Goal: Information Seeking & Learning: Learn about a topic

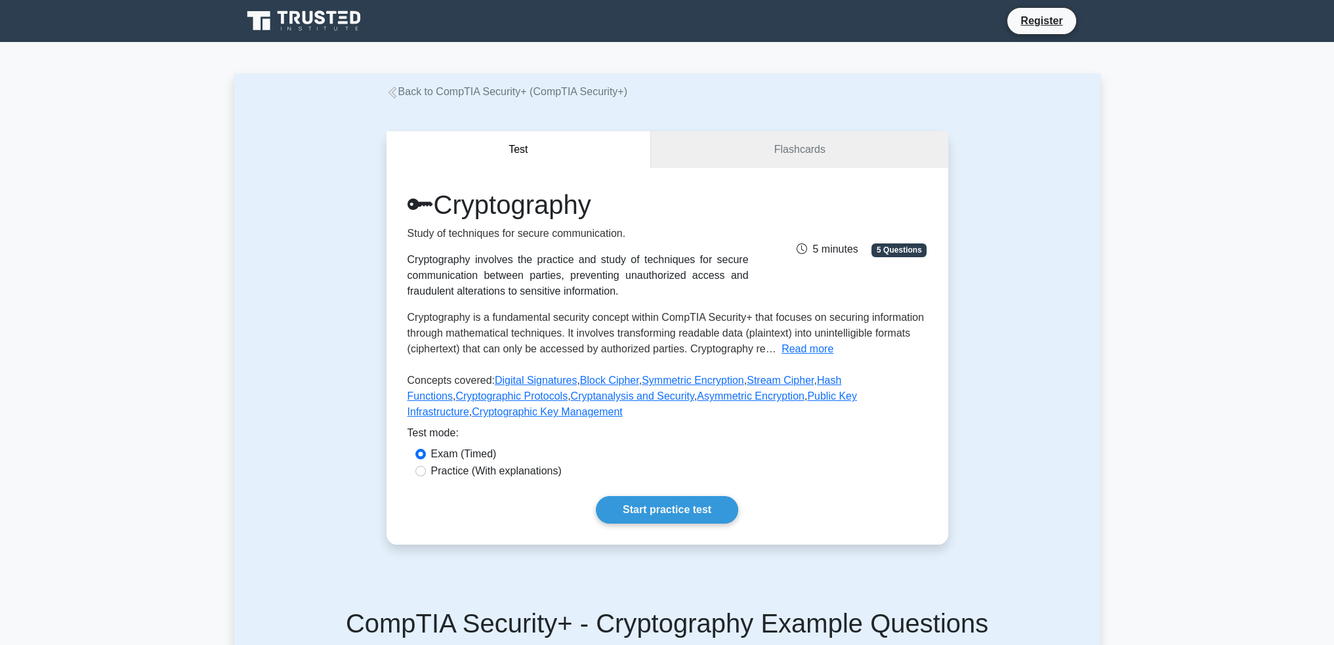
click at [498, 94] on link "Back to CompTIA Security+ (CompTIA Security+)" at bounding box center [506, 91] width 241 height 11
click at [535, 96] on link "Back to CompTIA Security+ (CompTIA Security+)" at bounding box center [506, 91] width 241 height 11
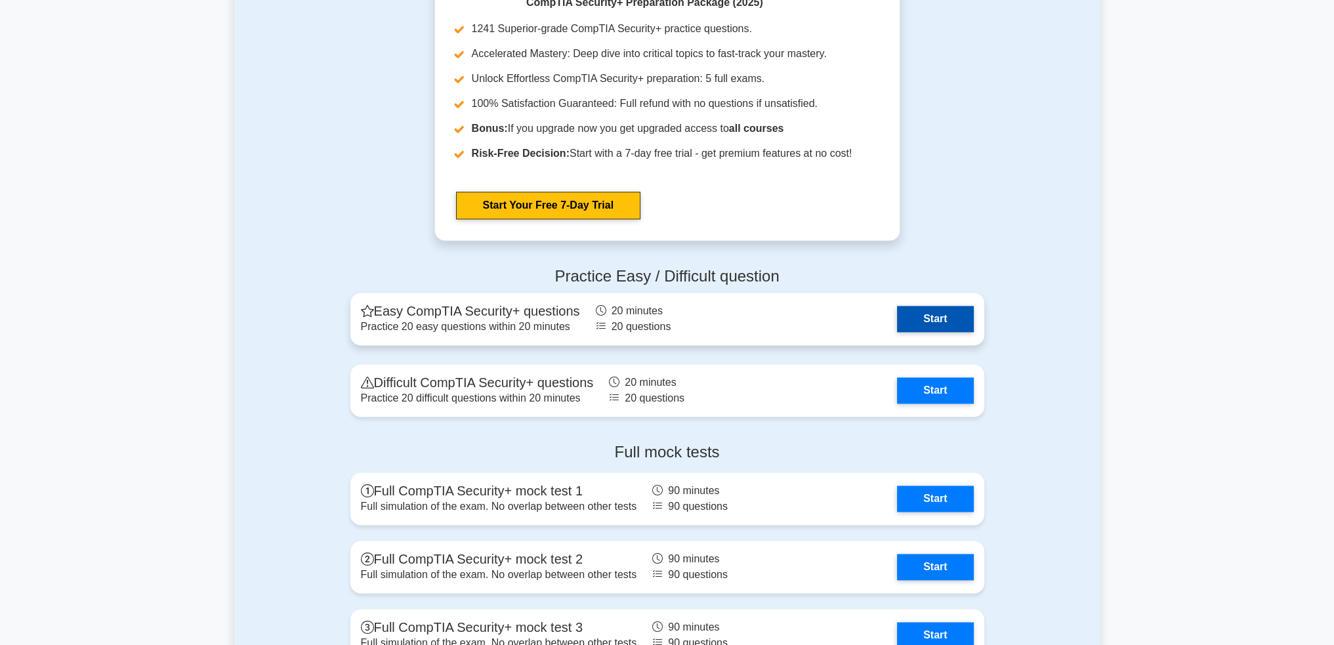
scroll to position [2427, 0]
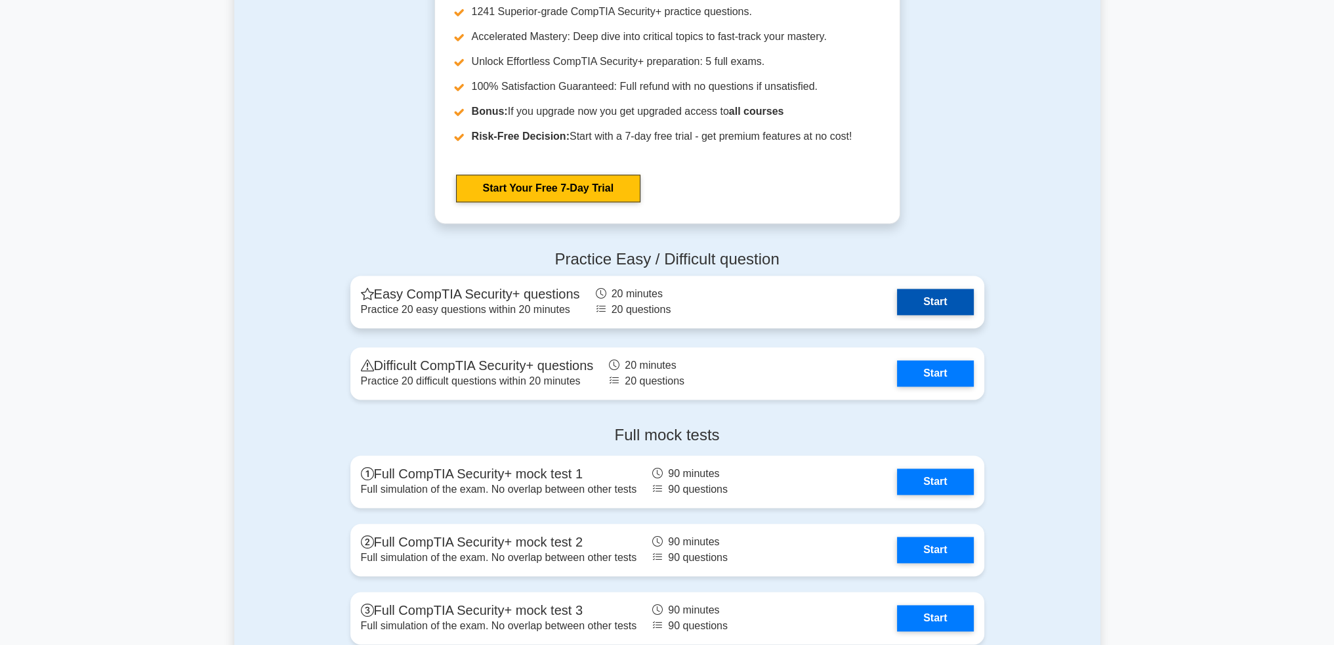
click at [941, 304] on link "Start" at bounding box center [935, 302] width 76 height 26
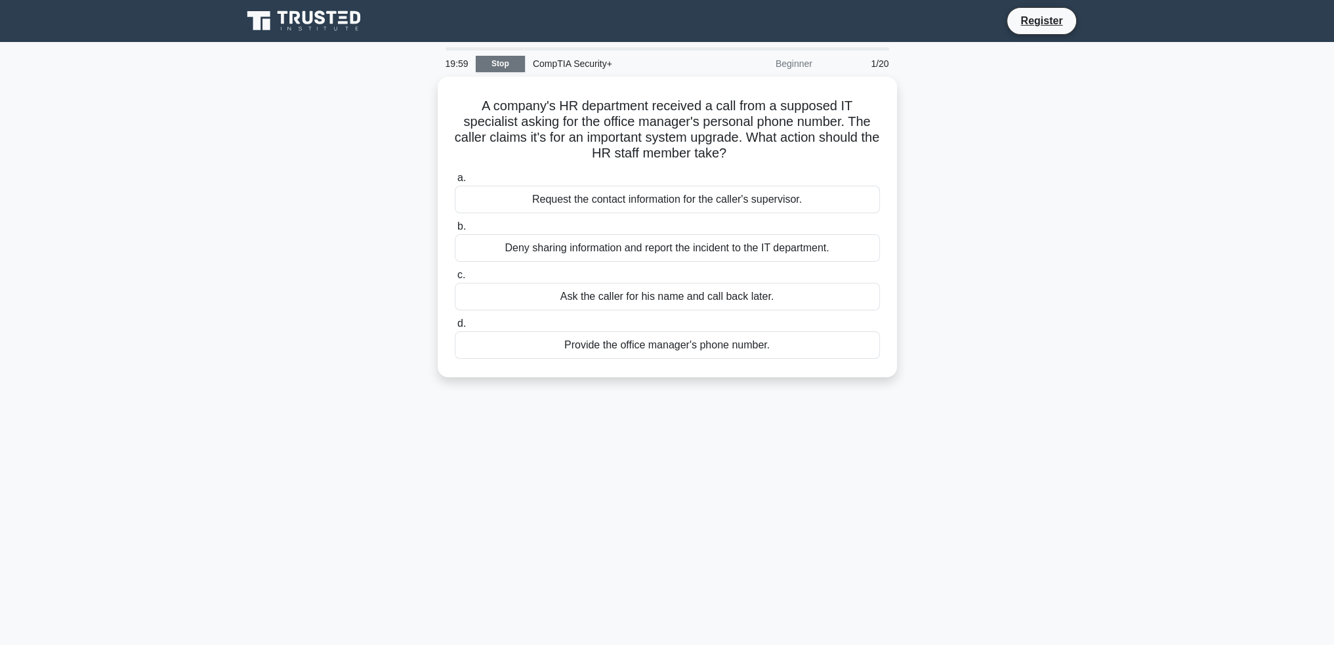
click at [493, 68] on link "Stop" at bounding box center [500, 64] width 49 height 16
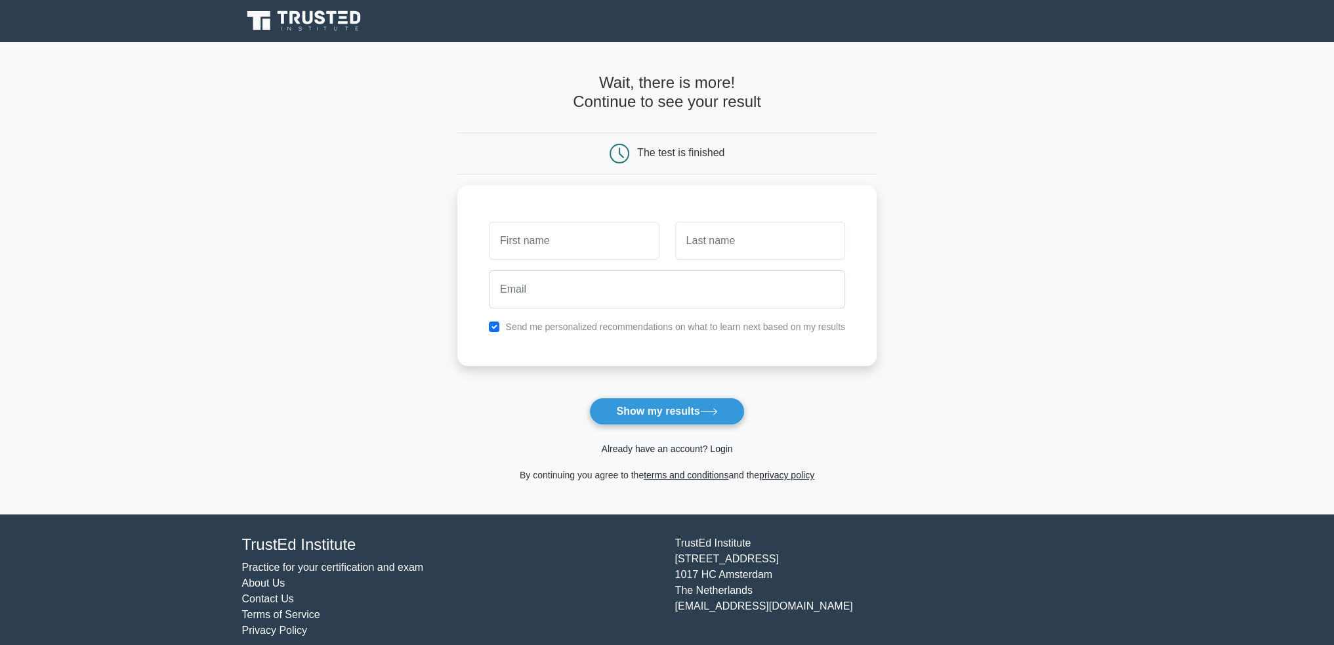
click at [699, 446] on link "Already have an account? Login" at bounding box center [666, 448] width 131 height 10
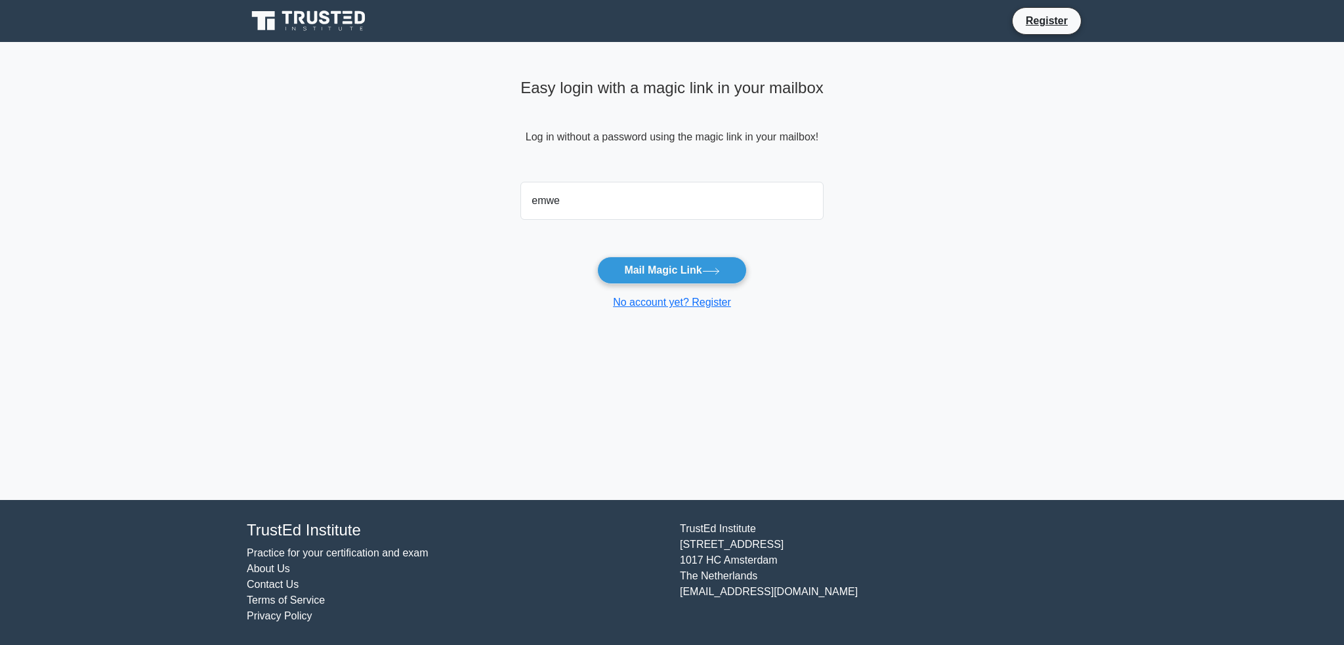
type input "emweees@gmail.com"
click at [716, 270] on icon at bounding box center [711, 271] width 18 height 7
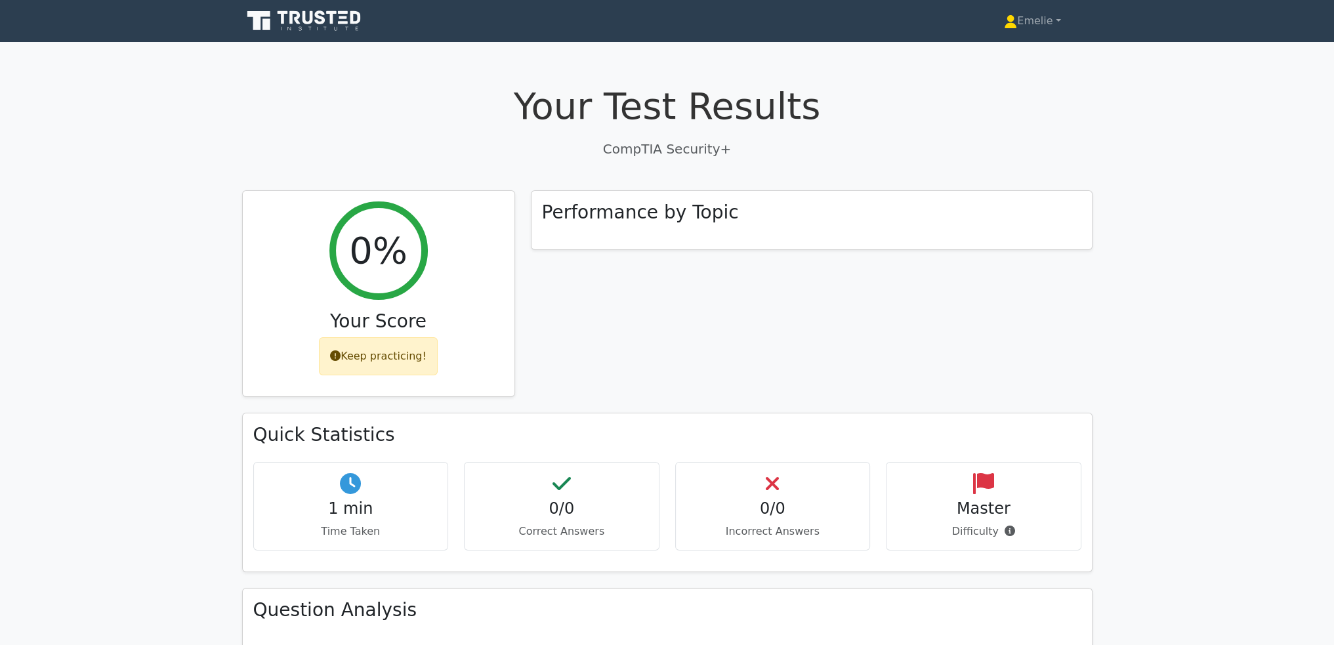
drag, startPoint x: 1017, startPoint y: 0, endPoint x: 1073, endPoint y: 110, distance: 122.9
click at [1073, 110] on h1 "Your Test Results" at bounding box center [667, 106] width 850 height 44
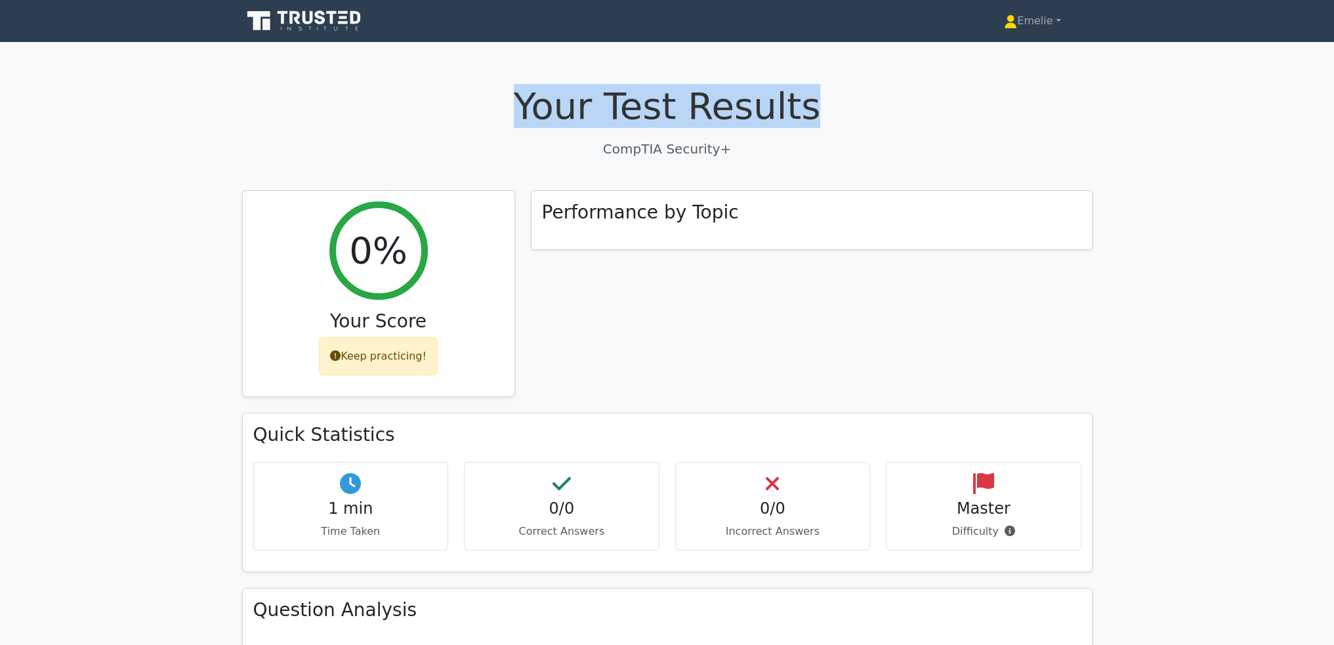
drag, startPoint x: 543, startPoint y: 108, endPoint x: 788, endPoint y: 109, distance: 244.7
click at [788, 109] on h1 "Your Test Results" at bounding box center [667, 106] width 850 height 44
click at [838, 103] on h1 "Your Test Results" at bounding box center [667, 106] width 850 height 44
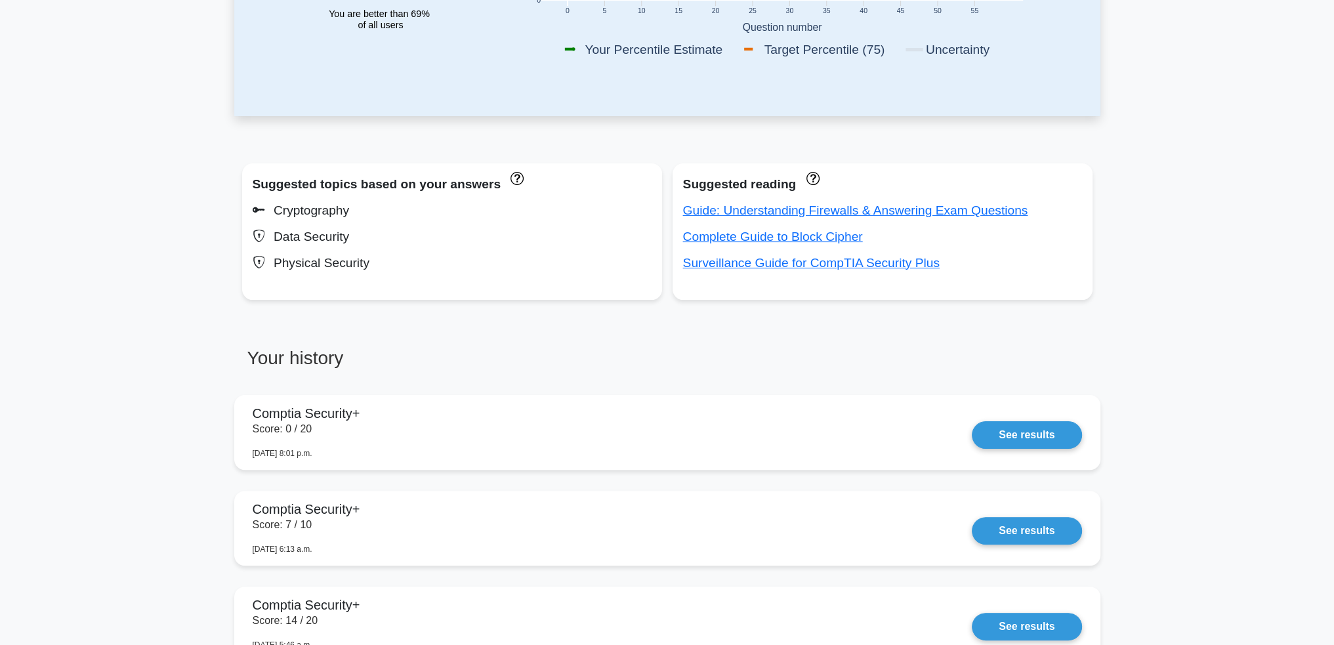
scroll to position [394, 0]
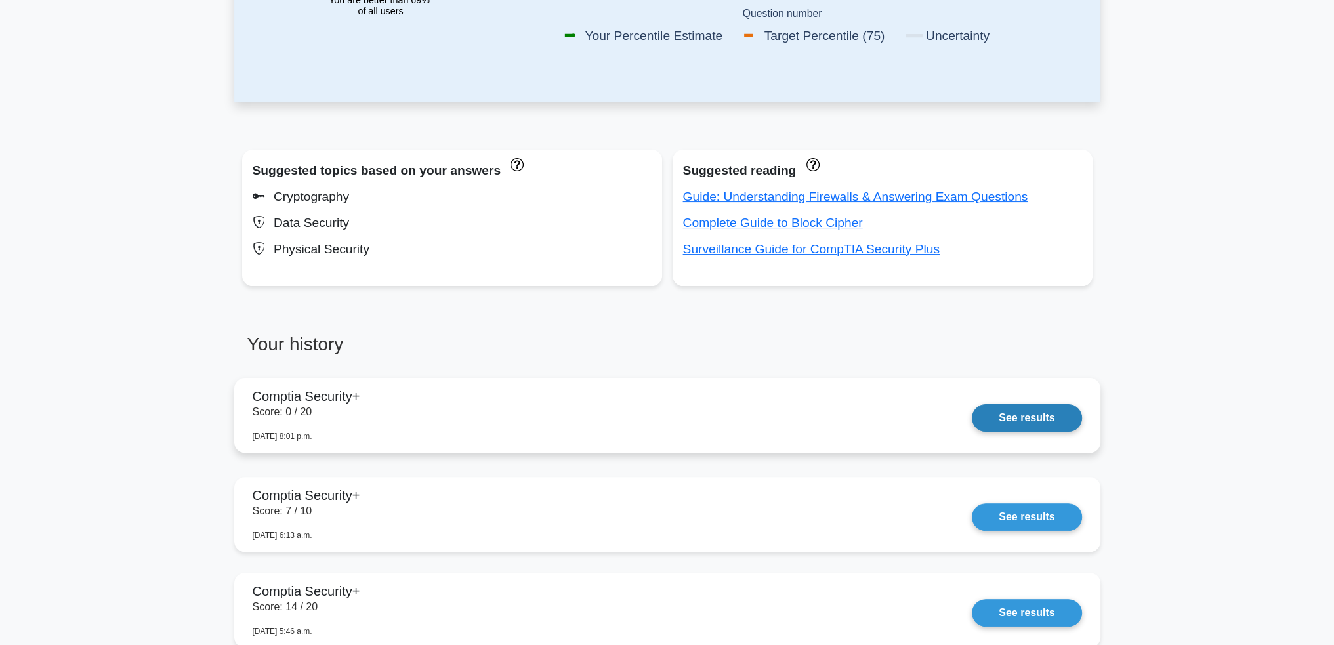
click at [972, 406] on link "See results" at bounding box center [1027, 418] width 110 height 28
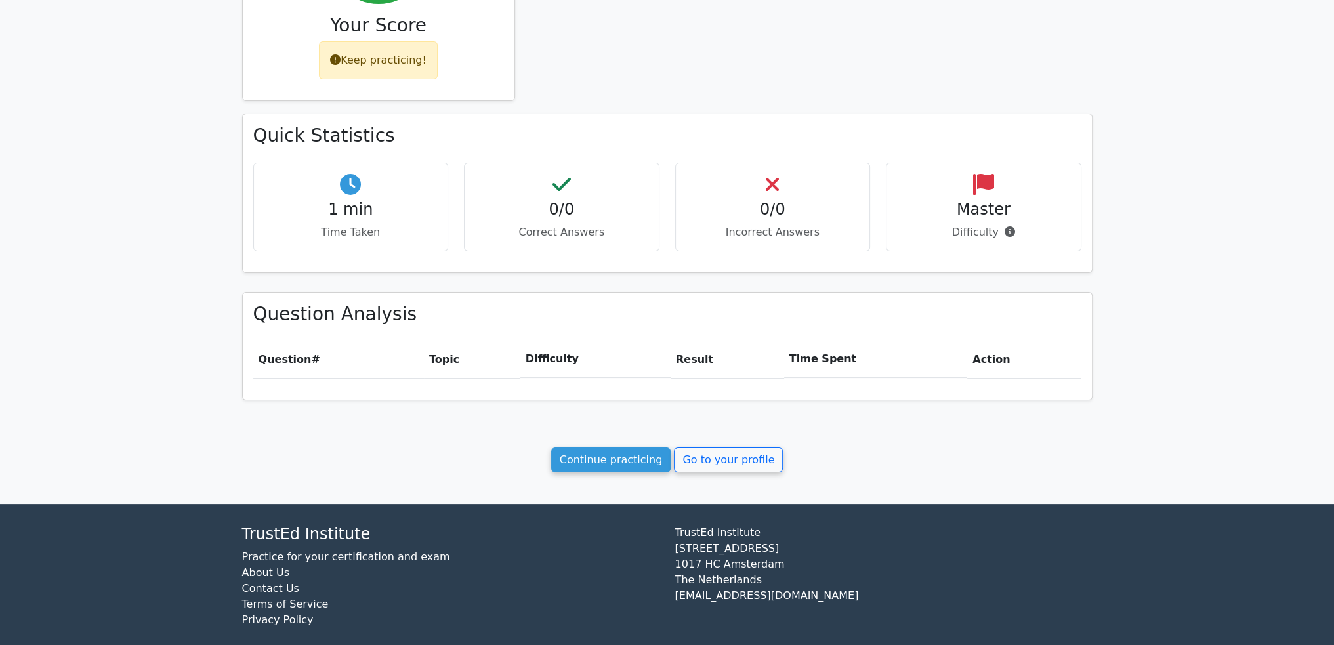
scroll to position [308, 0]
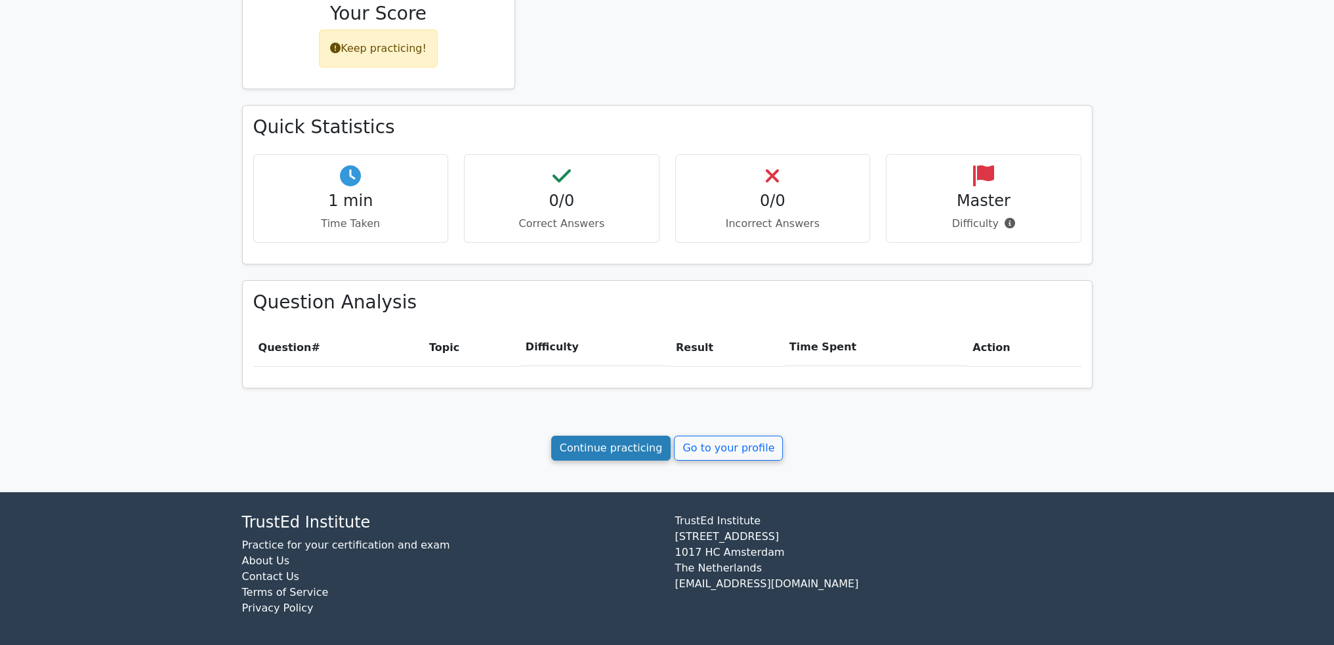
click at [655, 440] on link "Continue practicing" at bounding box center [611, 448] width 120 height 25
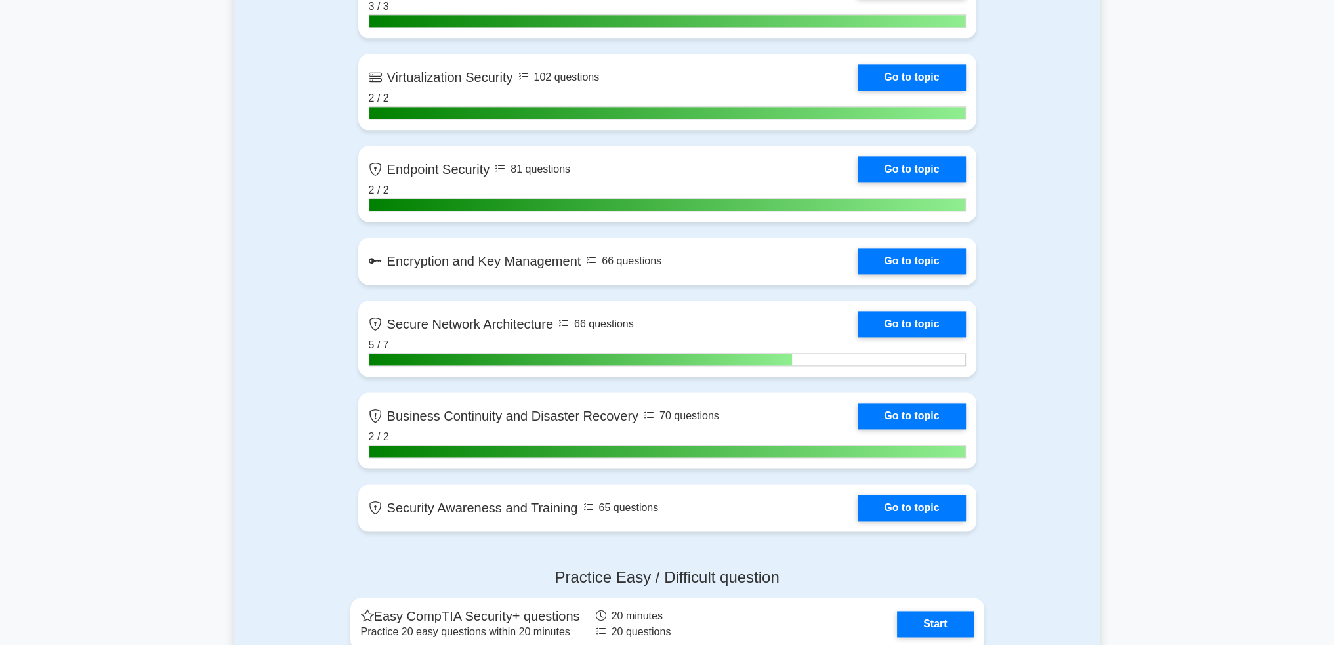
scroll to position [2755, 0]
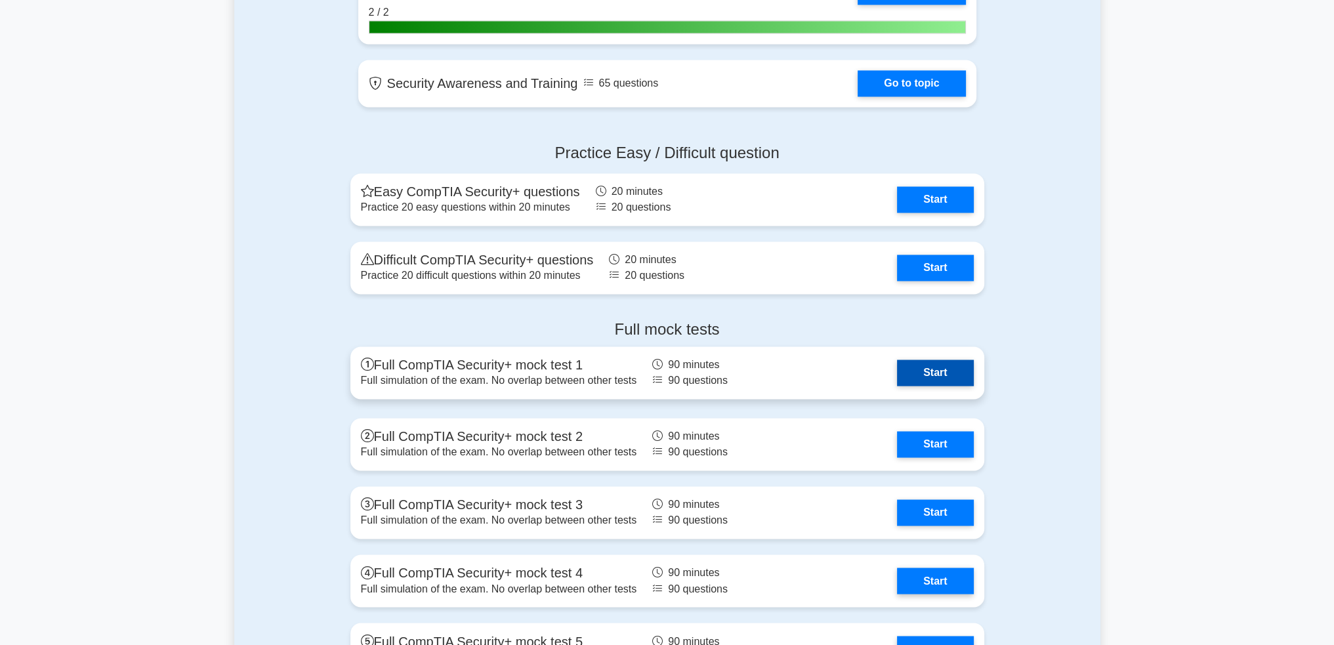
click at [897, 382] on link "Start" at bounding box center [935, 372] width 76 height 26
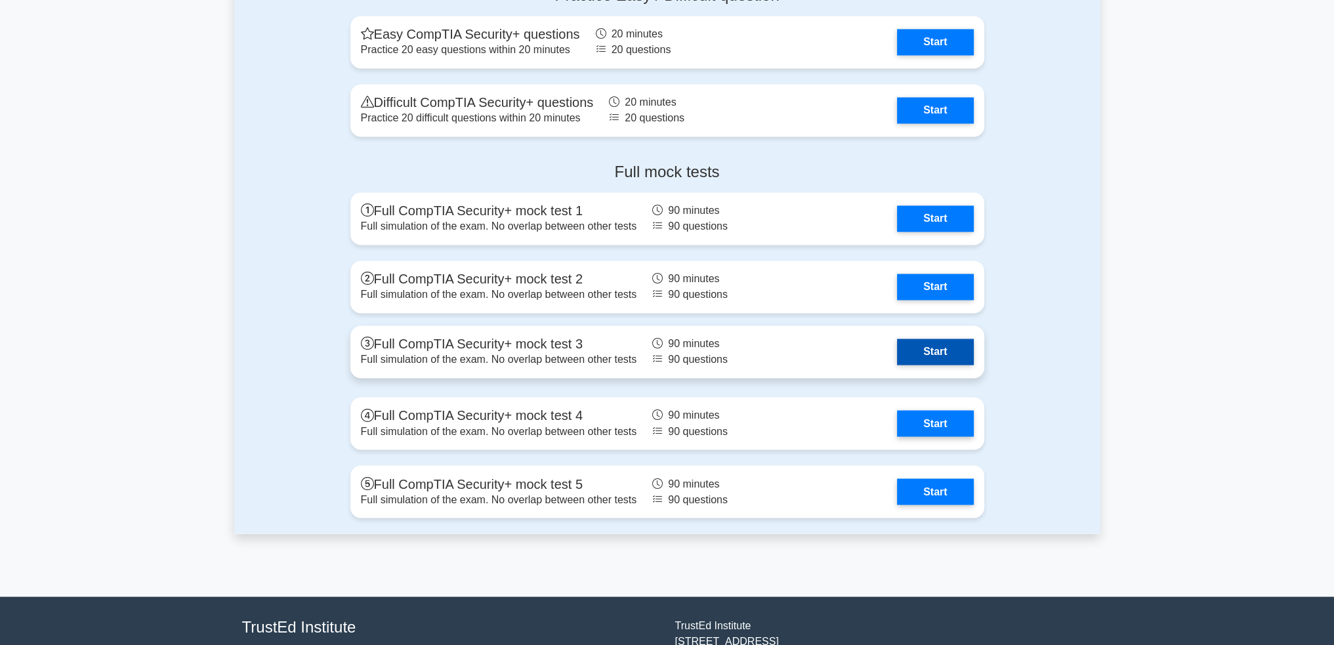
scroll to position [2809, 0]
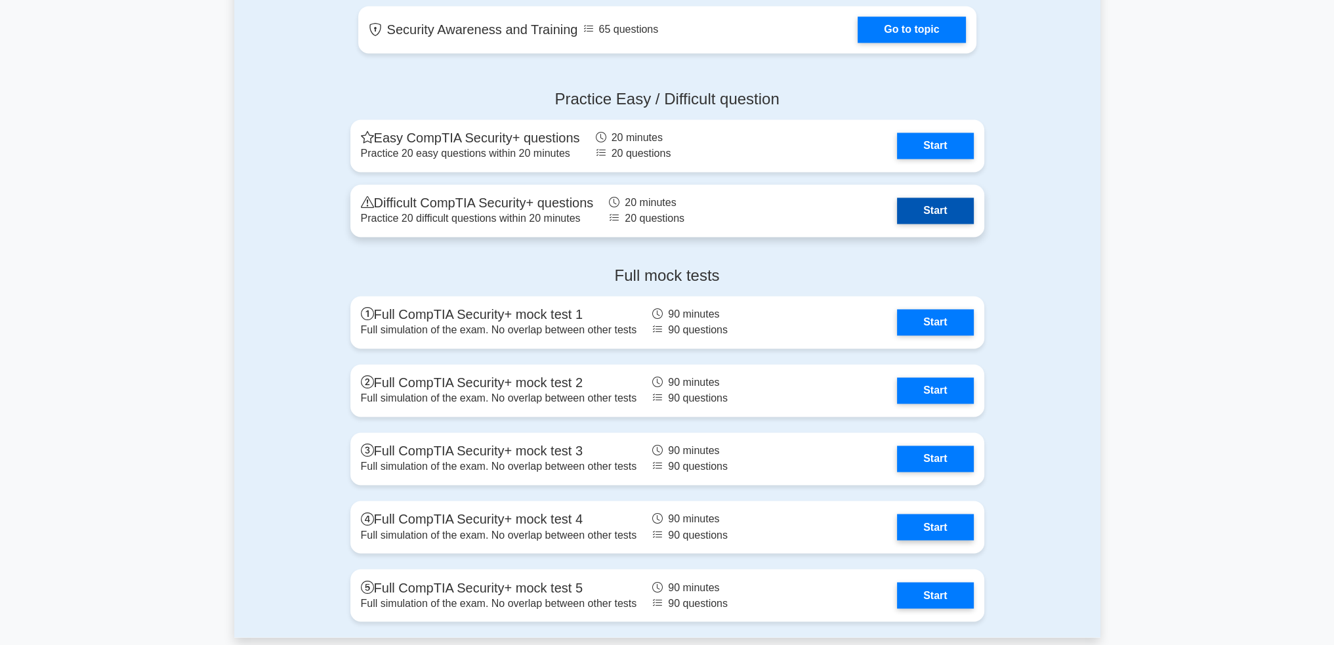
click at [933, 208] on link "Start" at bounding box center [935, 210] width 76 height 26
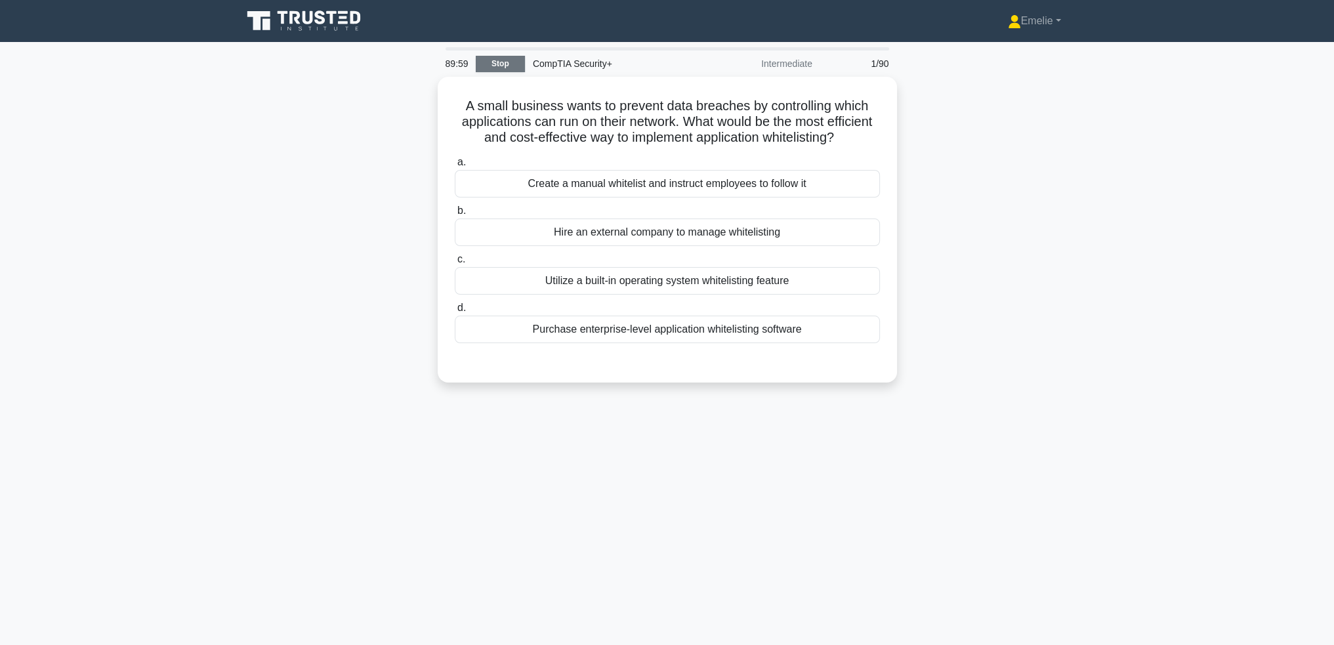
click at [513, 69] on link "Stop" at bounding box center [500, 64] width 49 height 16
click at [492, 60] on link "Stop" at bounding box center [500, 64] width 49 height 16
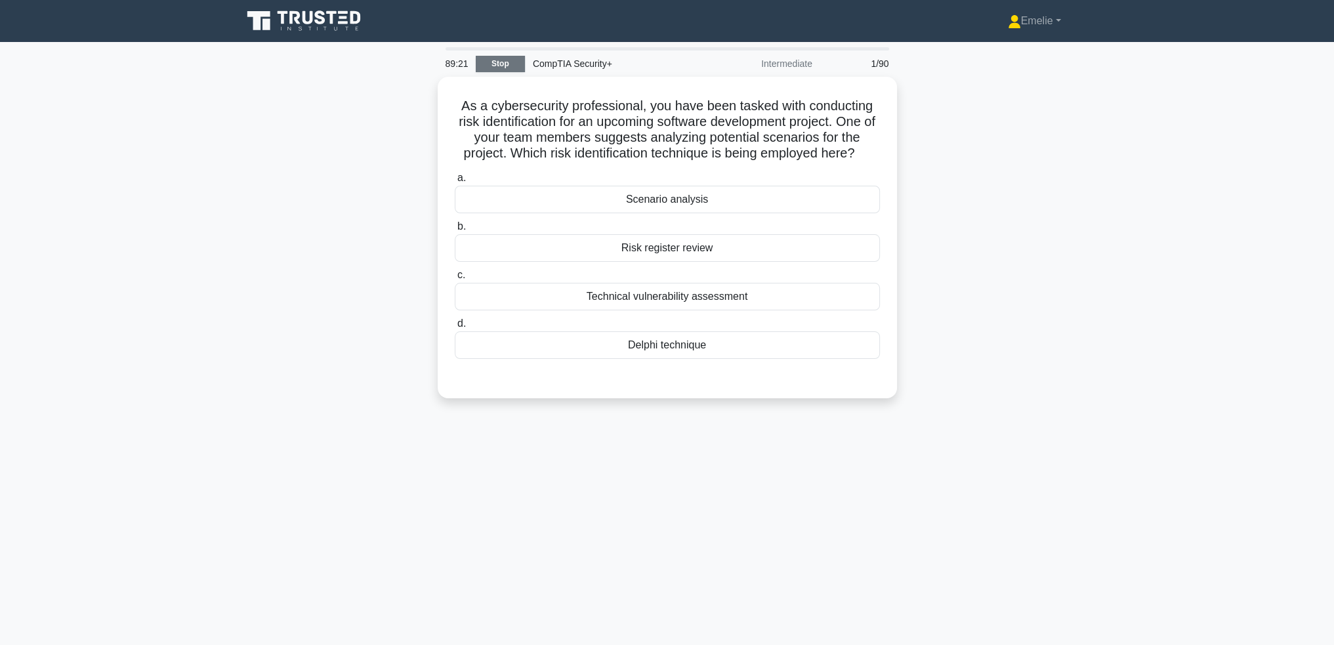
click at [493, 57] on link "Stop" at bounding box center [500, 64] width 49 height 16
click at [499, 68] on link "Stop" at bounding box center [500, 64] width 49 height 16
click at [501, 64] on link "Stop" at bounding box center [500, 64] width 49 height 16
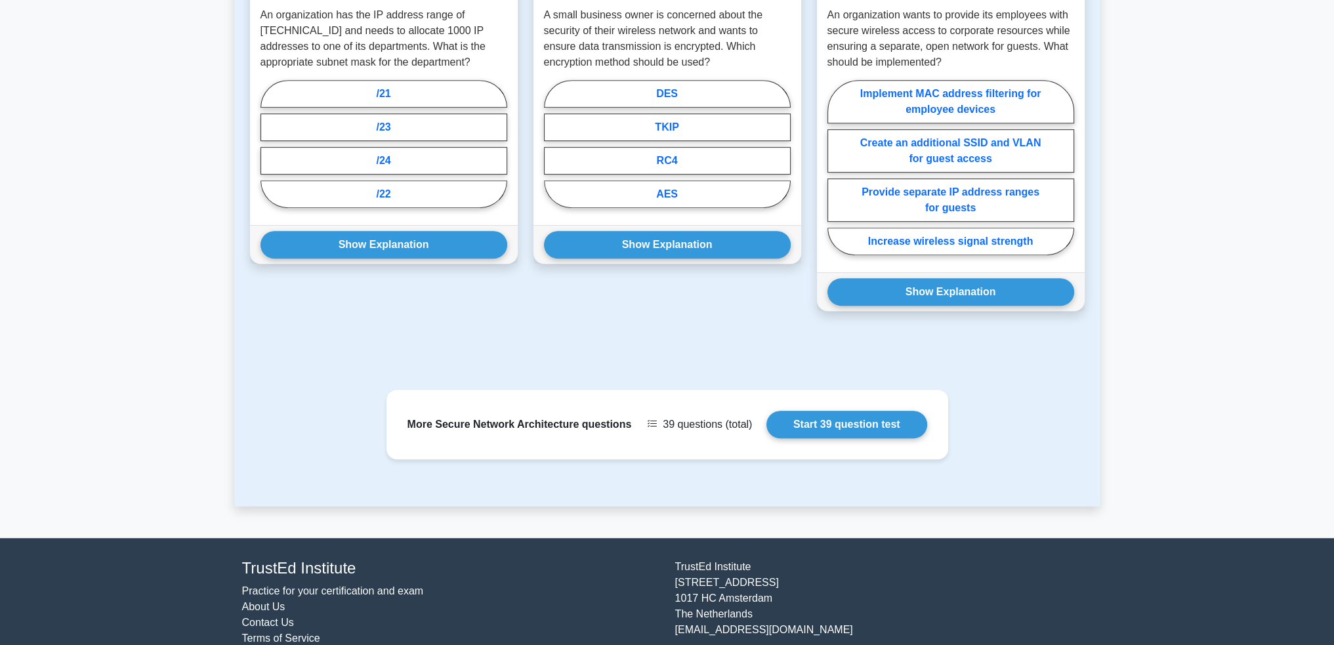
scroll to position [673, 0]
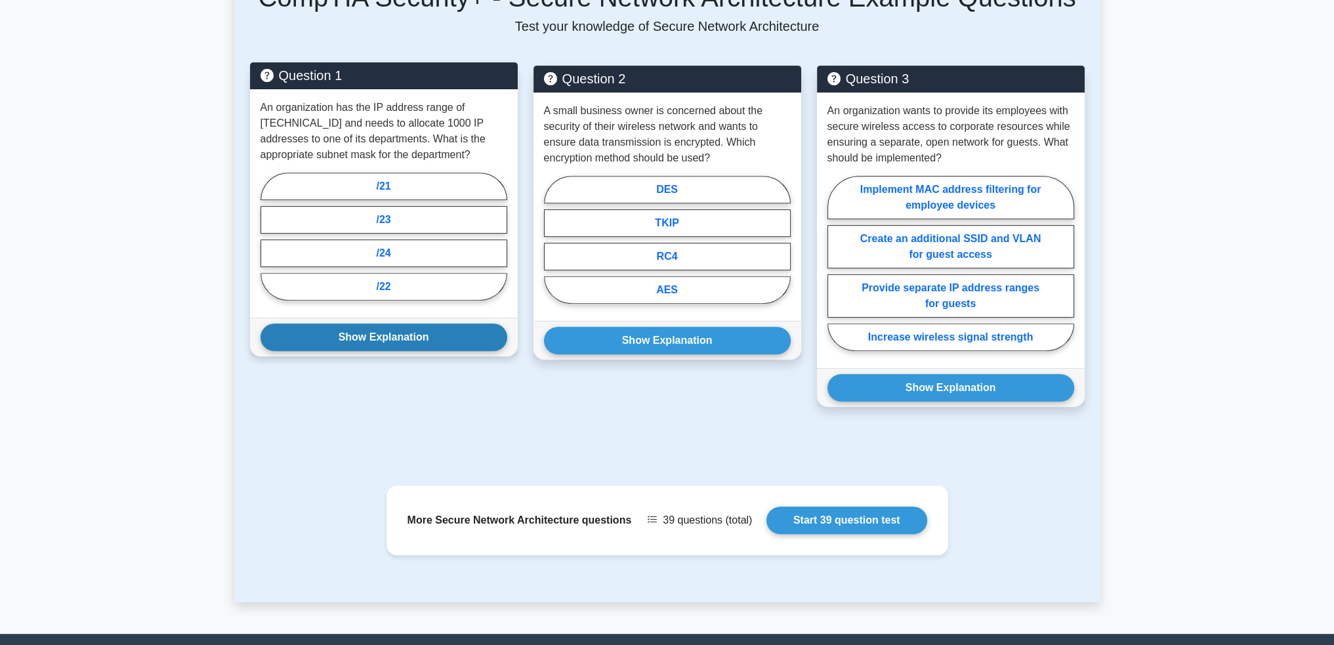
click at [411, 338] on button "Show Explanation" at bounding box center [383, 337] width 247 height 28
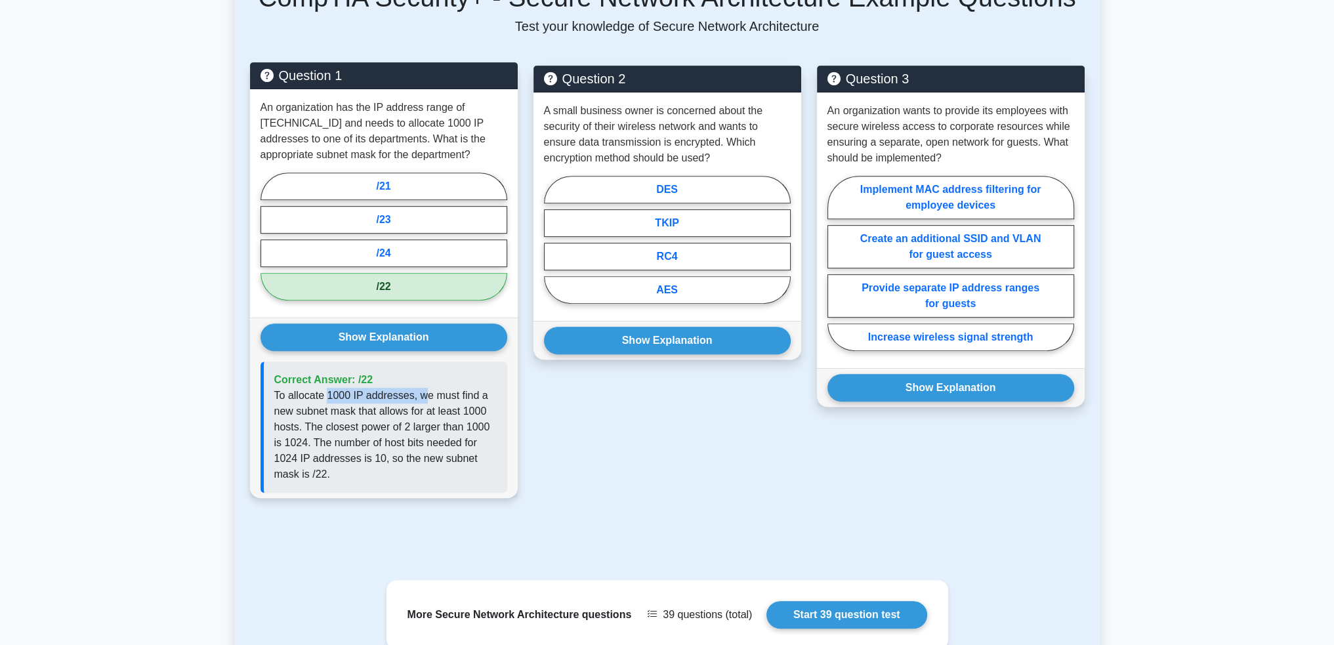
drag, startPoint x: 327, startPoint y: 390, endPoint x: 442, endPoint y: 386, distance: 114.8
click at [421, 393] on p "To allocate 1000 IP addresses, we must find a new subnet mask that allows for a…" at bounding box center [385, 435] width 222 height 94
click at [464, 388] on p "To allocate 1000 IP addresses, we must find a new subnet mask that allows for a…" at bounding box center [385, 435] width 222 height 94
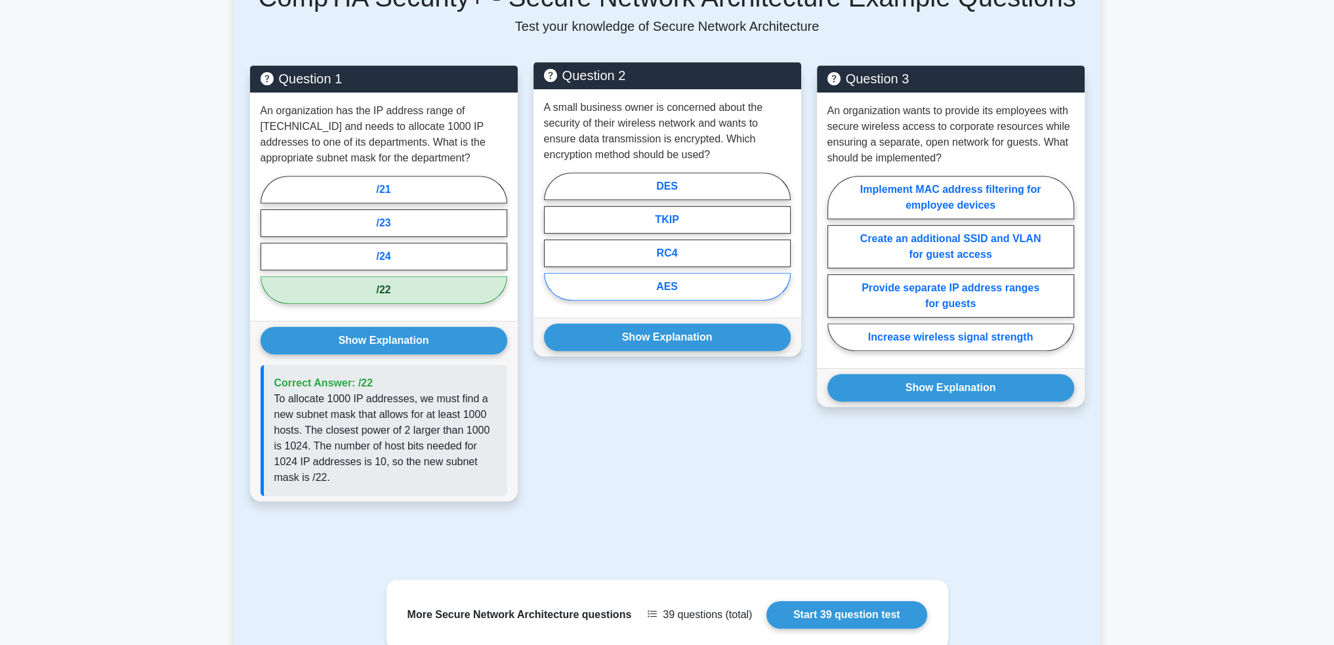
click at [666, 285] on label "AES" at bounding box center [667, 287] width 247 height 28
click at [552, 245] on input "AES" at bounding box center [548, 240] width 9 height 9
radio input "true"
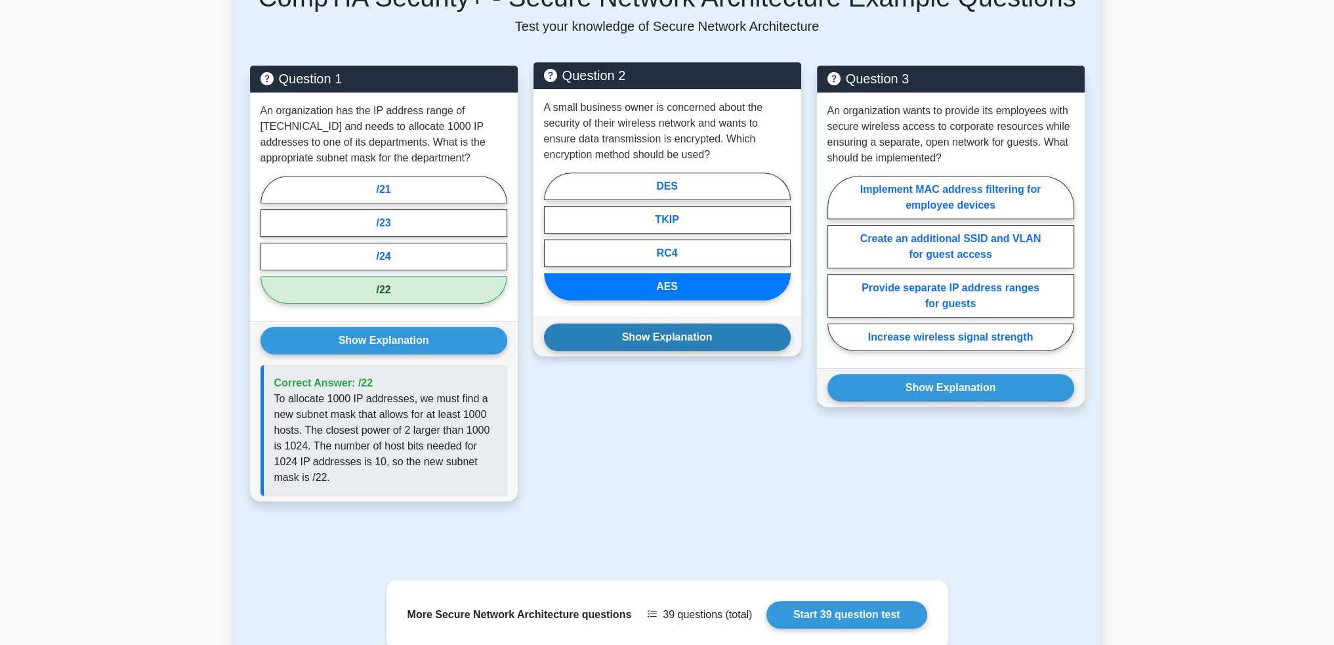
click at [683, 333] on button "Show Explanation" at bounding box center [667, 337] width 247 height 28
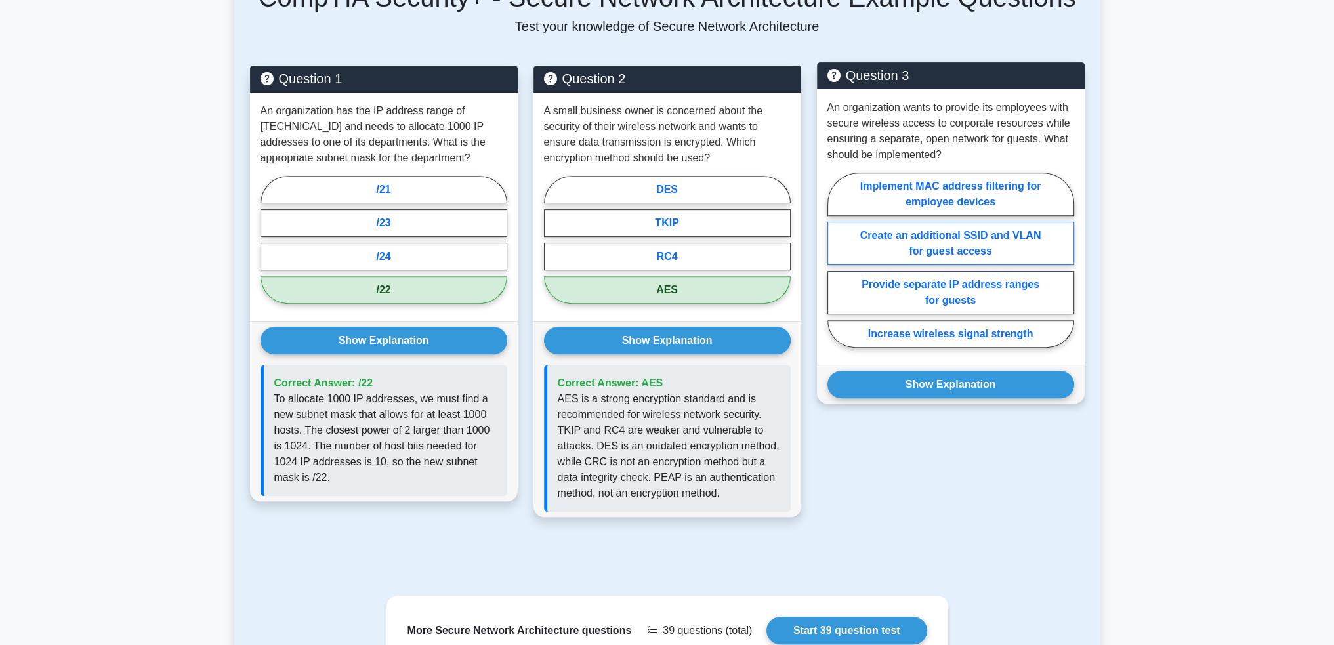
click at [954, 249] on label "Create an additional SSID and VLAN for guest access" at bounding box center [950, 243] width 247 height 43
click at [836, 260] on input "Create an additional SSID and VLAN for guest access" at bounding box center [831, 264] width 9 height 9
radio input "true"
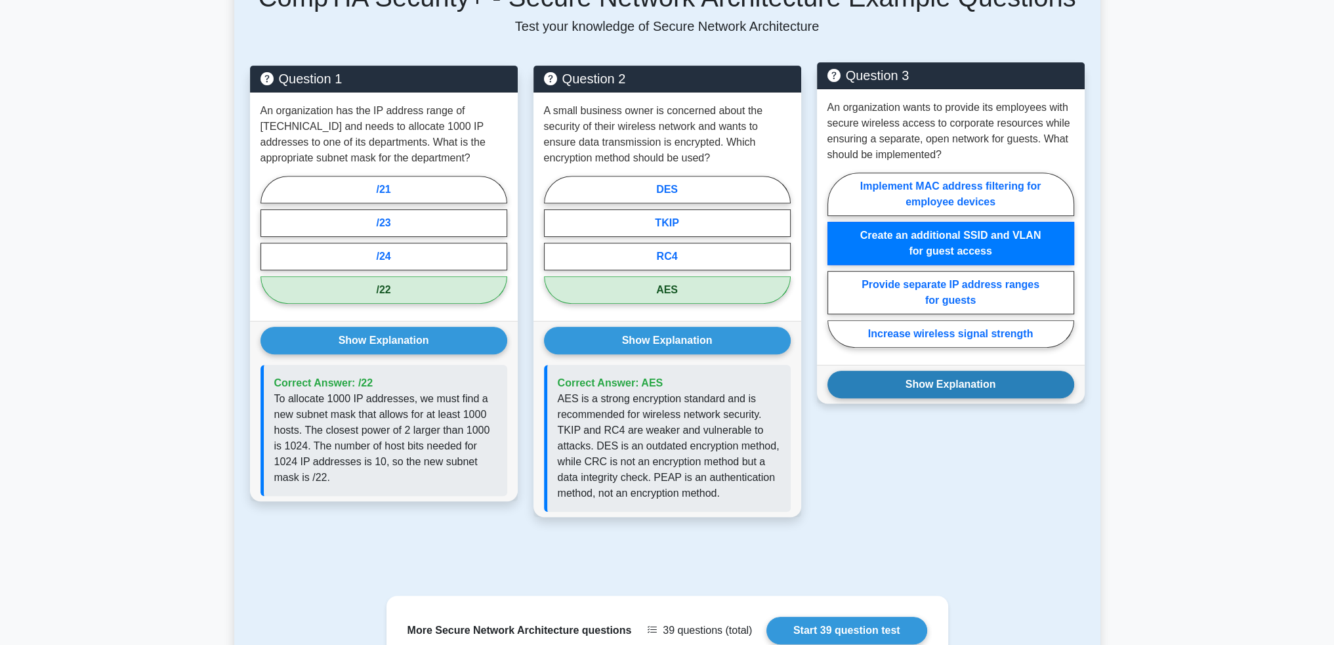
click at [968, 393] on button "Show Explanation" at bounding box center [950, 385] width 247 height 28
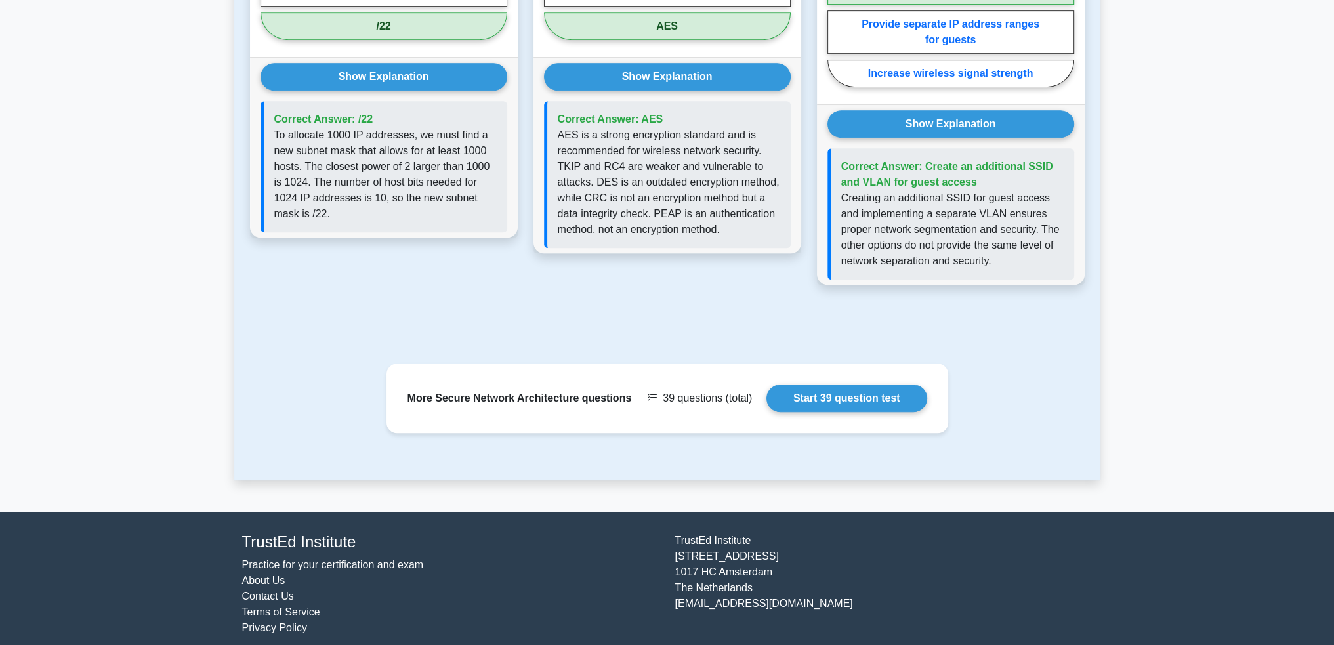
scroll to position [946, 0]
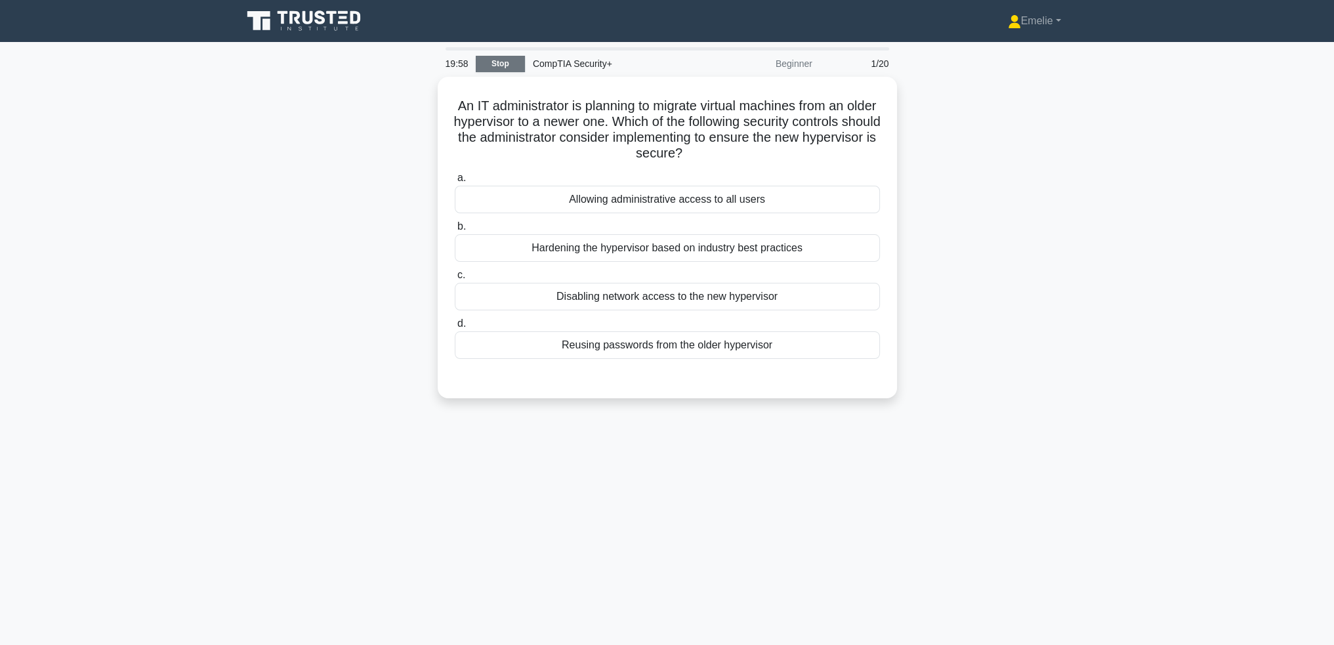
click at [493, 63] on link "Stop" at bounding box center [500, 64] width 49 height 16
click at [726, 247] on div "Hardening the hypervisor based on industry best practices" at bounding box center [667, 245] width 425 height 28
click at [455, 228] on input "b. Hardening the hypervisor based on industry best practices" at bounding box center [455, 223] width 0 height 9
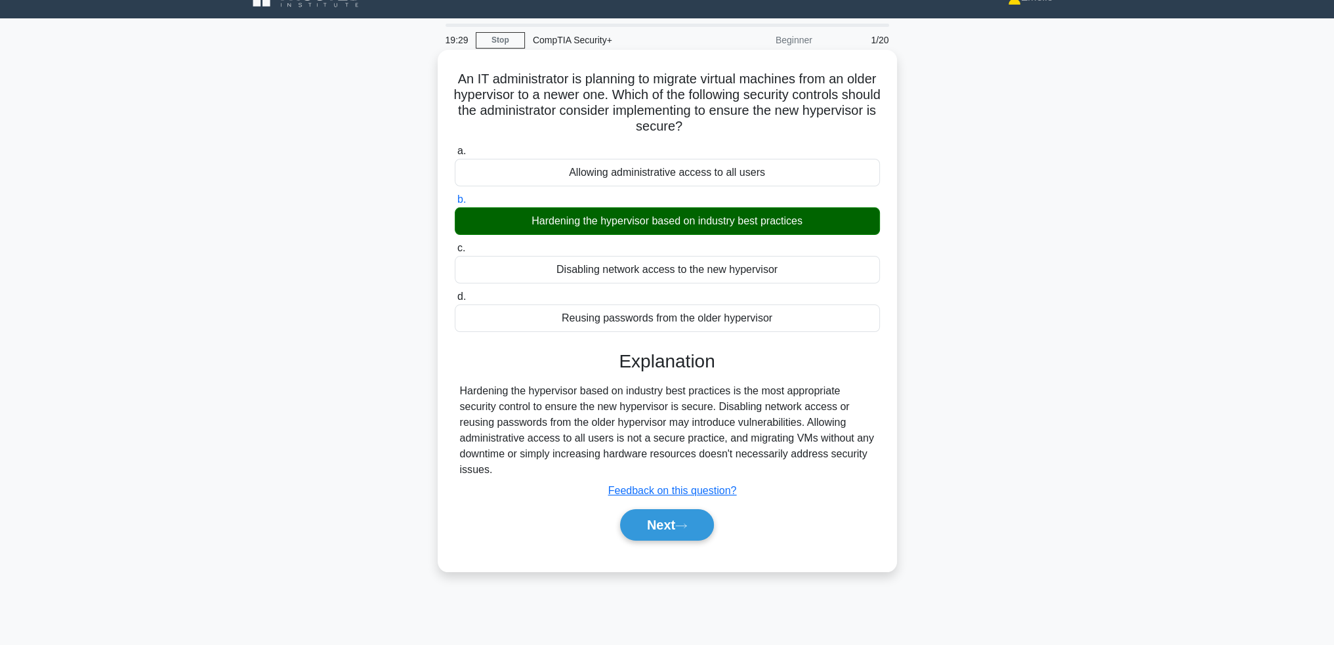
scroll to position [64, 0]
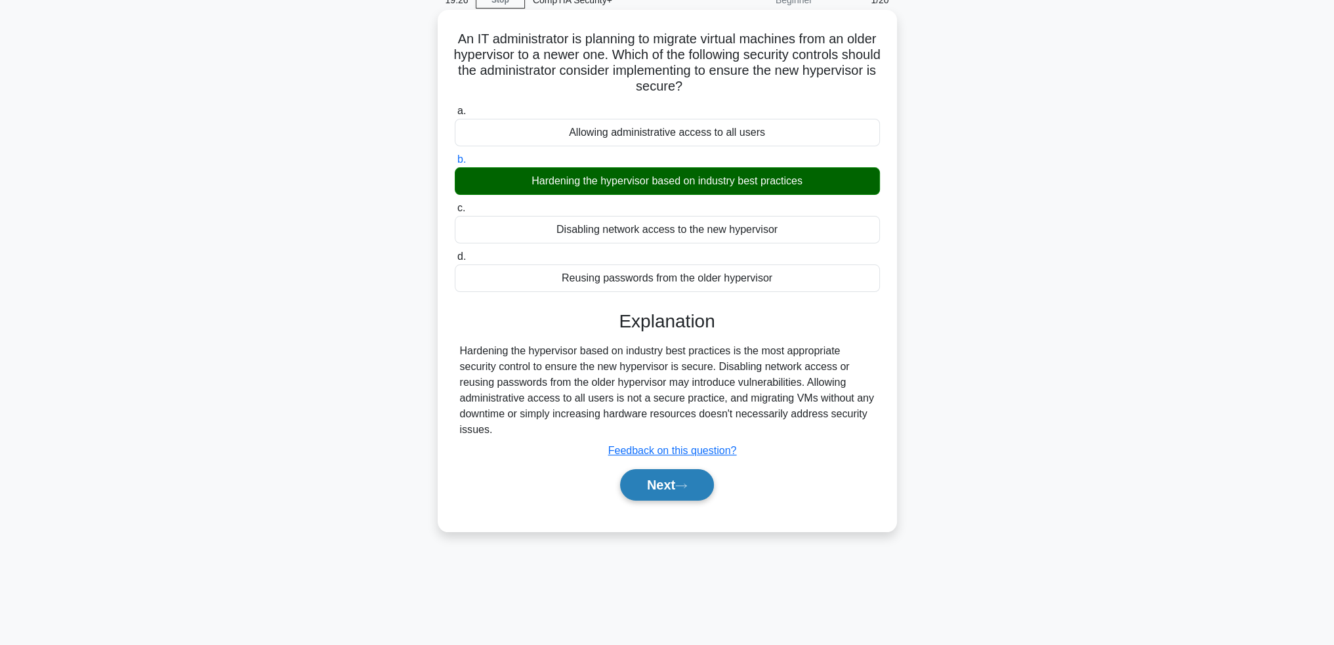
click at [675, 482] on button "Next" at bounding box center [667, 484] width 94 height 31
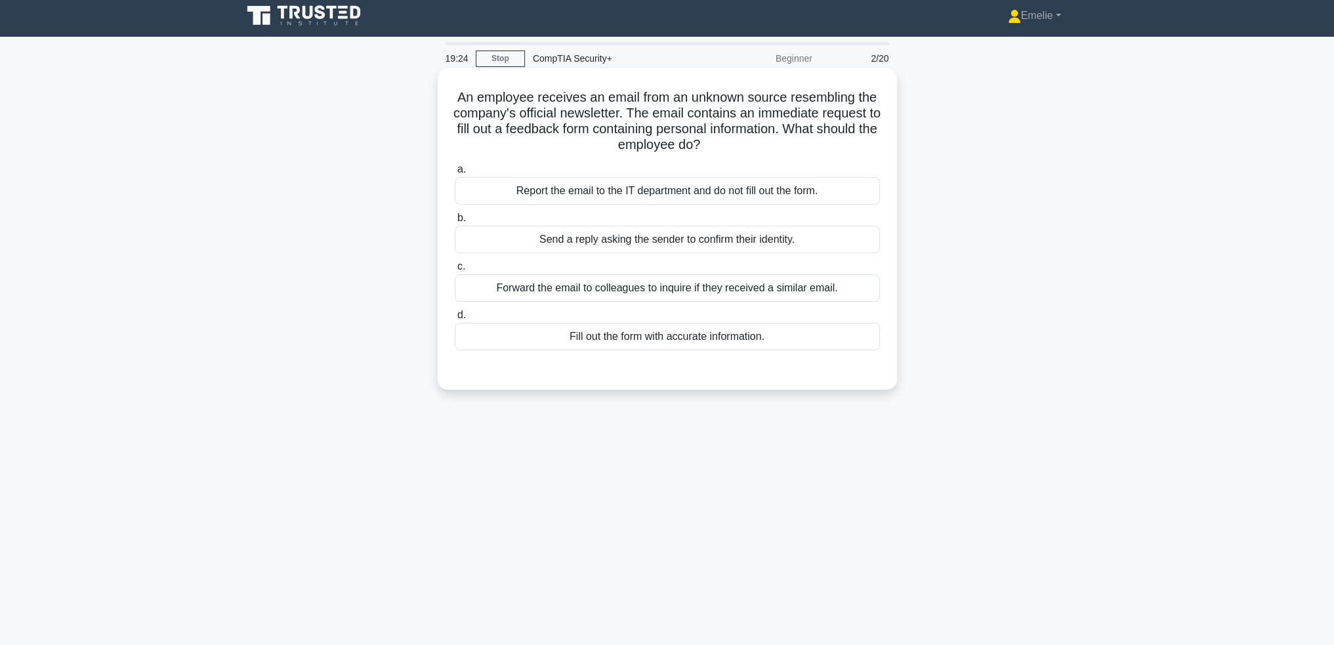
scroll to position [0, 0]
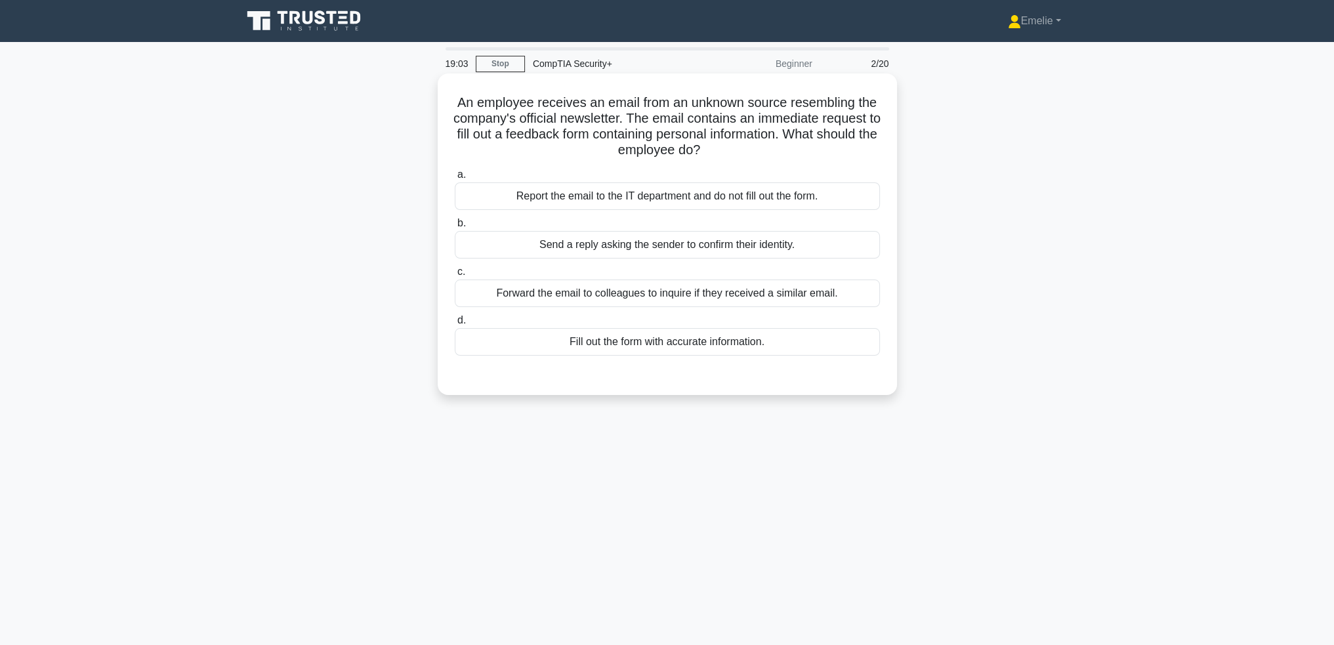
click at [749, 197] on div "Report the email to the IT department and do not fill out the form." at bounding box center [667, 196] width 425 height 28
click at [455, 179] on input "a. Report the email to the IT department and do not fill out the form." at bounding box center [455, 175] width 0 height 9
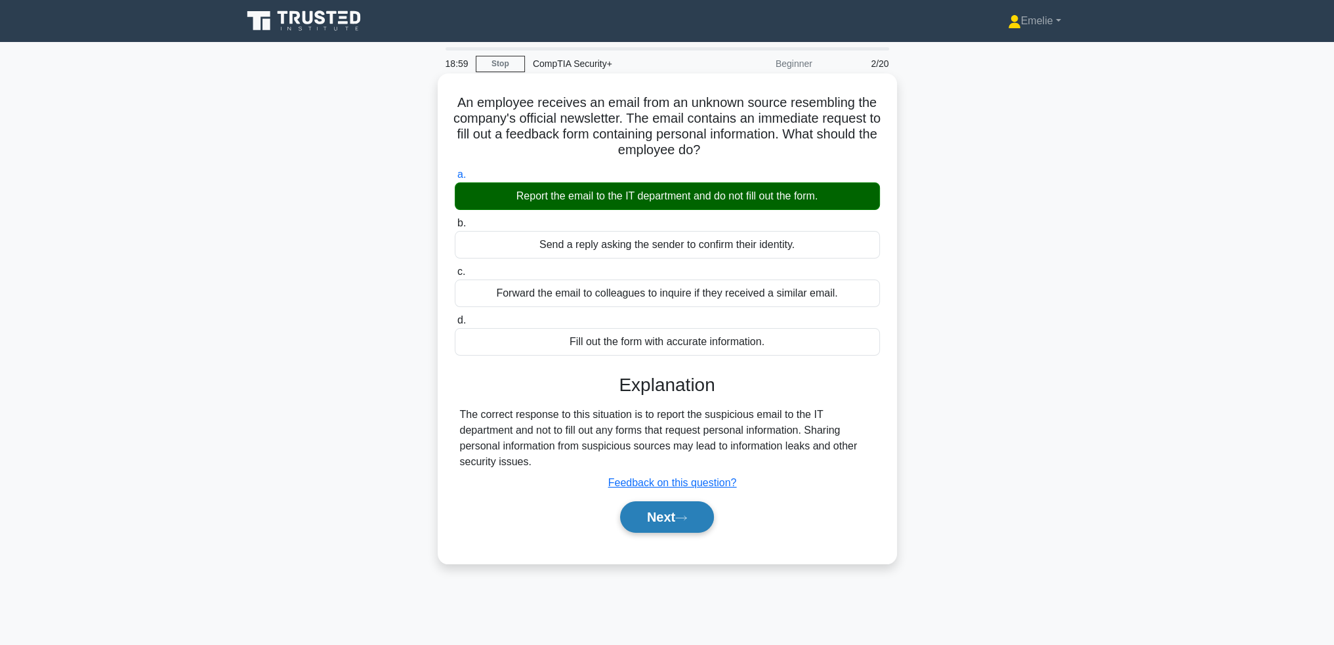
click at [684, 516] on icon at bounding box center [681, 517] width 12 height 7
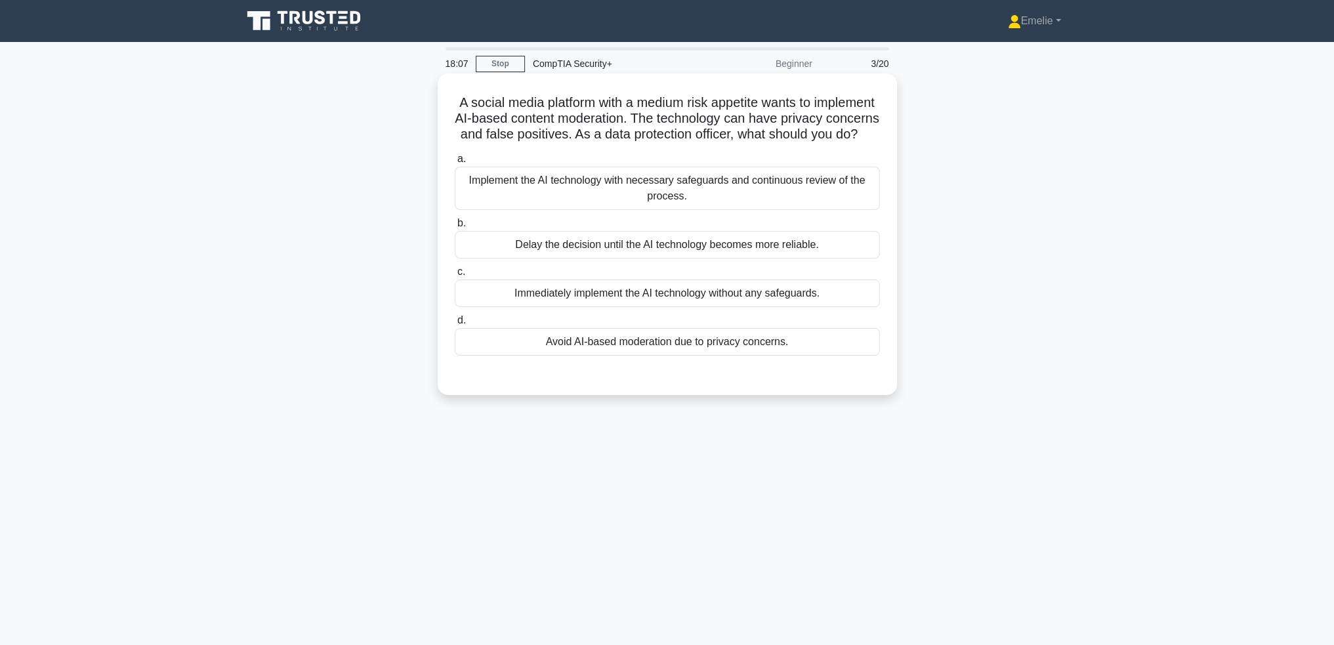
click at [695, 199] on div "Implement the AI technology with necessary safeguards and continuous review of …" at bounding box center [667, 188] width 425 height 43
click at [455, 163] on input "a. Implement the AI technology with necessary safeguards and continuous review …" at bounding box center [455, 159] width 0 height 9
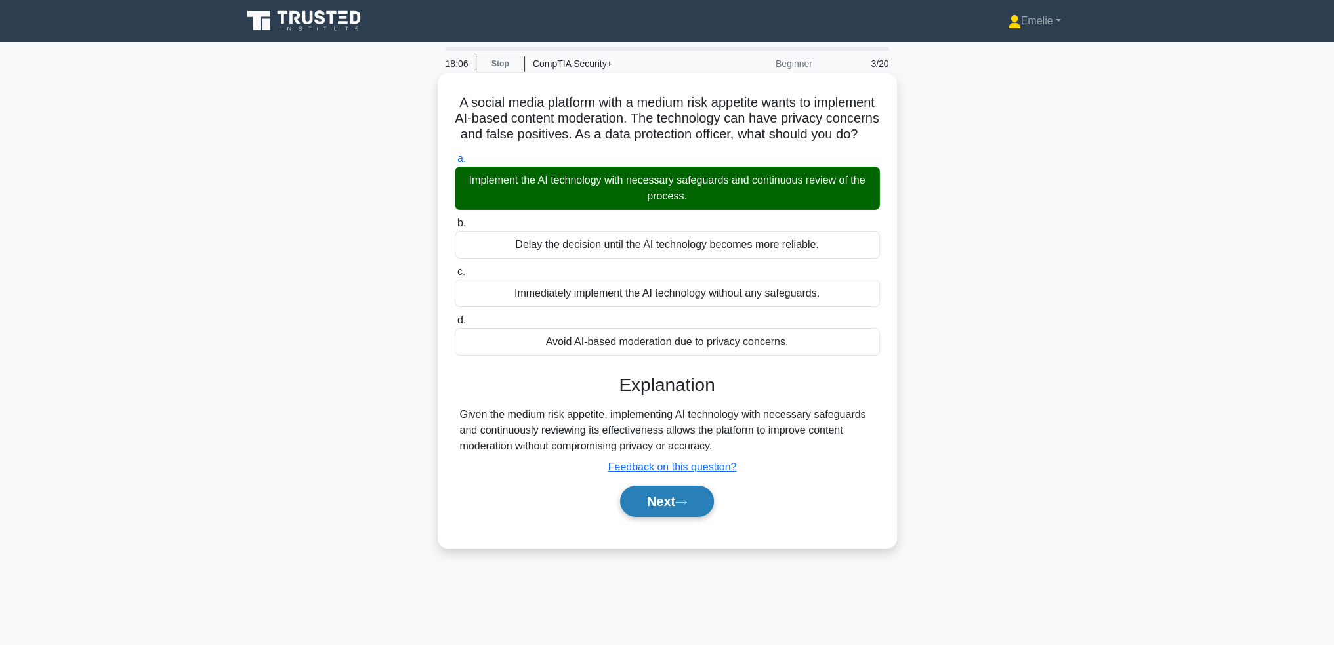
click at [667, 517] on button "Next" at bounding box center [667, 500] width 94 height 31
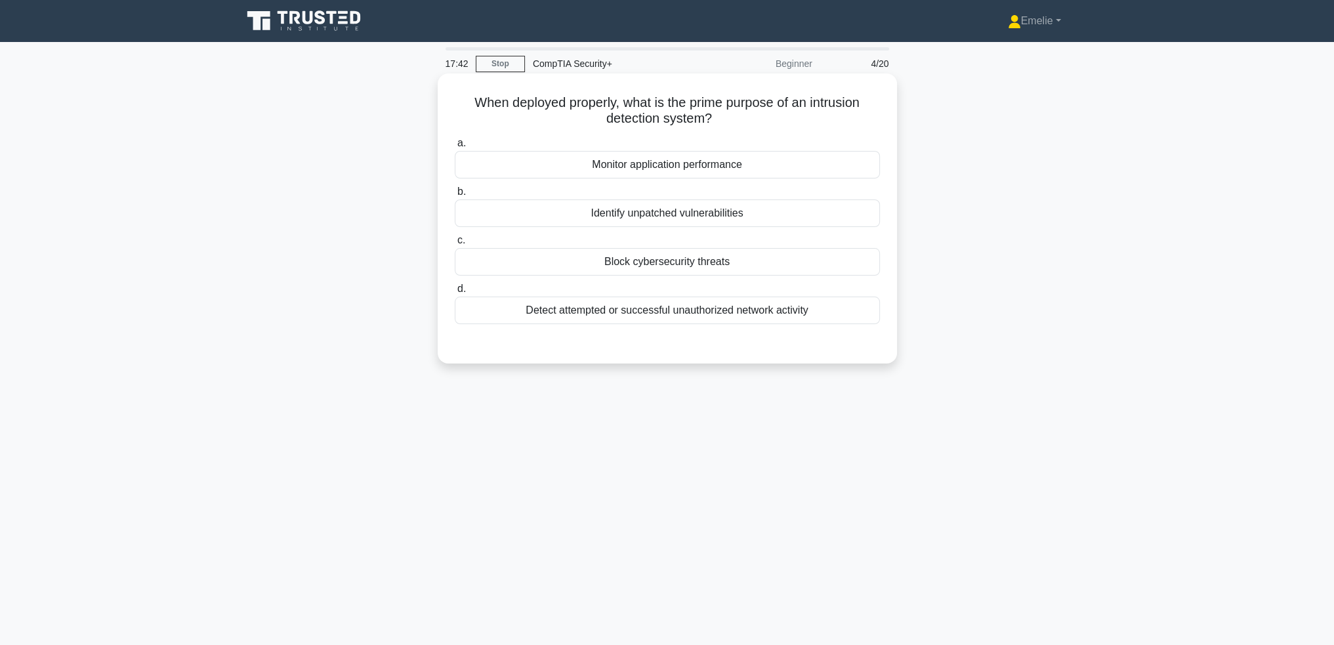
click at [742, 316] on div "Detect attempted or successful unauthorized network activity" at bounding box center [667, 311] width 425 height 28
click at [455, 293] on input "d. Detect attempted or successful unauthorized network activity" at bounding box center [455, 289] width 0 height 9
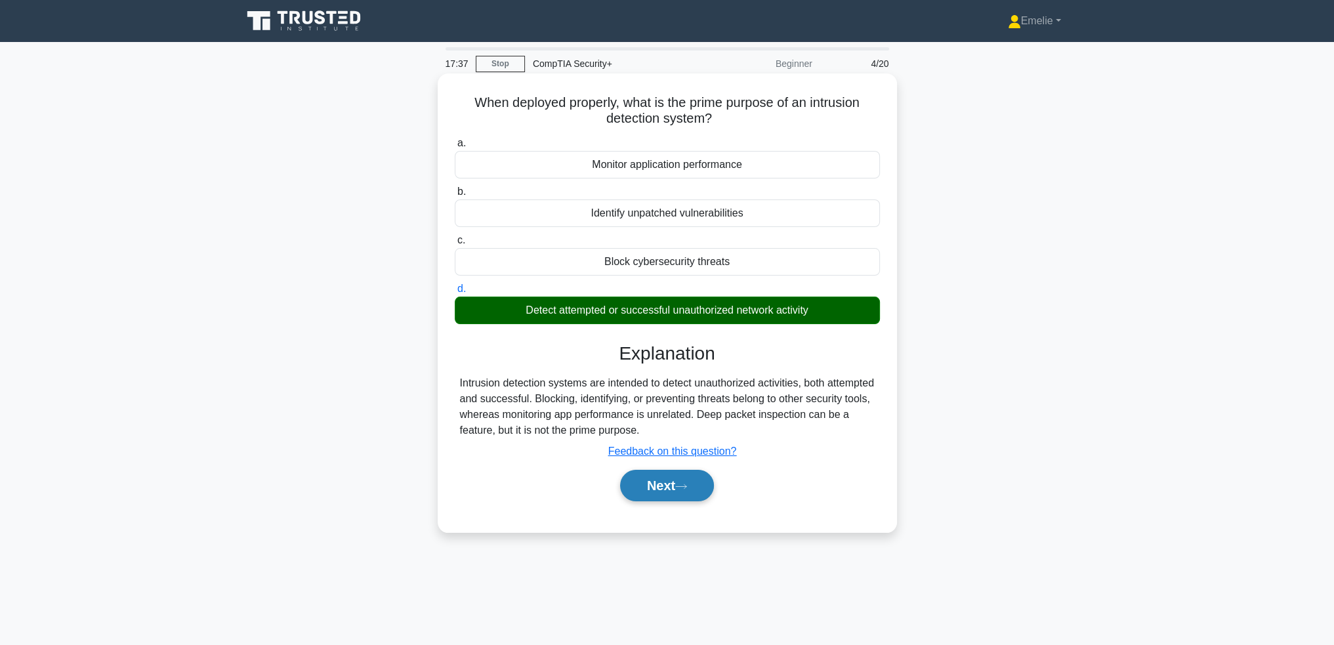
click at [676, 488] on button "Next" at bounding box center [667, 485] width 94 height 31
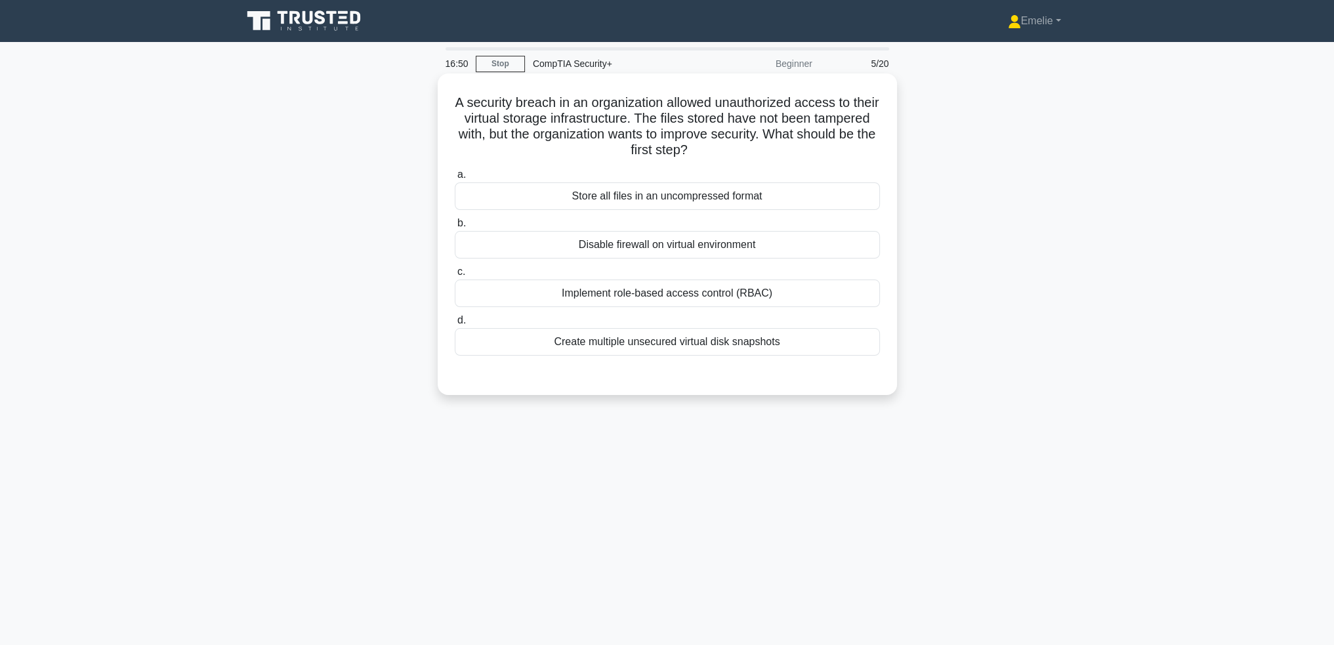
click at [737, 342] on div "Create multiple unsecured virtual disk snapshots" at bounding box center [667, 342] width 425 height 28
click at [455, 325] on input "d. Create multiple unsecured virtual disk snapshots" at bounding box center [455, 320] width 0 height 9
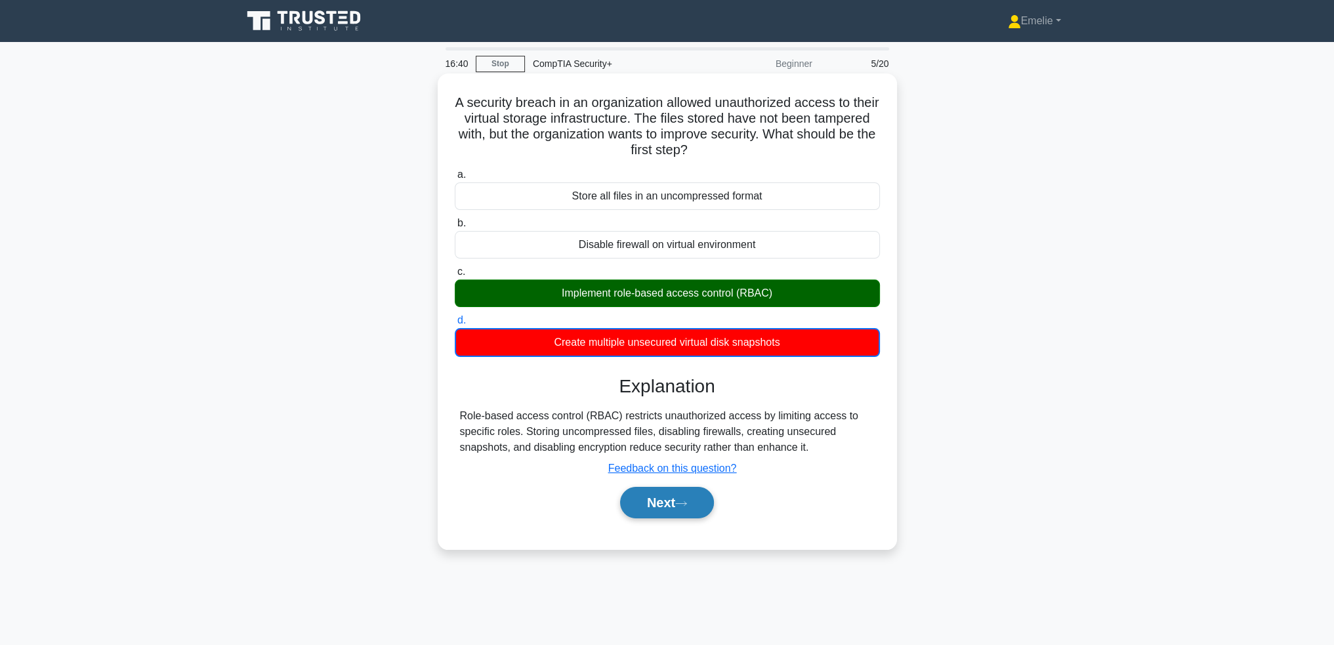
click at [684, 506] on button "Next" at bounding box center [667, 502] width 94 height 31
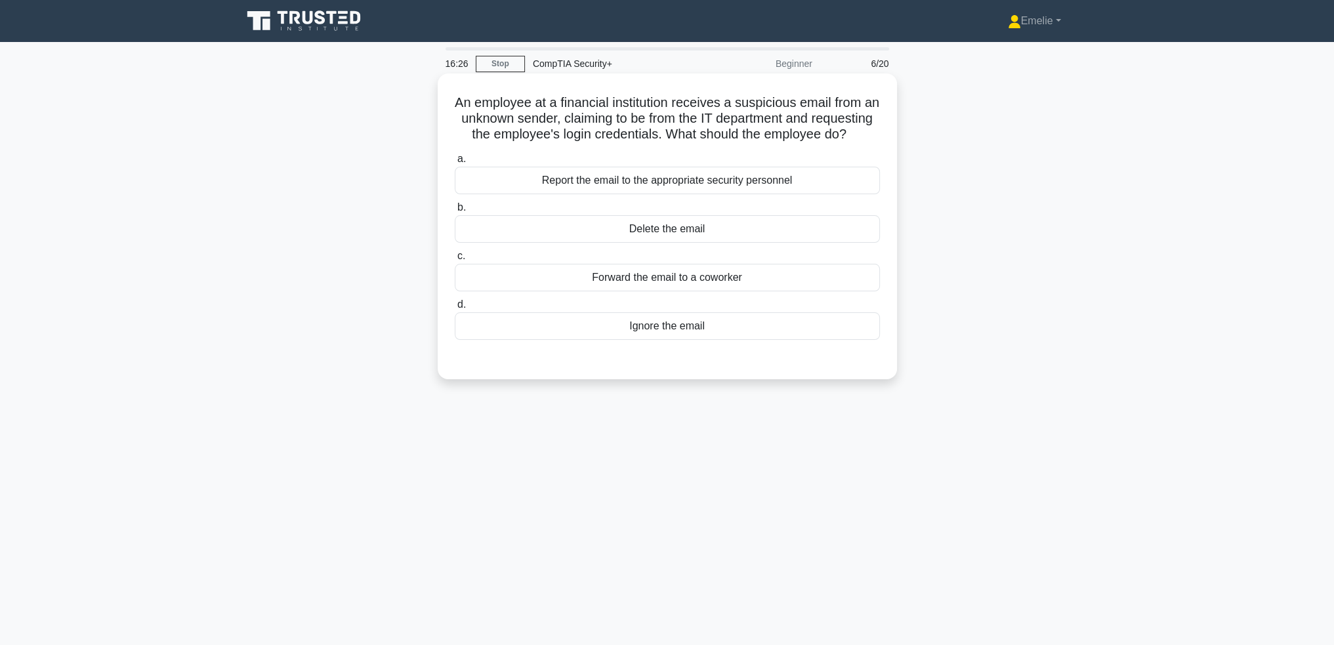
click at [720, 194] on div "Report the email to the appropriate security personnel" at bounding box center [667, 181] width 425 height 28
click at [455, 163] on input "a. Report the email to the appropriate security personnel" at bounding box center [455, 159] width 0 height 9
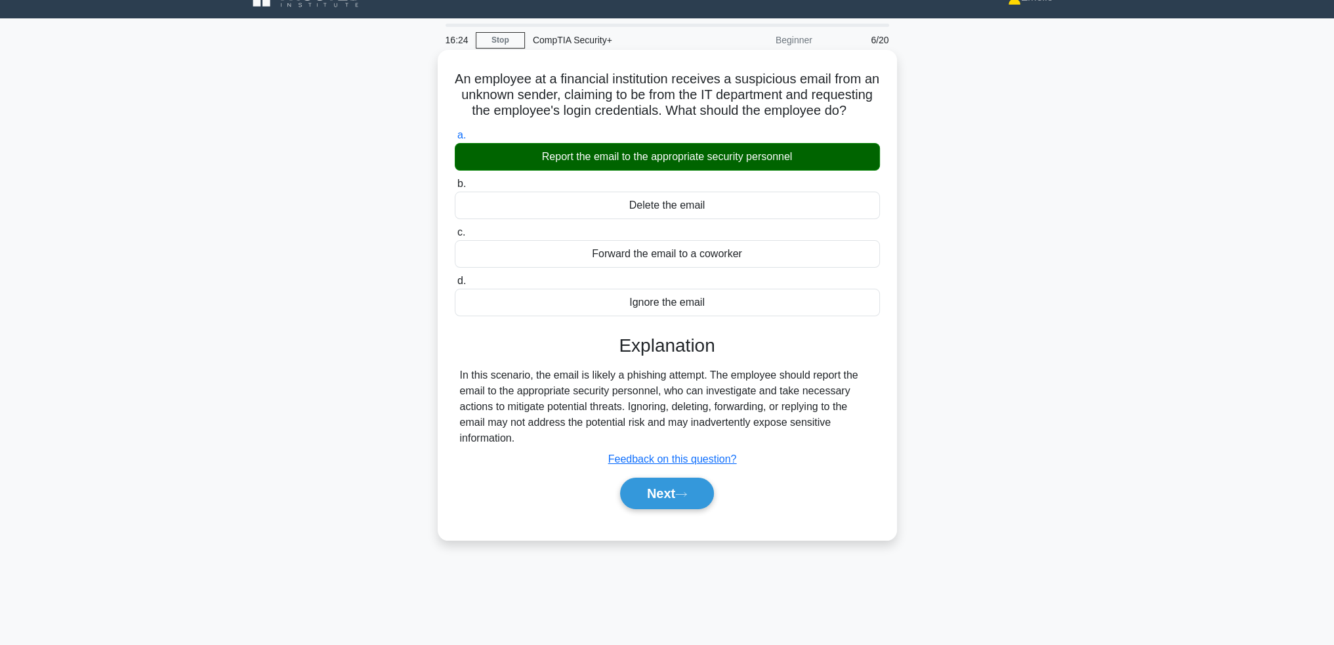
scroll to position [64, 0]
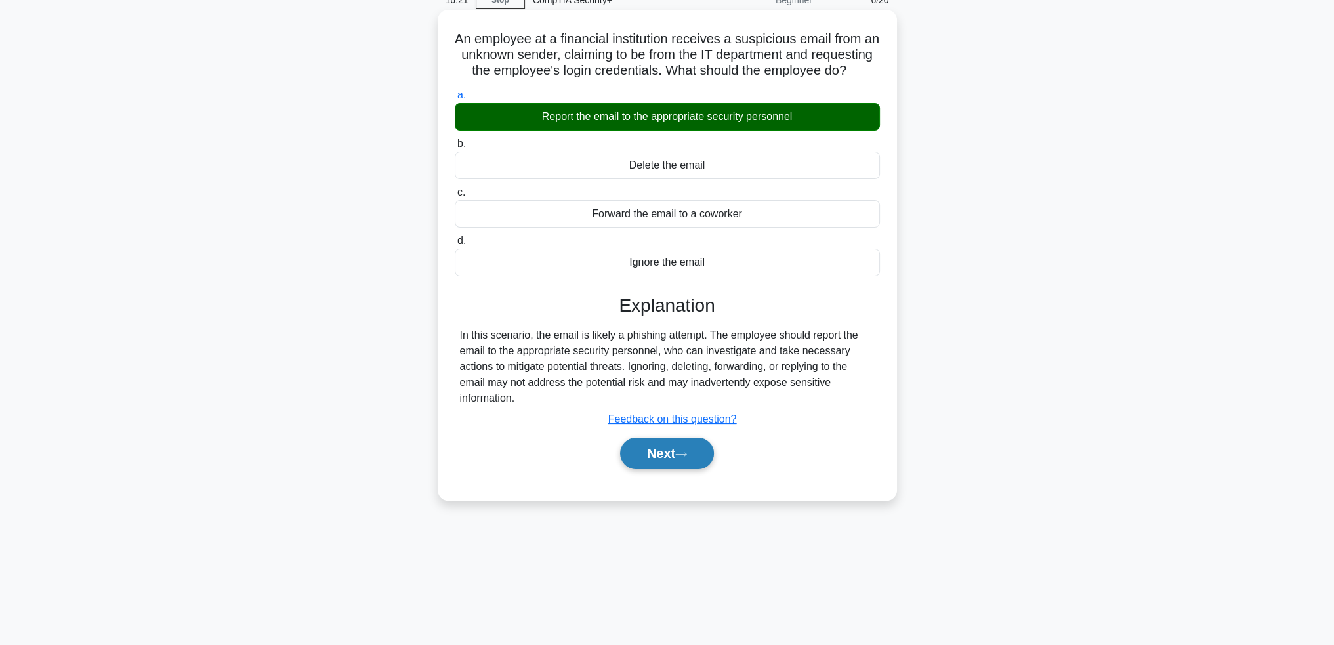
click at [677, 469] on button "Next" at bounding box center [667, 453] width 94 height 31
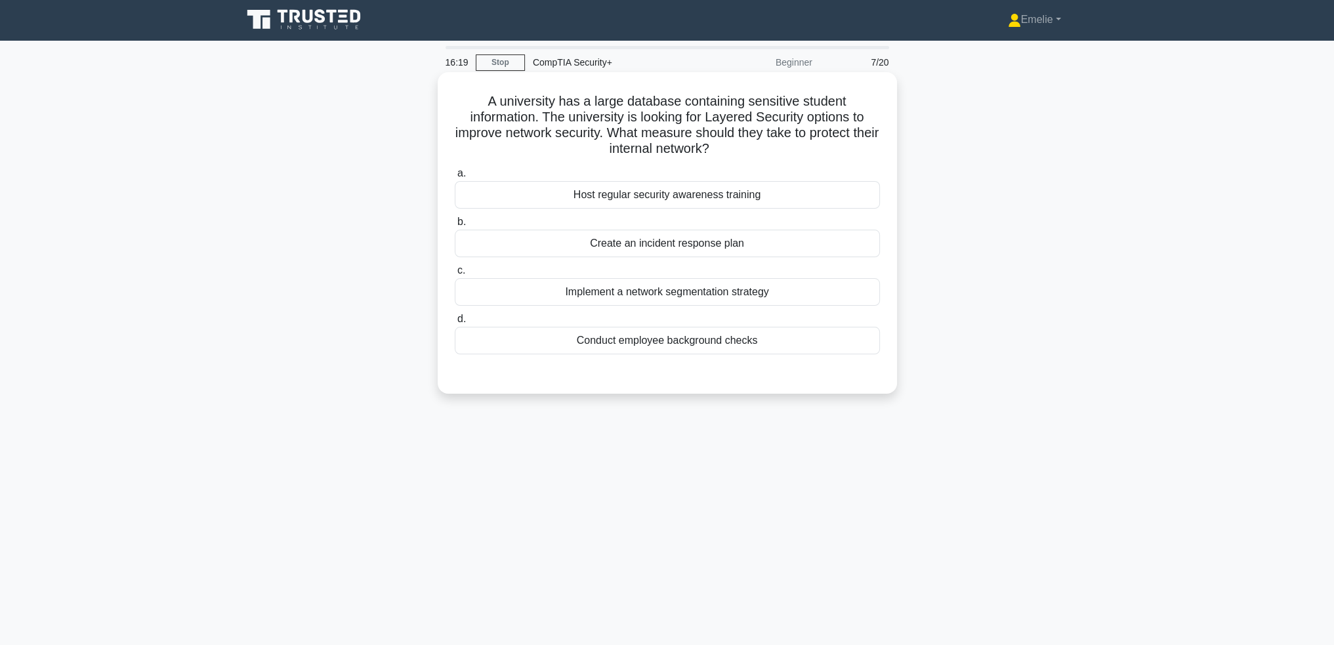
scroll to position [0, 0]
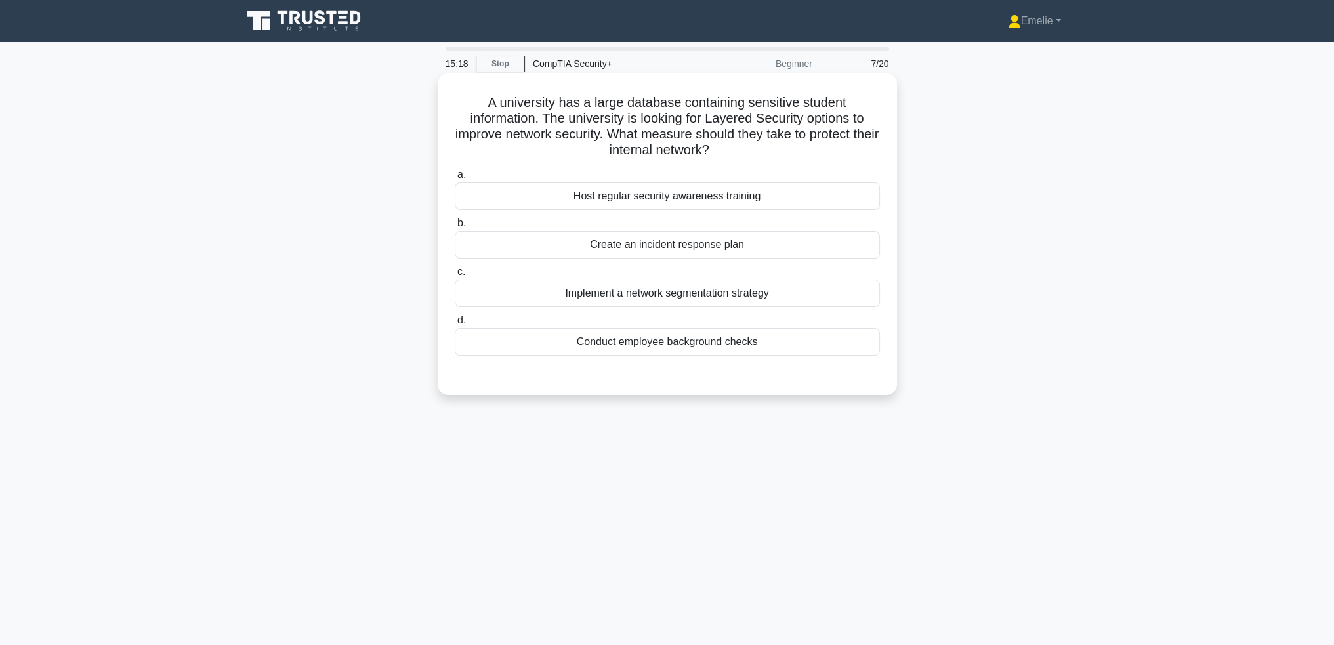
click at [745, 296] on div "Implement a network segmentation strategy" at bounding box center [667, 293] width 425 height 28
click at [455, 276] on input "c. Implement a network segmentation strategy" at bounding box center [455, 272] width 0 height 9
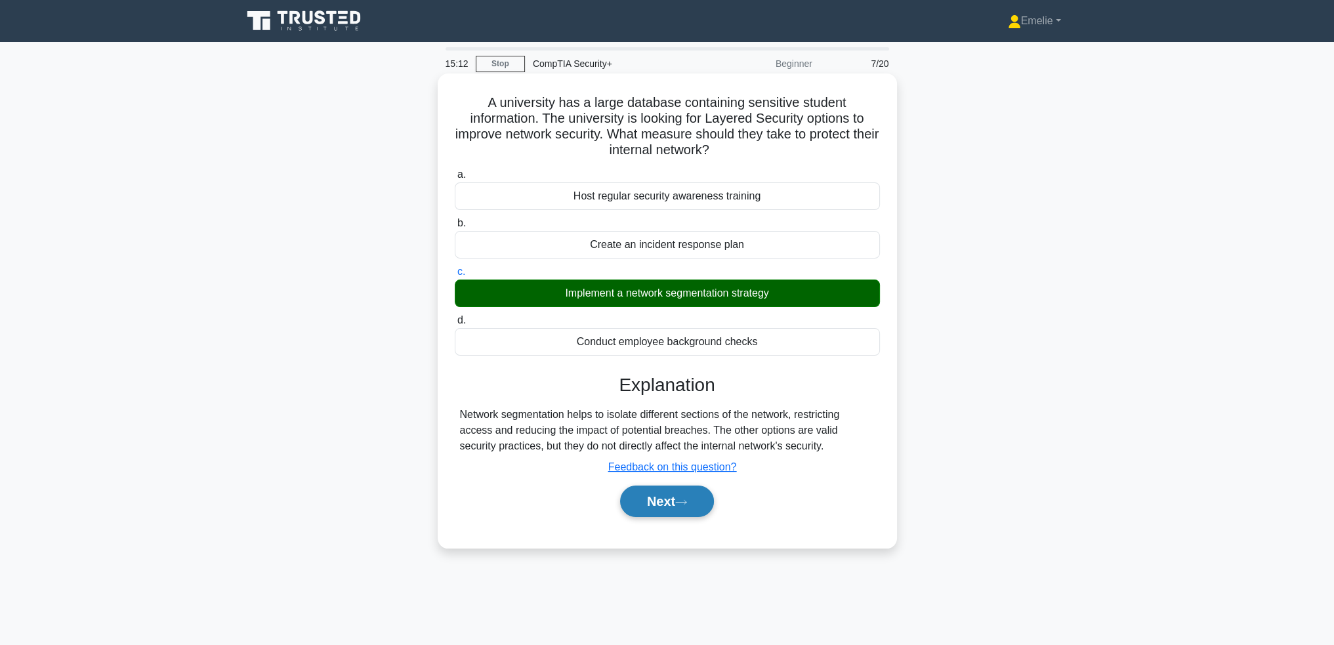
click at [676, 500] on button "Next" at bounding box center [667, 500] width 94 height 31
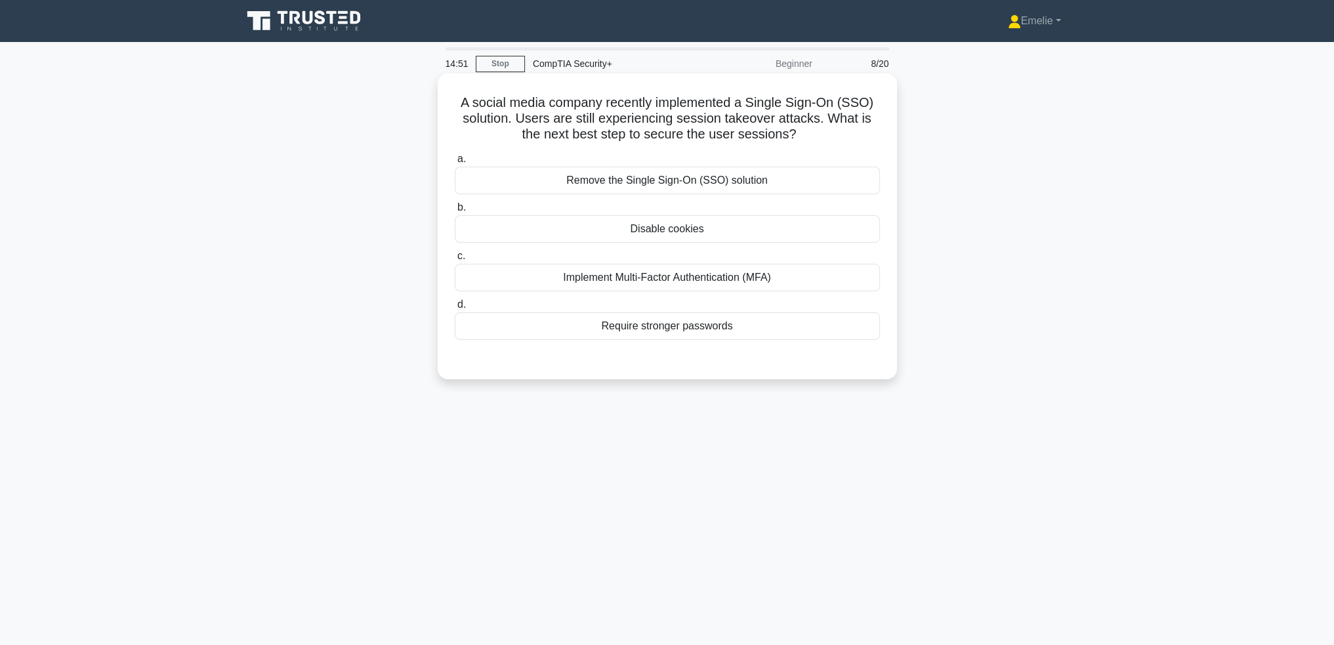
click at [695, 277] on div "Implement Multi-Factor Authentication (MFA)" at bounding box center [667, 278] width 425 height 28
click at [455, 260] on input "c. Implement Multi-Factor Authentication (MFA)" at bounding box center [455, 256] width 0 height 9
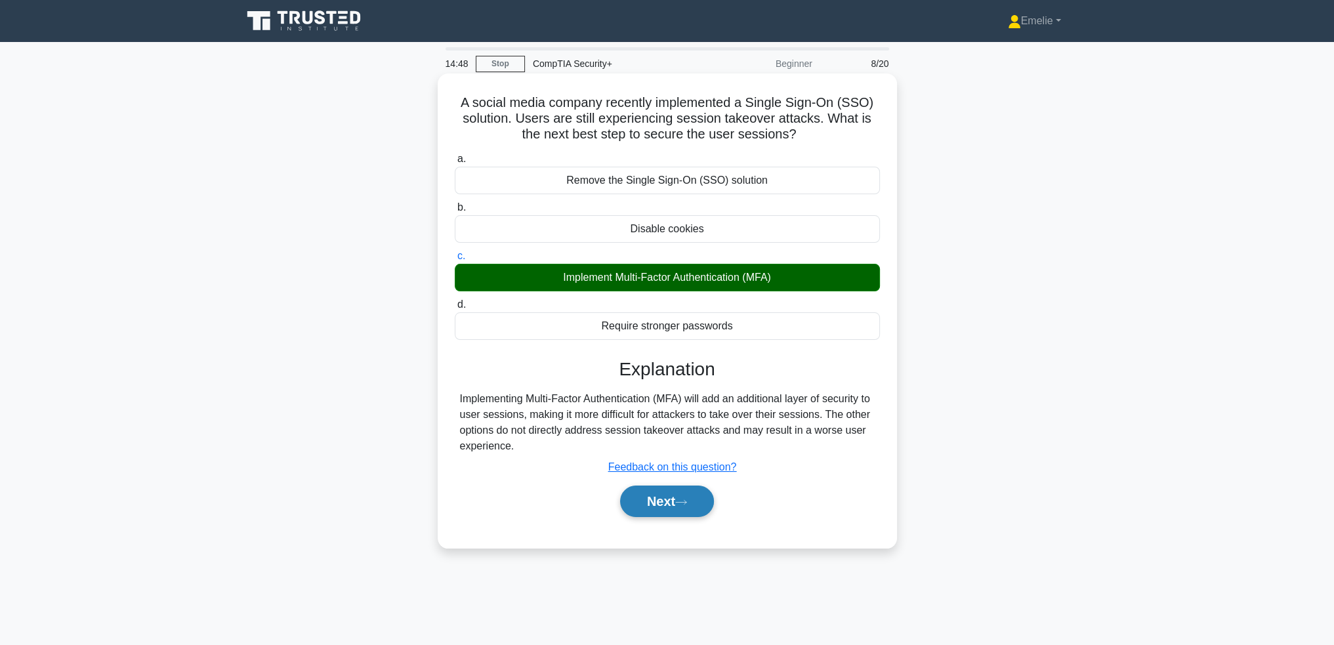
click at [698, 504] on button "Next" at bounding box center [667, 500] width 94 height 31
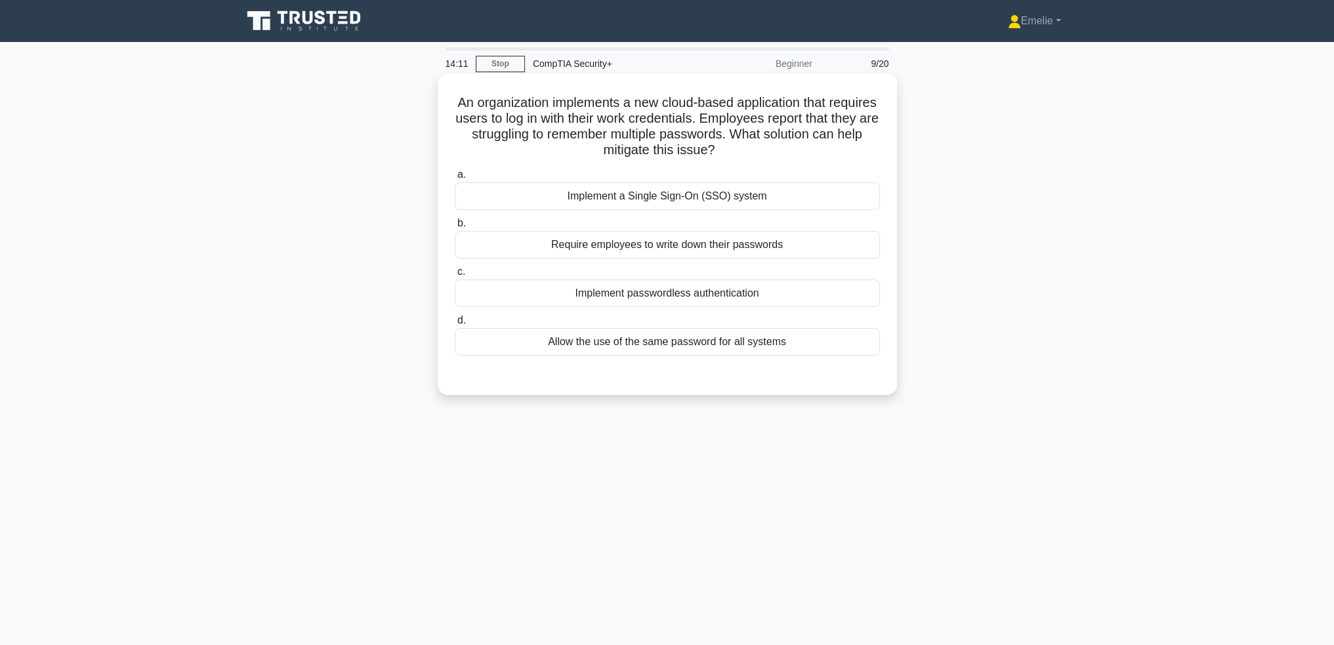
click at [731, 199] on div "Implement a Single Sign-On (SSO) system" at bounding box center [667, 196] width 425 height 28
click at [455, 179] on input "a. Implement a Single Sign-On (SSO) system" at bounding box center [455, 175] width 0 height 9
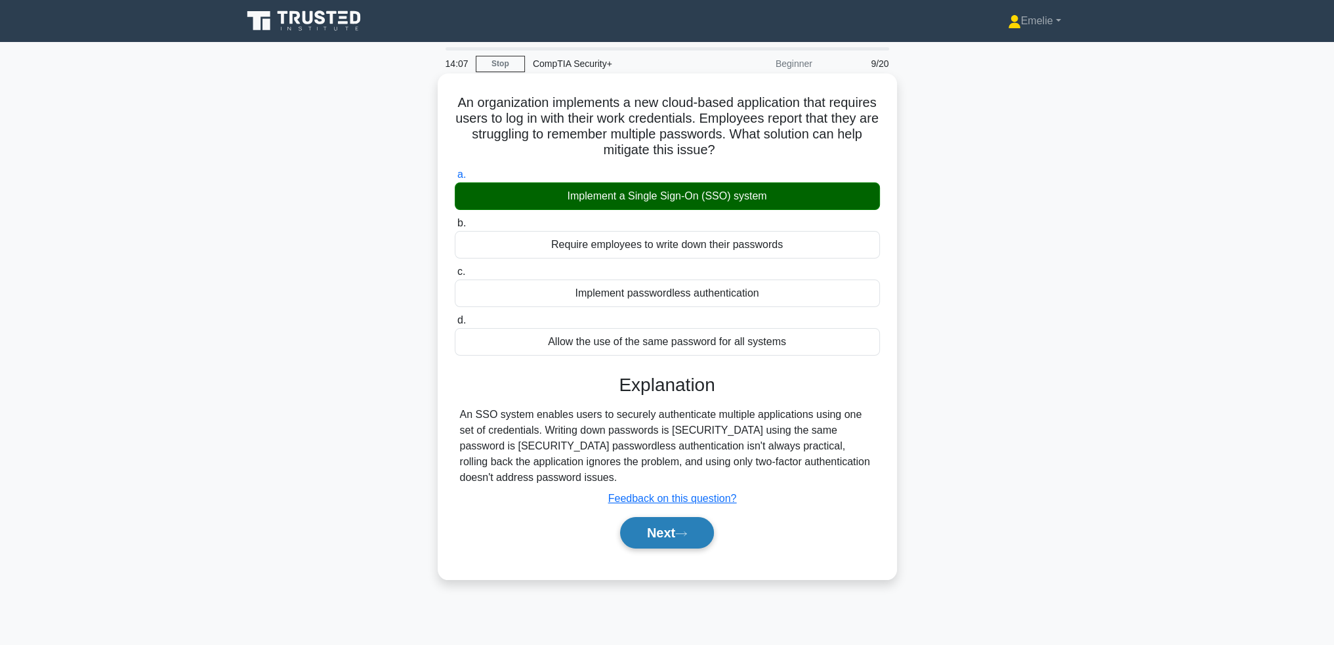
click at [671, 520] on button "Next" at bounding box center [667, 532] width 94 height 31
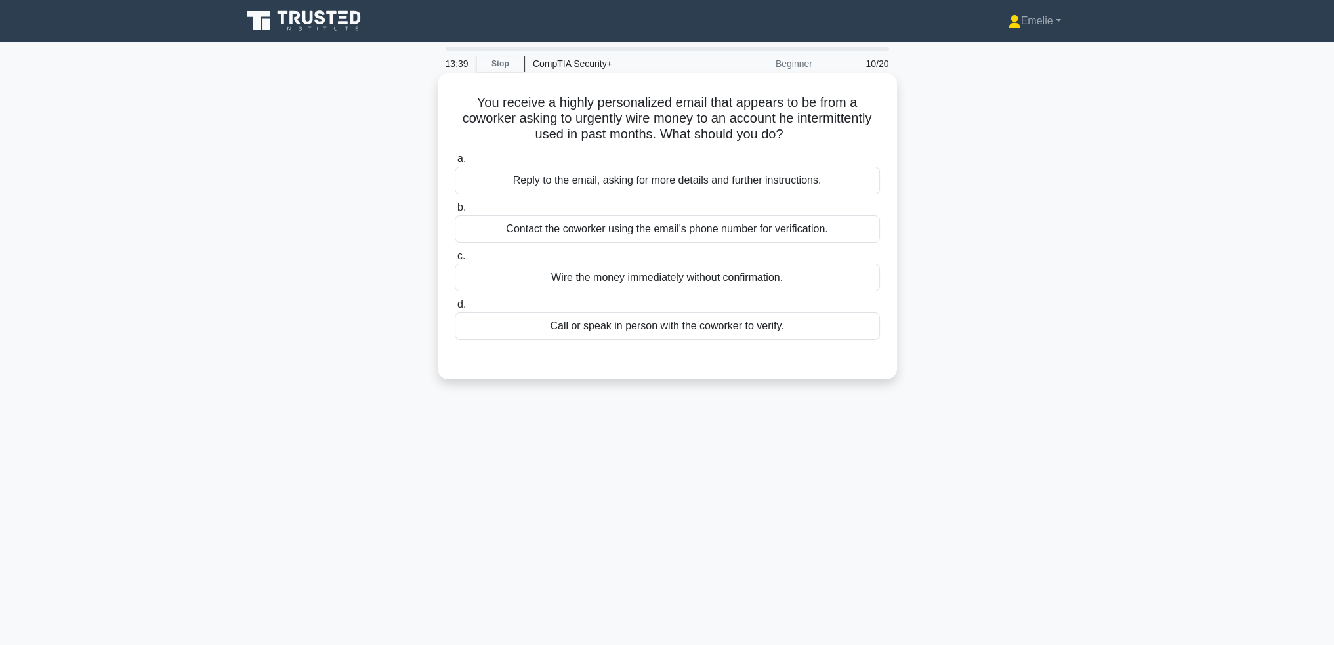
click at [693, 327] on div "Call or speak in person with the coworker to verify." at bounding box center [667, 326] width 425 height 28
click at [455, 309] on input "d. Call or speak in person with the coworker to verify." at bounding box center [455, 304] width 0 height 9
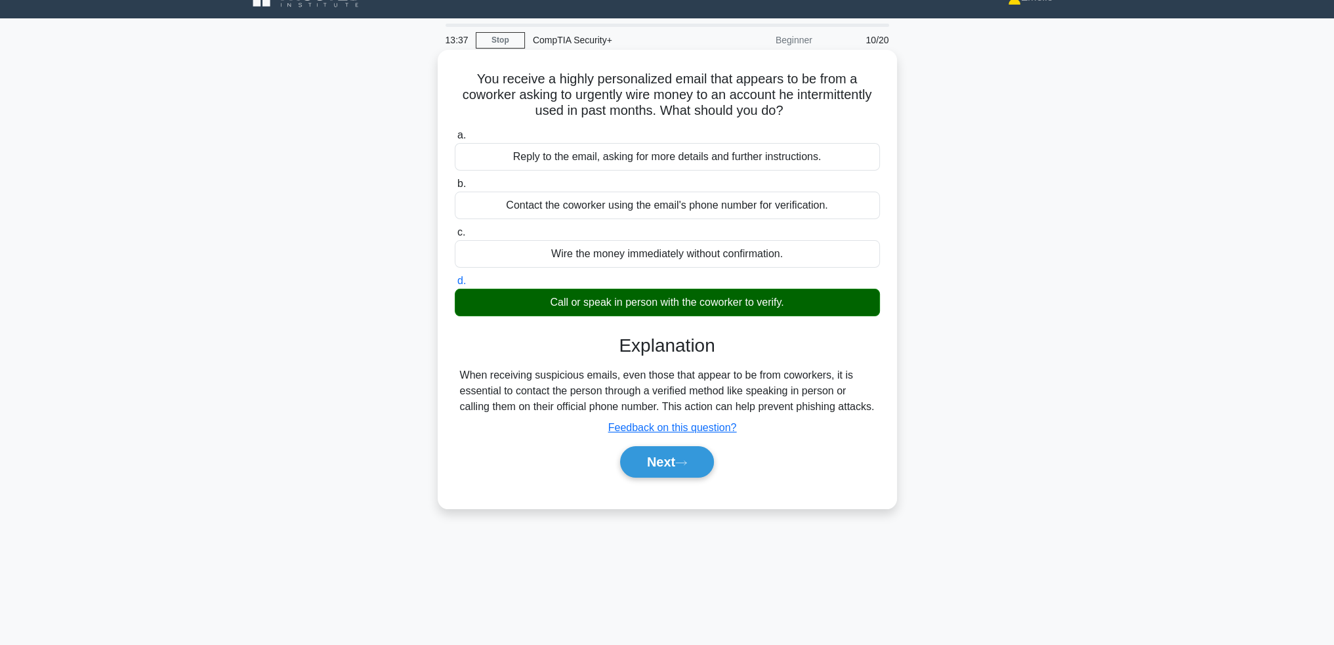
scroll to position [64, 0]
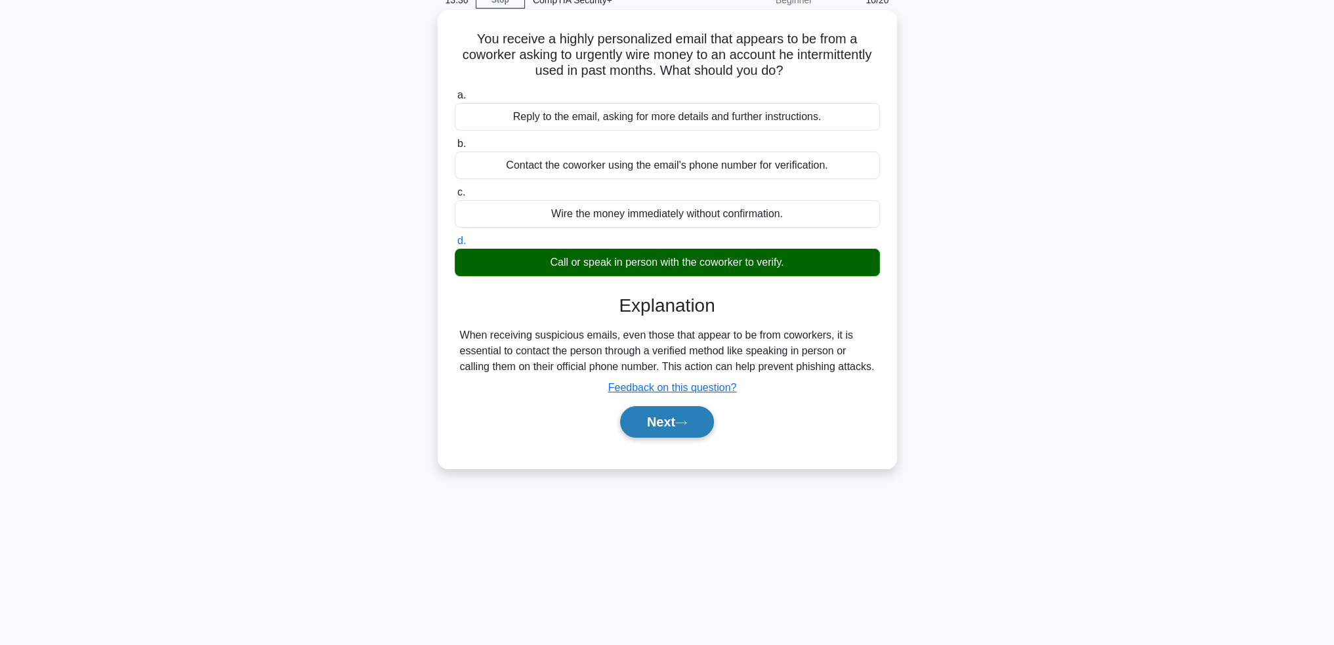
click at [684, 426] on icon at bounding box center [681, 422] width 12 height 7
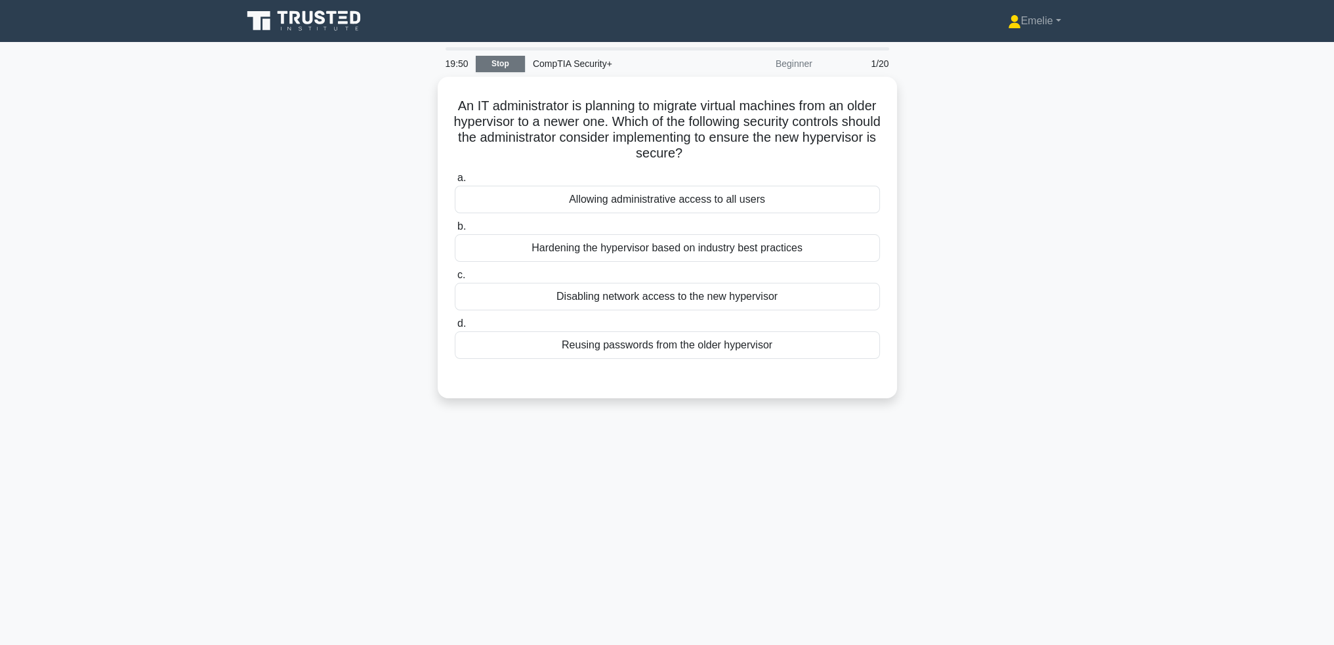
click at [495, 64] on link "Stop" at bounding box center [500, 64] width 49 height 16
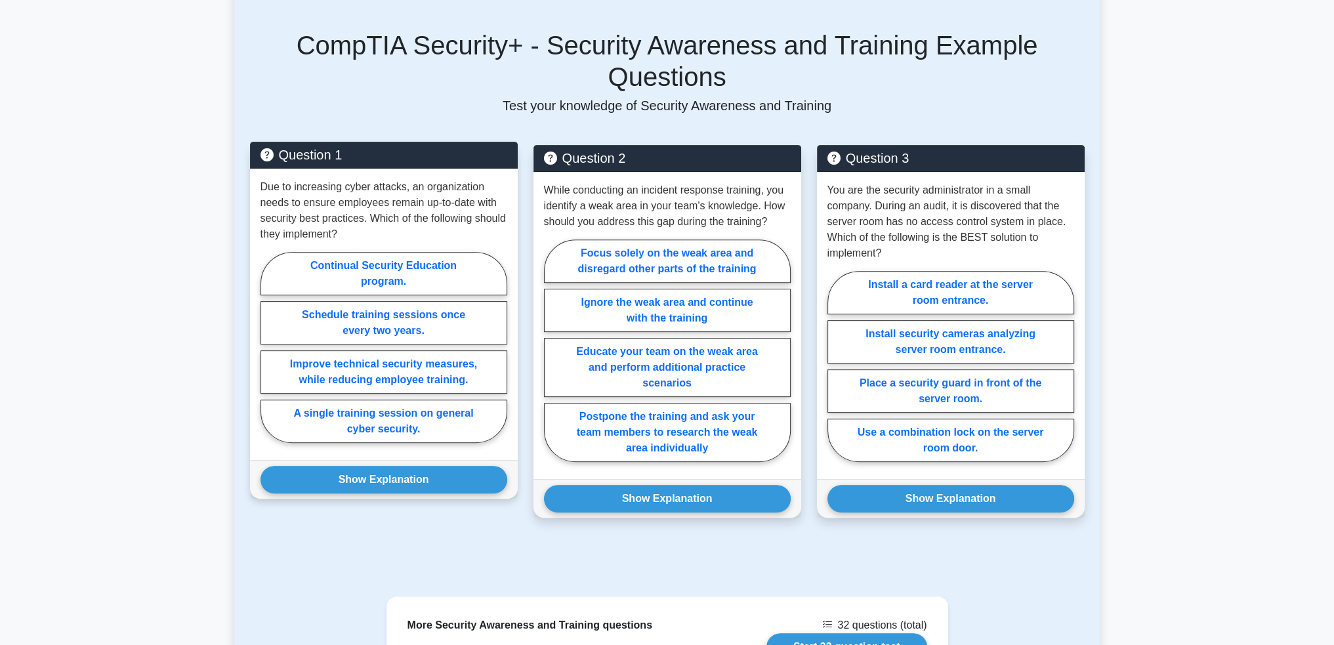
scroll to position [589, 0]
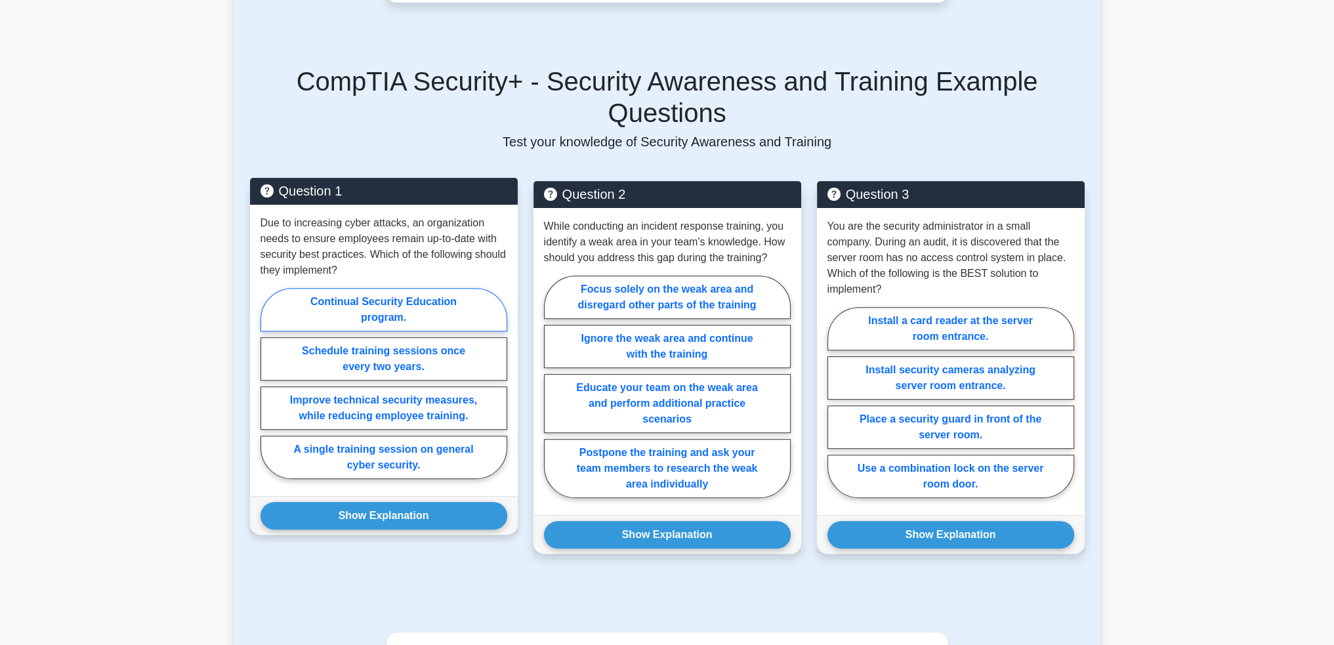
click at [384, 288] on label "Continual Security Education program." at bounding box center [383, 309] width 247 height 43
click at [269, 383] on input "Continual Security Education program." at bounding box center [264, 387] width 9 height 9
radio input "true"
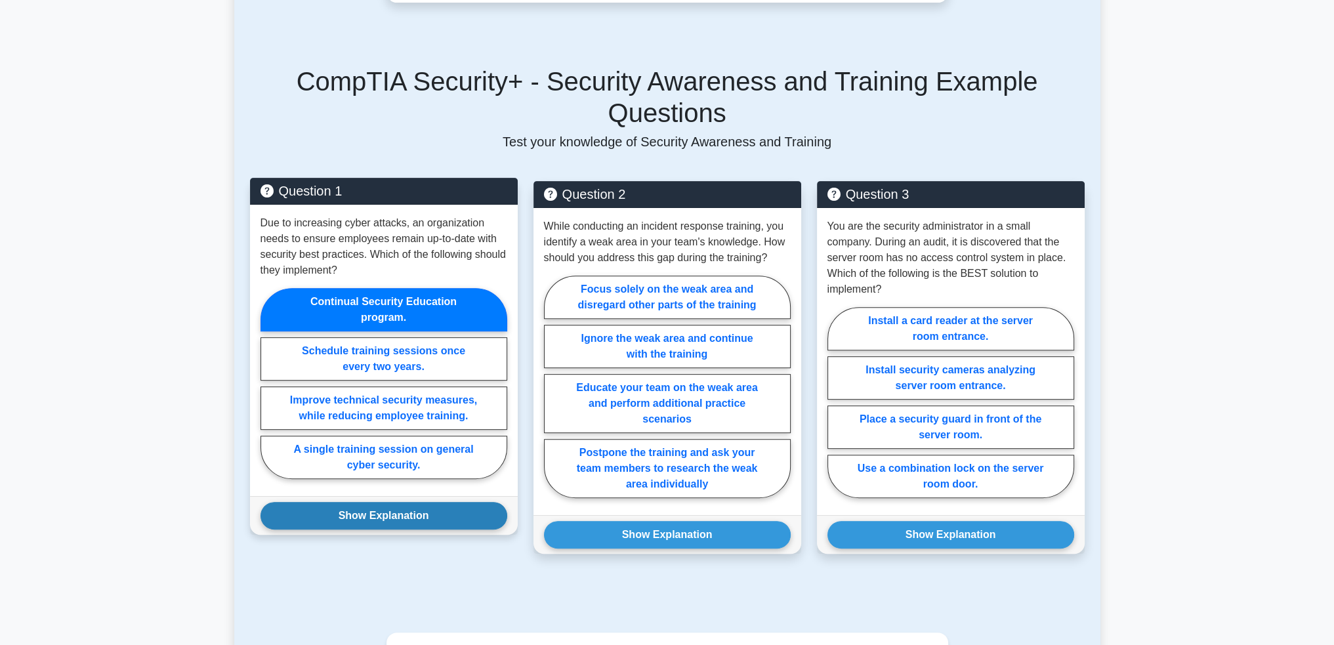
click at [417, 502] on button "Show Explanation" at bounding box center [383, 516] width 247 height 28
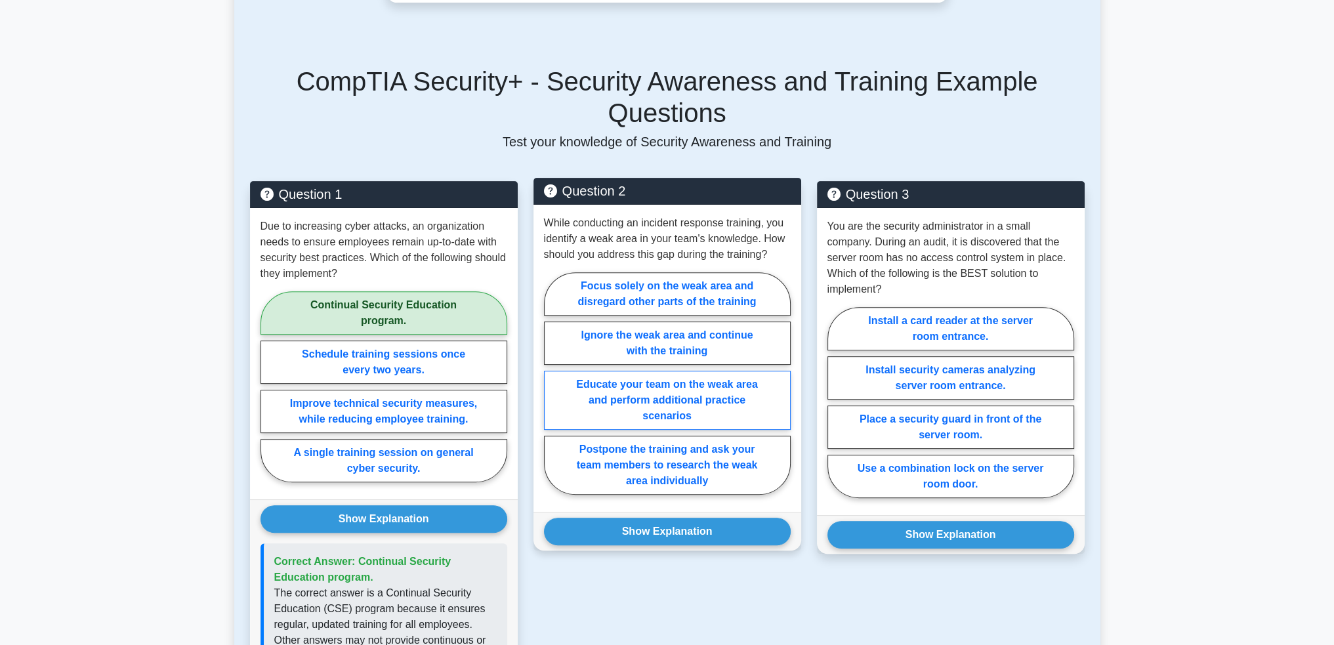
click at [687, 371] on label "Educate your team on the weak area and perform additional practice scenarios" at bounding box center [667, 400] width 247 height 59
click at [552, 383] on input "Educate your team on the weak area and perform additional practice scenarios" at bounding box center [548, 387] width 9 height 9
radio input "true"
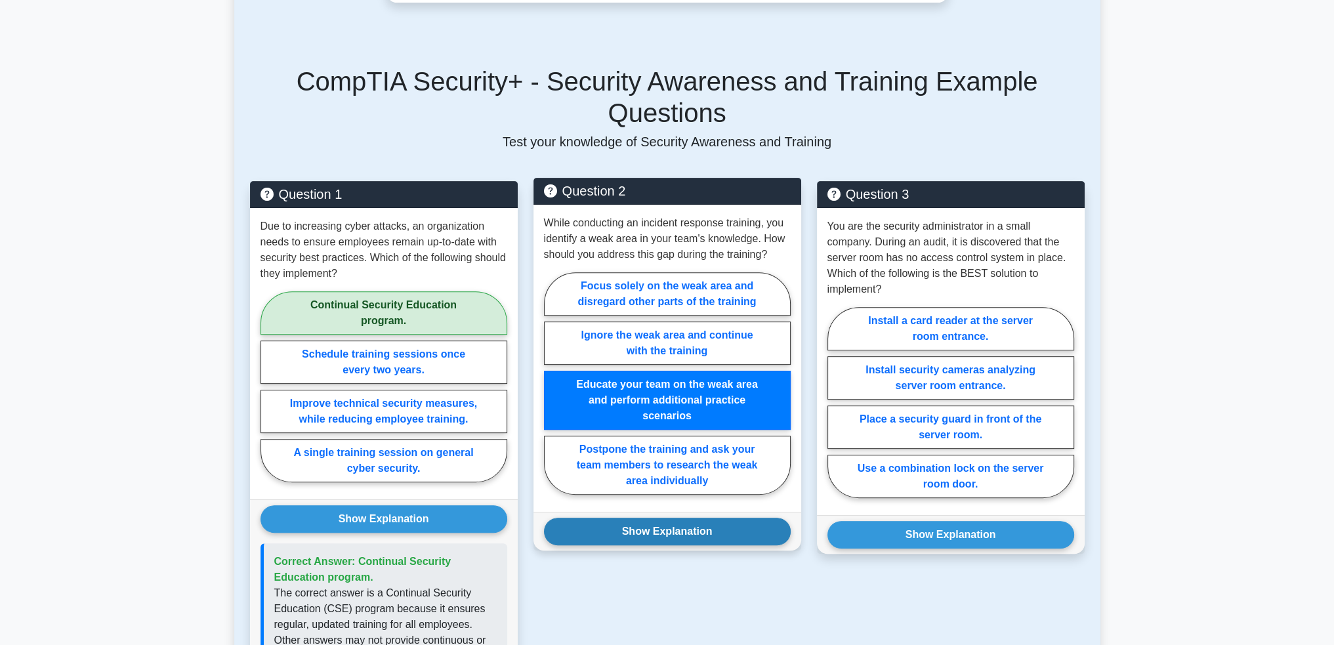
click at [688, 518] on button "Show Explanation" at bounding box center [667, 532] width 247 height 28
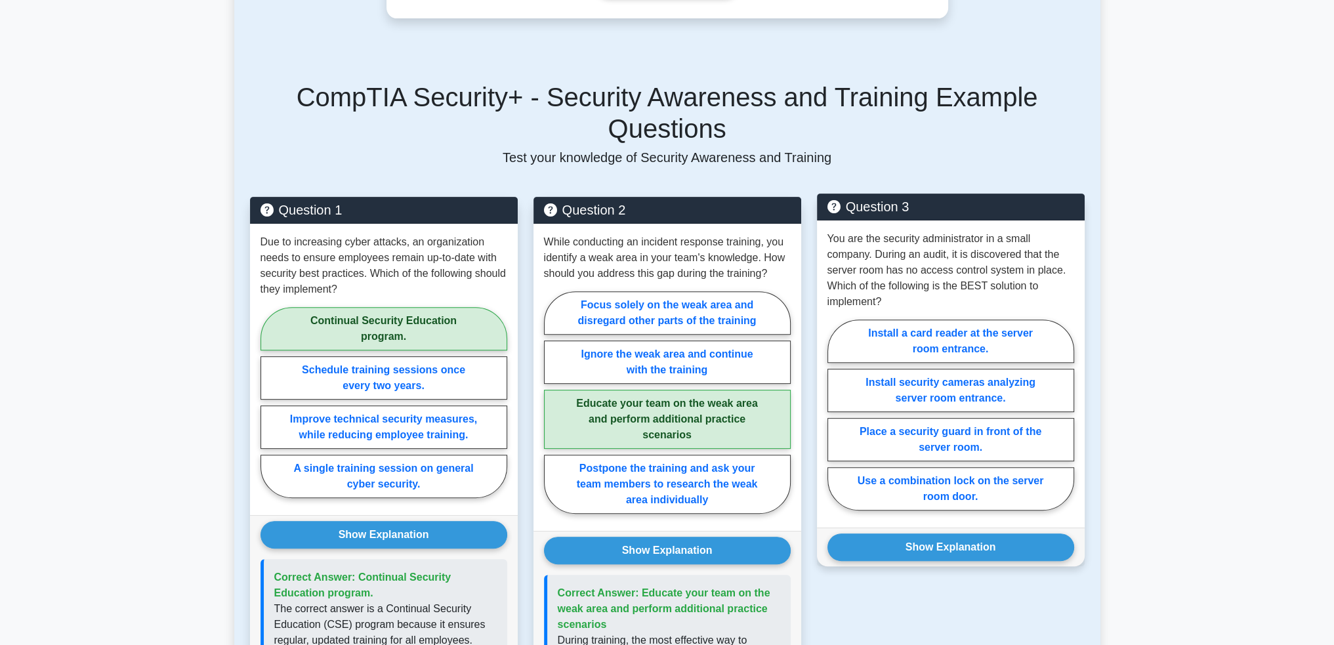
scroll to position [523, 0]
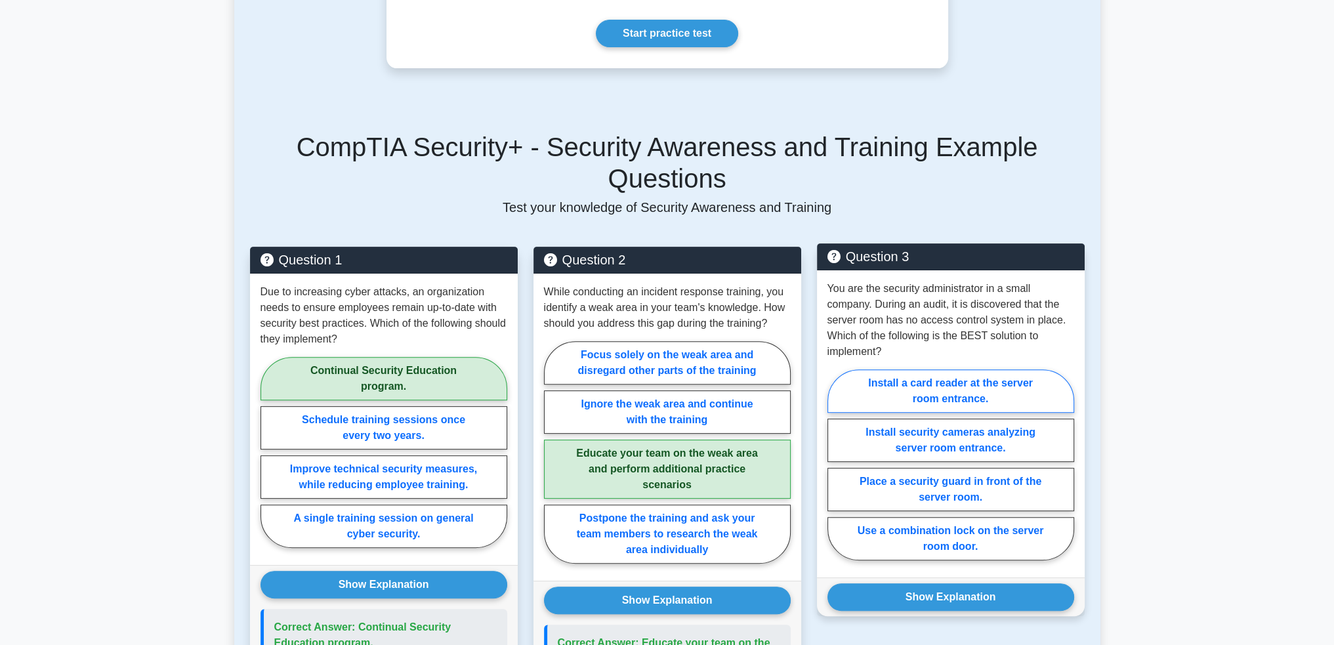
click at [972, 369] on label "Install a card reader at the server room entrance." at bounding box center [950, 390] width 247 height 43
click at [836, 464] on input "Install a card reader at the server room entrance." at bounding box center [831, 468] width 9 height 9
radio input "true"
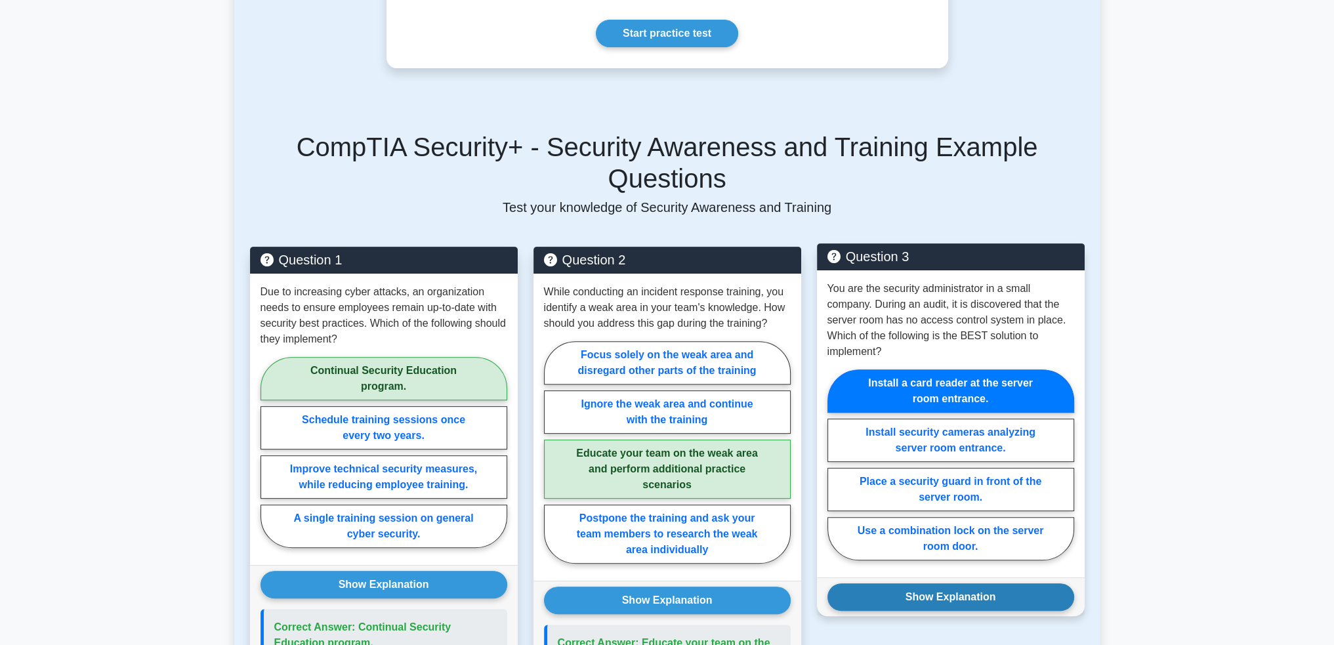
click at [958, 583] on button "Show Explanation" at bounding box center [950, 597] width 247 height 28
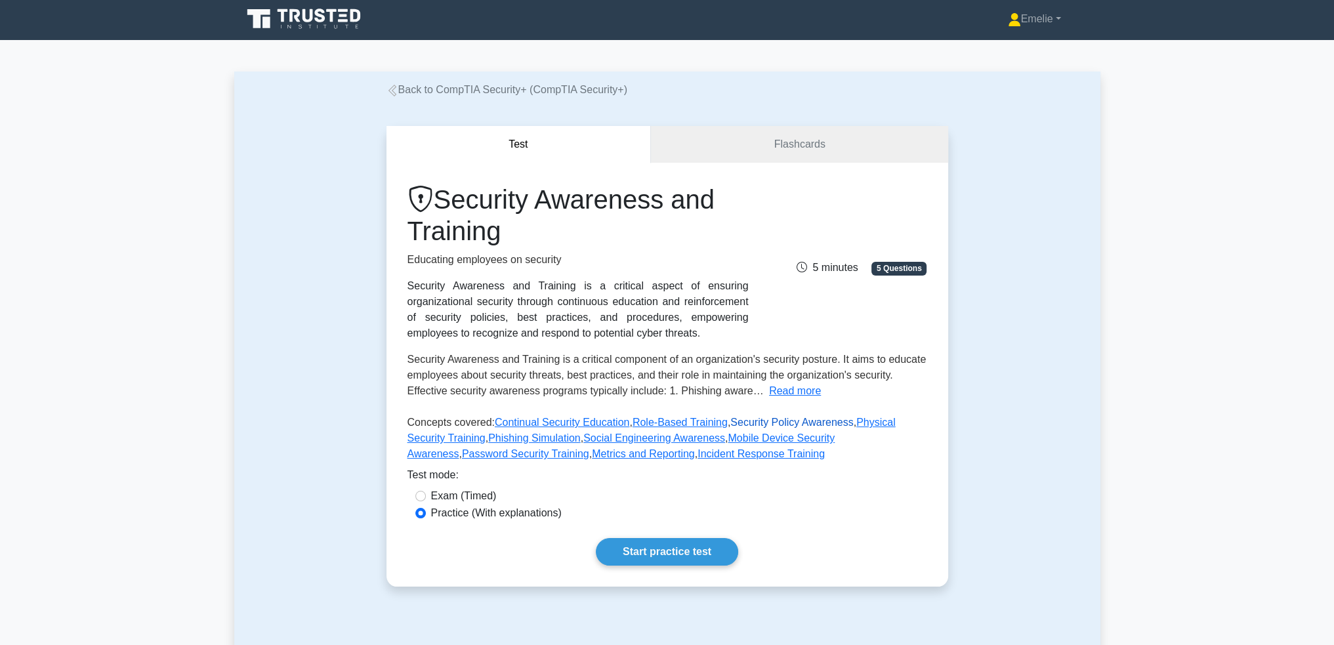
scroll to position [0, 0]
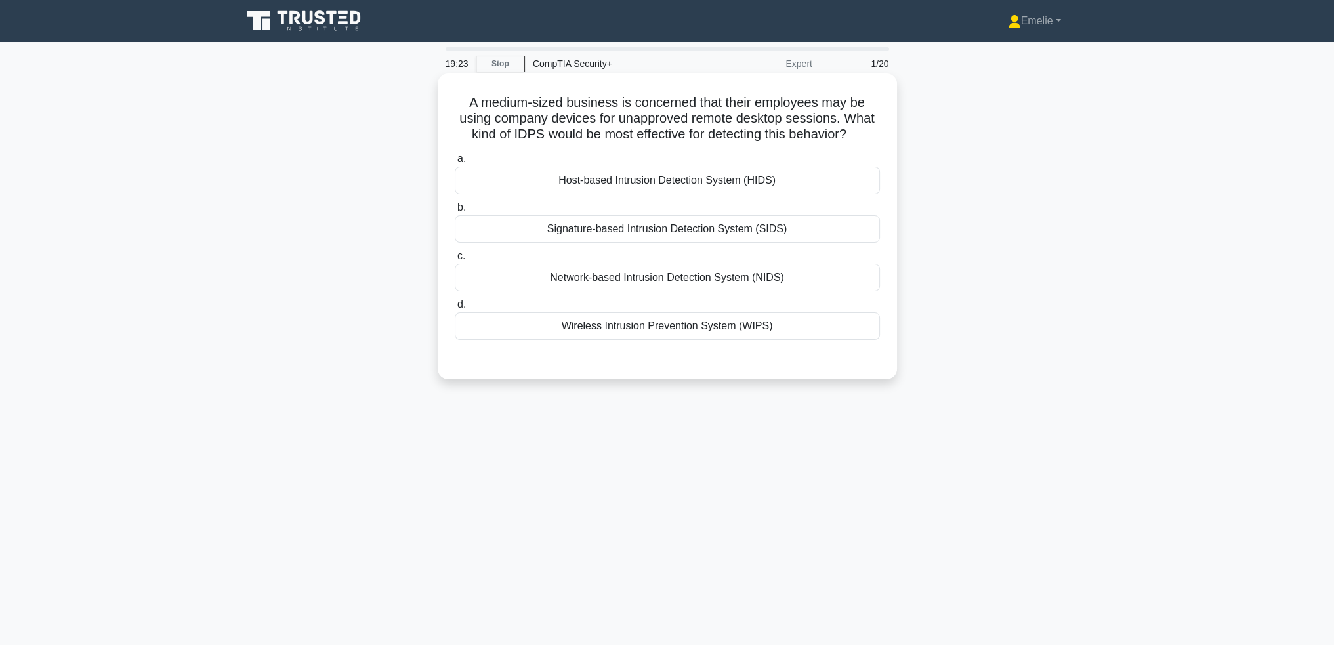
click at [732, 329] on div "Wireless Intrusion Prevention System (WIPS)" at bounding box center [667, 326] width 425 height 28
click at [455, 309] on input "d. Wireless Intrusion Prevention System (WIPS)" at bounding box center [455, 304] width 0 height 9
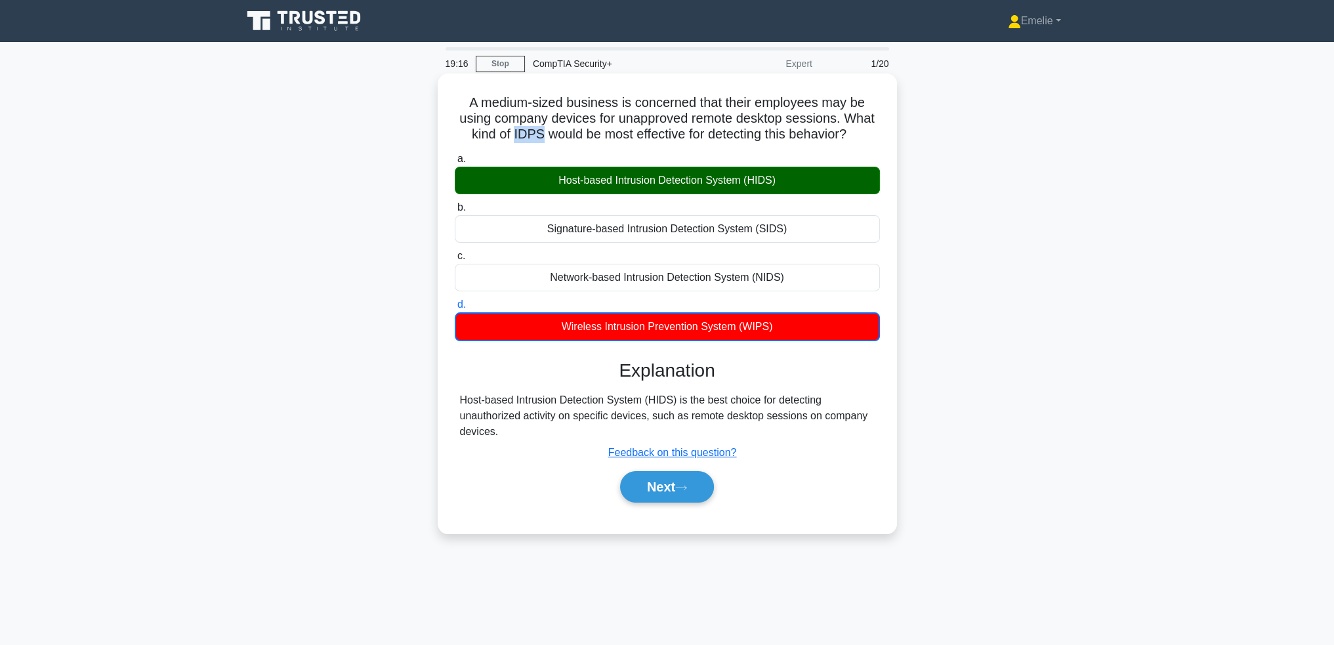
drag, startPoint x: 508, startPoint y: 136, endPoint x: 534, endPoint y: 136, distance: 25.6
click at [534, 136] on h5 "A medium-sized business is concerned that their employees may be using company …" at bounding box center [667, 118] width 428 height 49
copy h5 "IDPS"
click at [670, 482] on button "Next" at bounding box center [667, 486] width 94 height 31
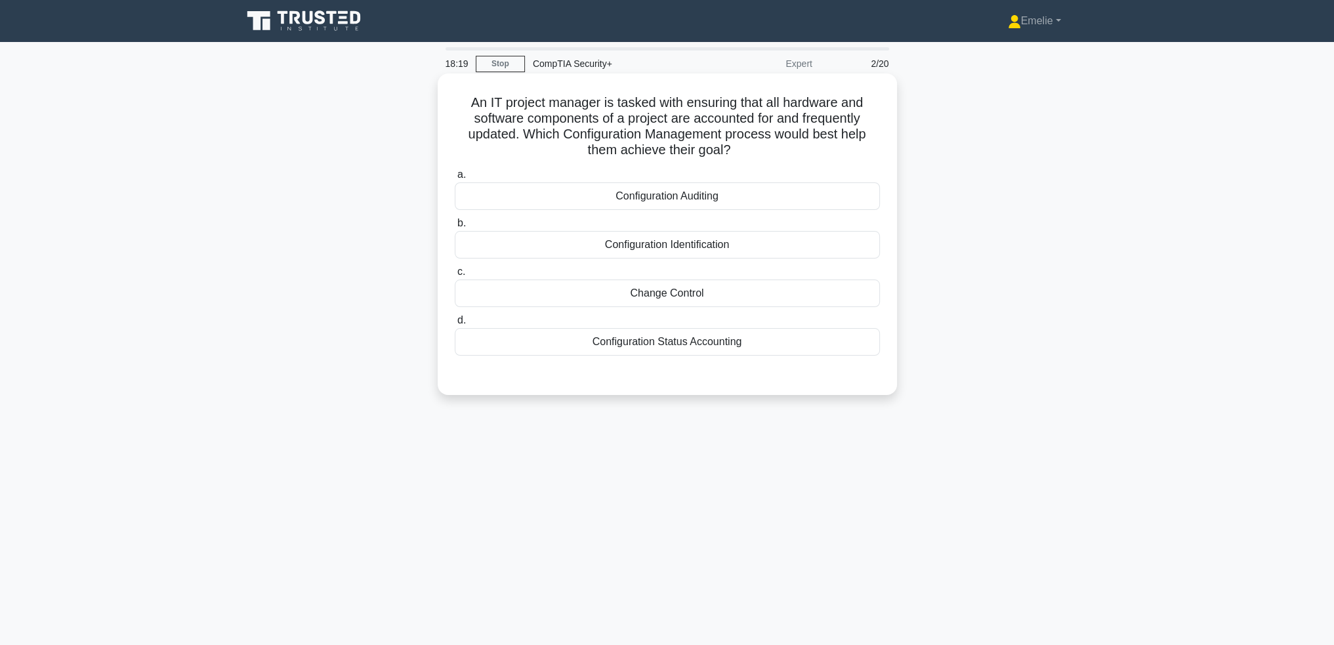
click at [695, 201] on div "Configuration Auditing" at bounding box center [667, 196] width 425 height 28
click at [455, 179] on input "a. Configuration Auditing" at bounding box center [455, 175] width 0 height 9
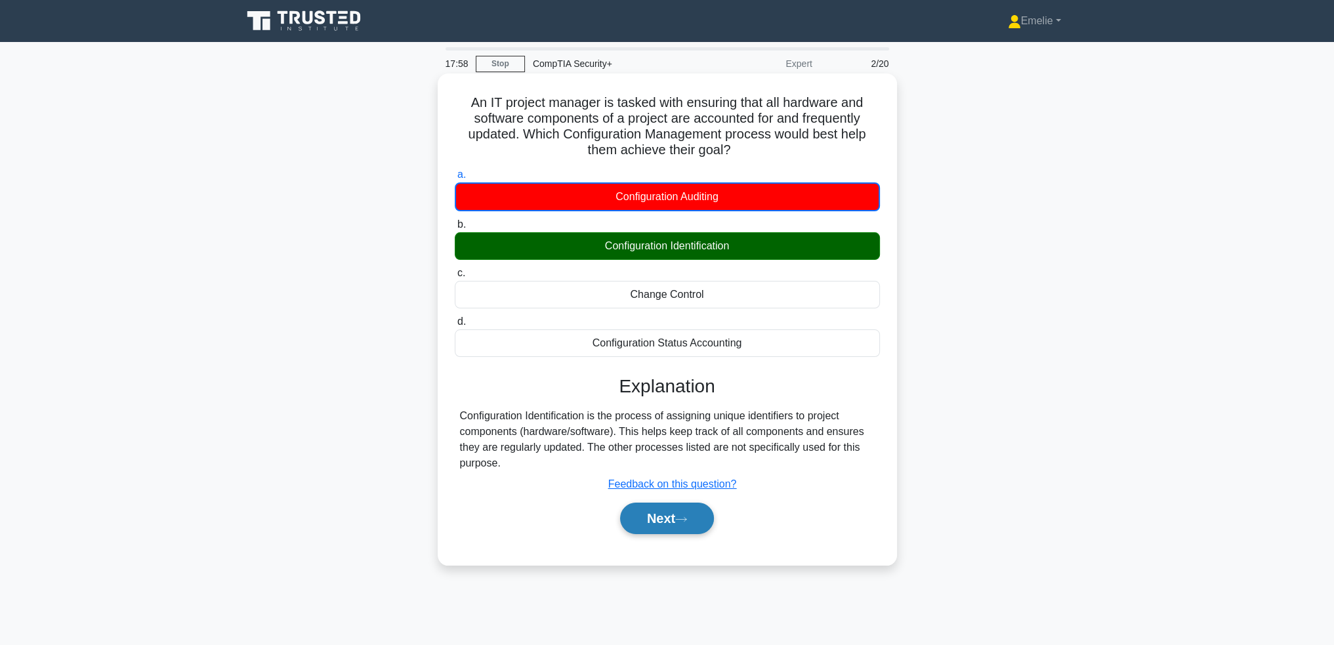
click at [686, 522] on button "Next" at bounding box center [667, 518] width 94 height 31
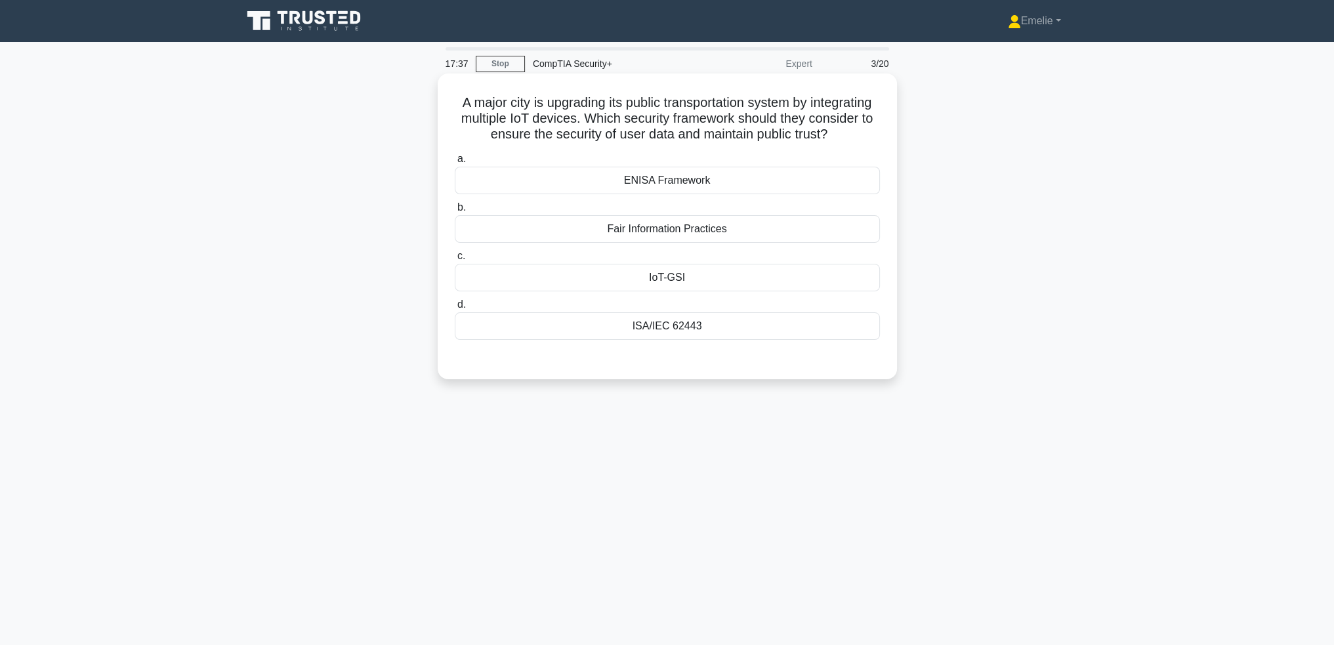
click at [656, 340] on div "ISA/IEC 62443" at bounding box center [667, 326] width 425 height 28
click at [455, 309] on input "d. ISA/IEC 62443" at bounding box center [455, 304] width 0 height 9
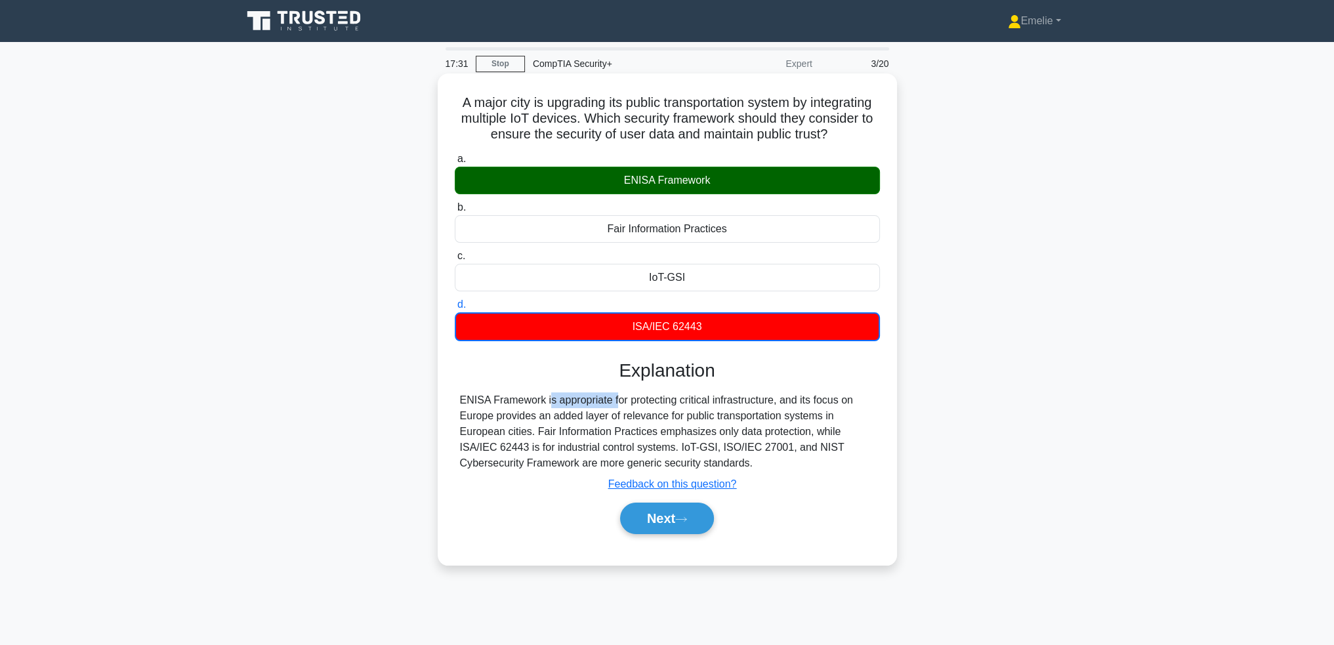
drag, startPoint x: 457, startPoint y: 413, endPoint x: 526, endPoint y: 416, distance: 68.9
click at [540, 416] on div "ENISA Framework is appropriate for protecting critical infrastructure, and its …" at bounding box center [667, 431] width 425 height 79
copy div "ENISA Framework"
click at [675, 527] on button "Next" at bounding box center [667, 518] width 94 height 31
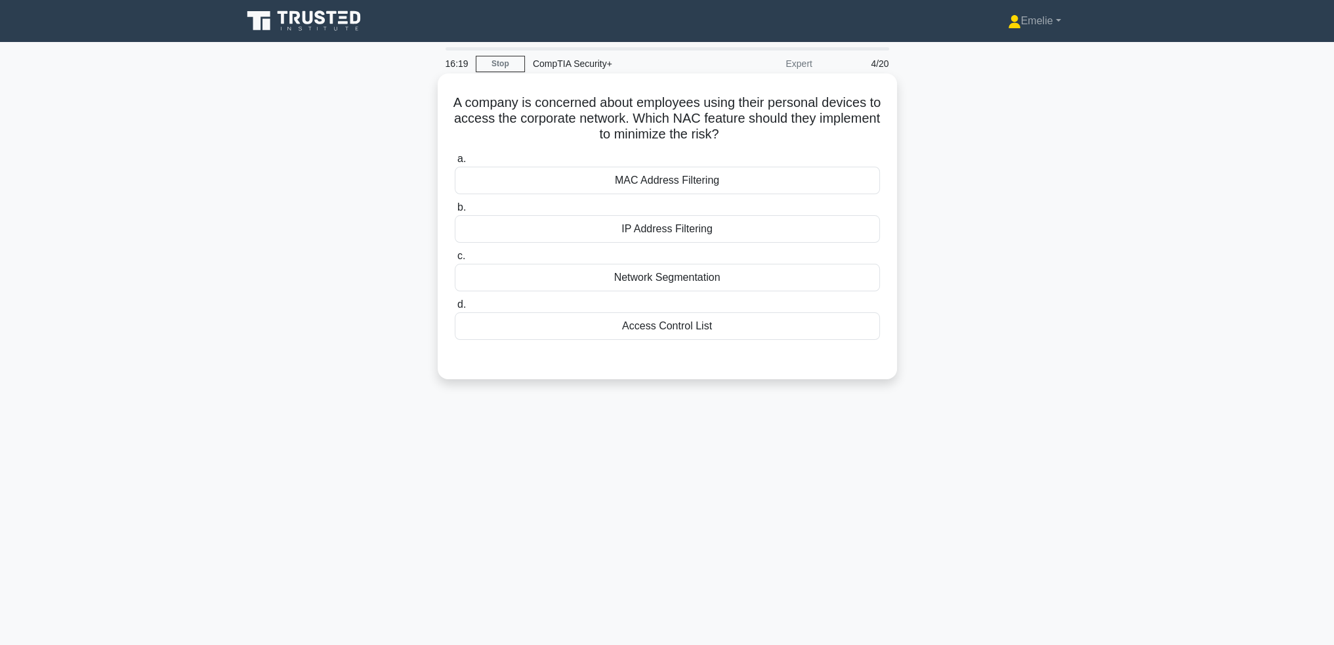
click at [707, 331] on div "Access Control List" at bounding box center [667, 326] width 425 height 28
click at [455, 309] on input "d. Access Control List" at bounding box center [455, 304] width 0 height 9
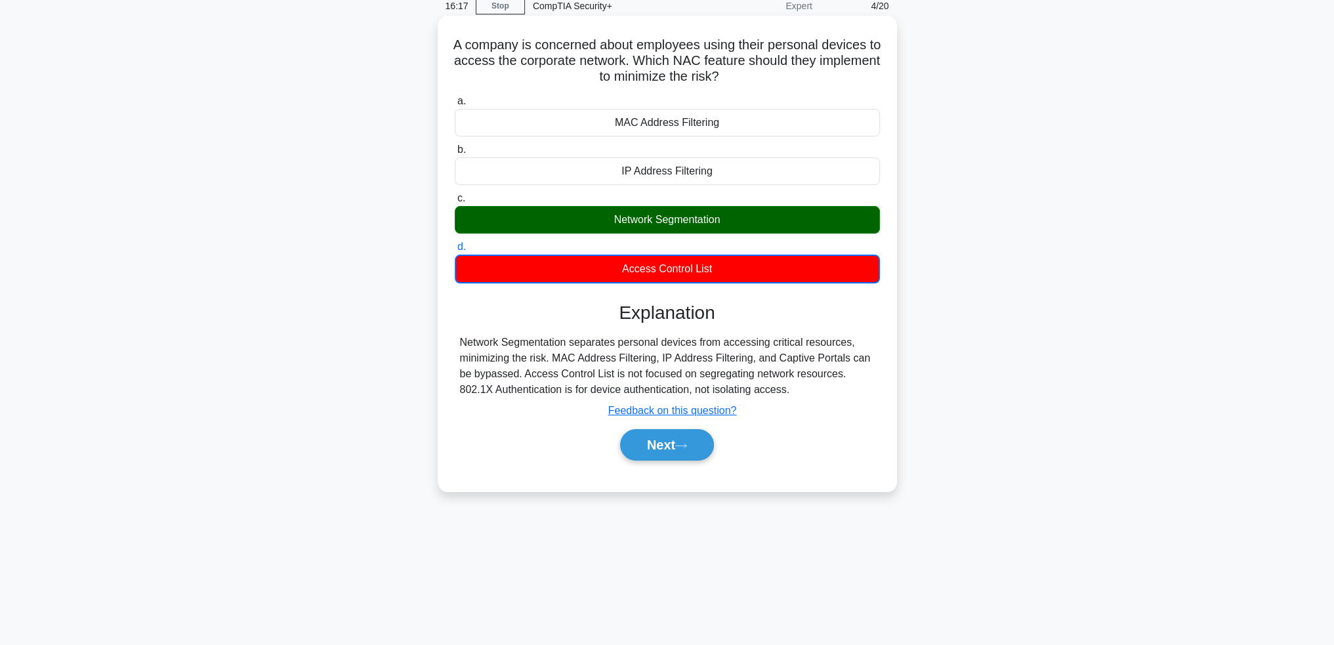
scroll to position [64, 0]
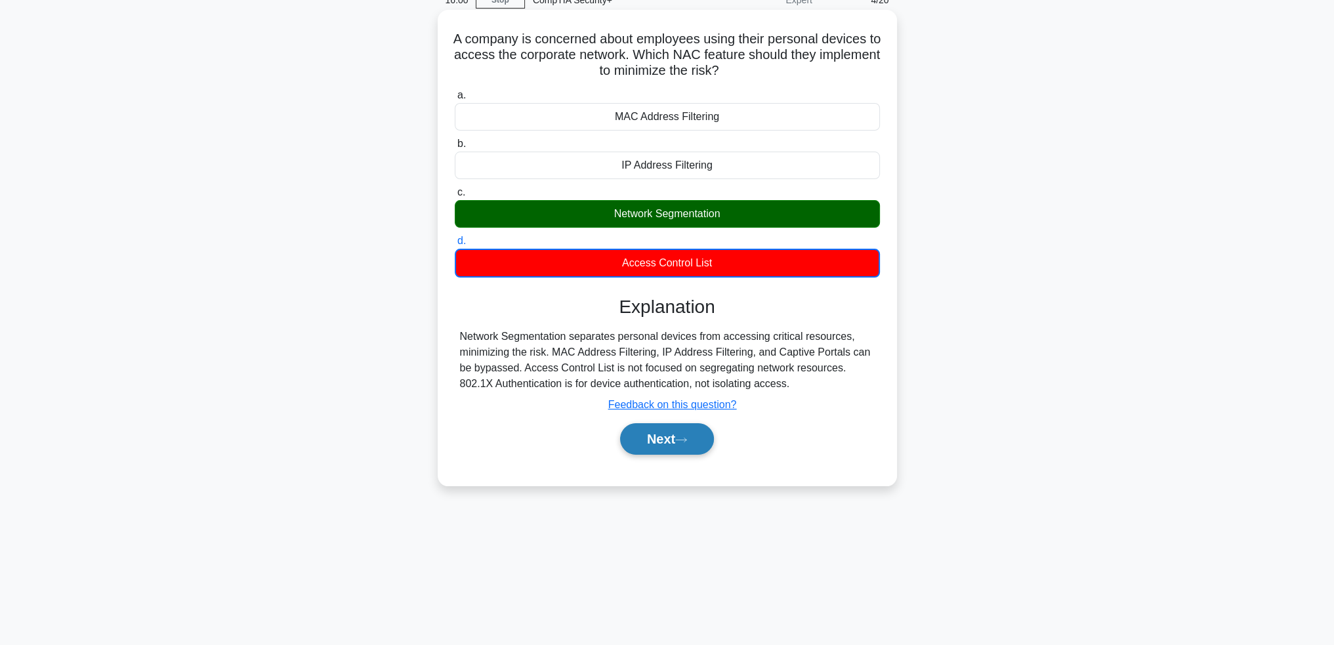
click at [674, 444] on button "Next" at bounding box center [667, 438] width 94 height 31
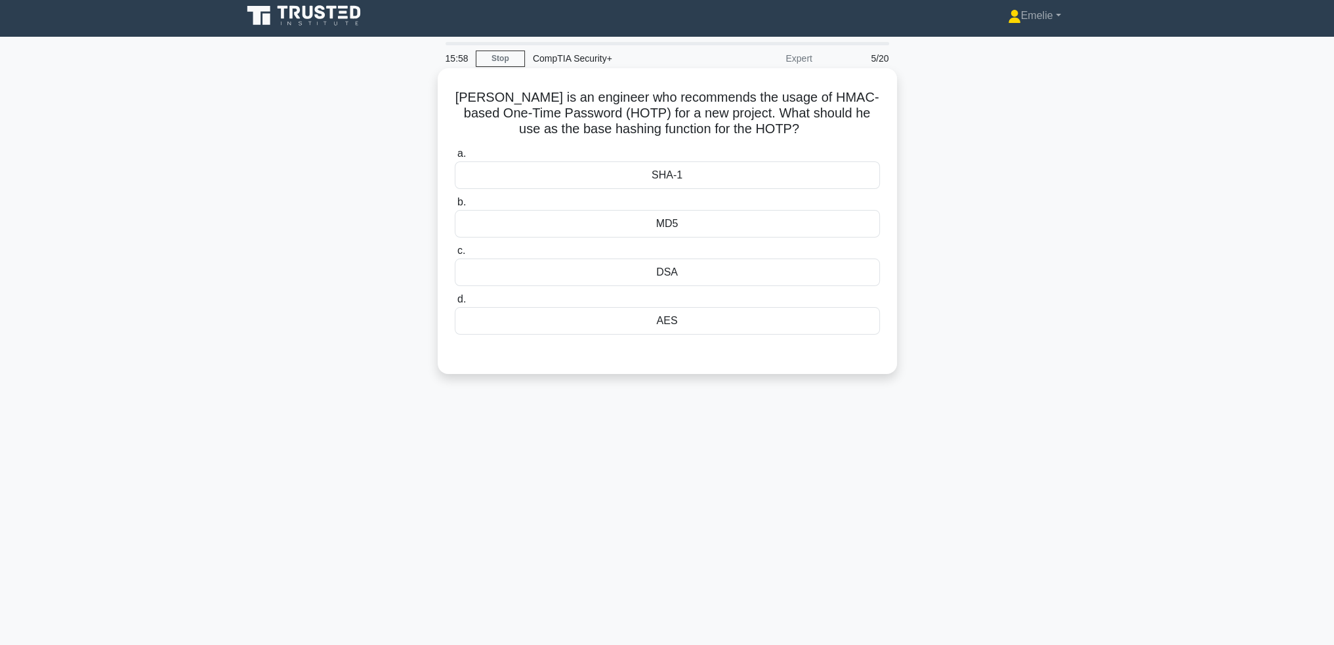
scroll to position [0, 0]
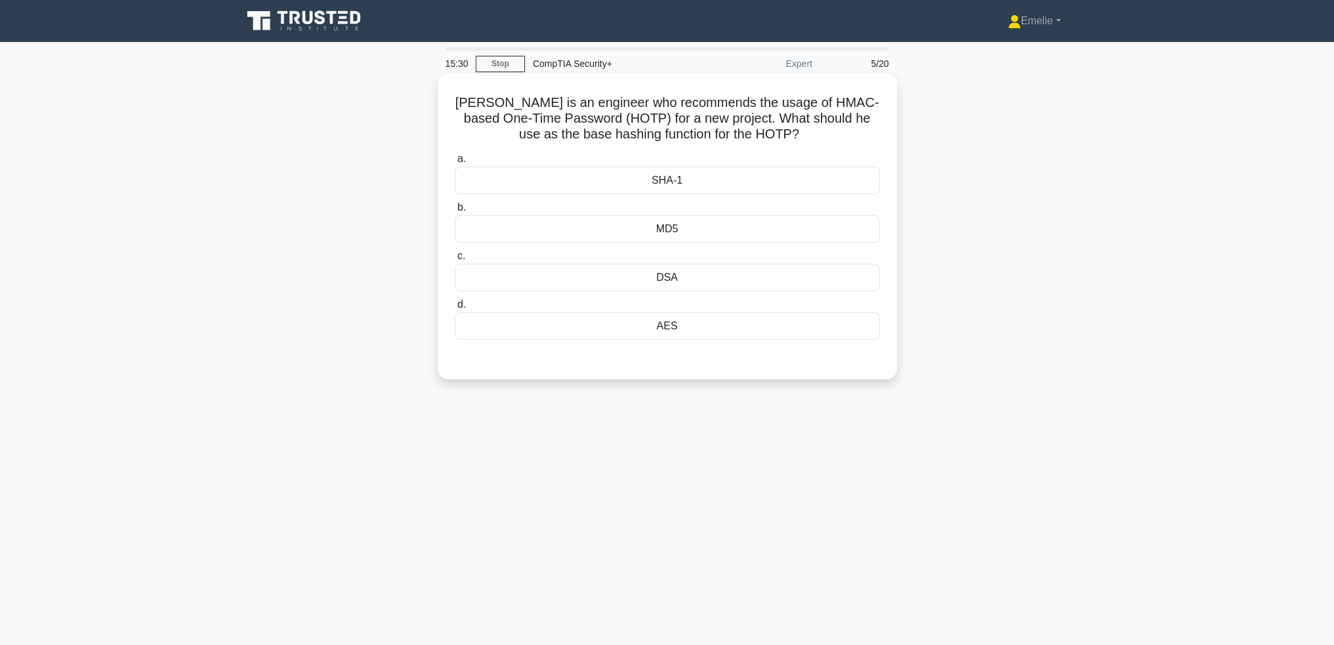
click at [667, 329] on div "AES" at bounding box center [667, 326] width 425 height 28
click at [455, 309] on input "d. AES" at bounding box center [455, 304] width 0 height 9
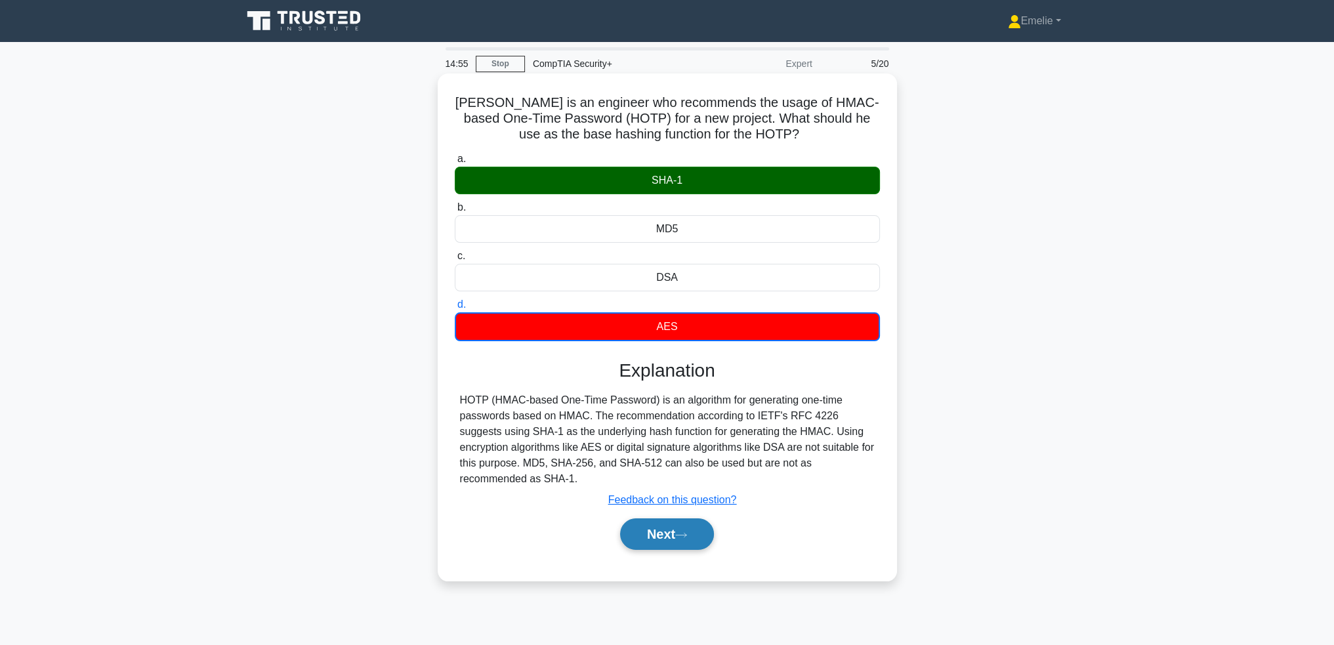
click at [687, 545] on button "Next" at bounding box center [667, 533] width 94 height 31
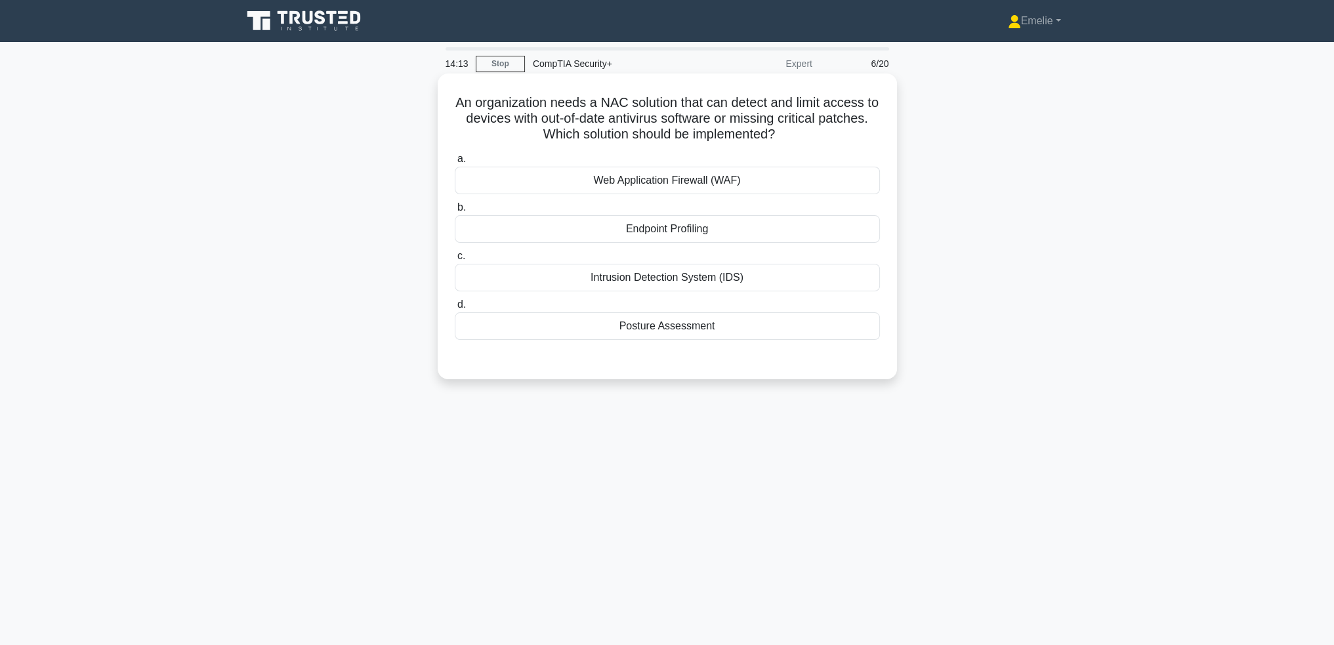
click at [706, 183] on div "Web Application Firewall (WAF)" at bounding box center [667, 181] width 425 height 28
click at [455, 163] on input "a. Web Application Firewall (WAF)" at bounding box center [455, 159] width 0 height 9
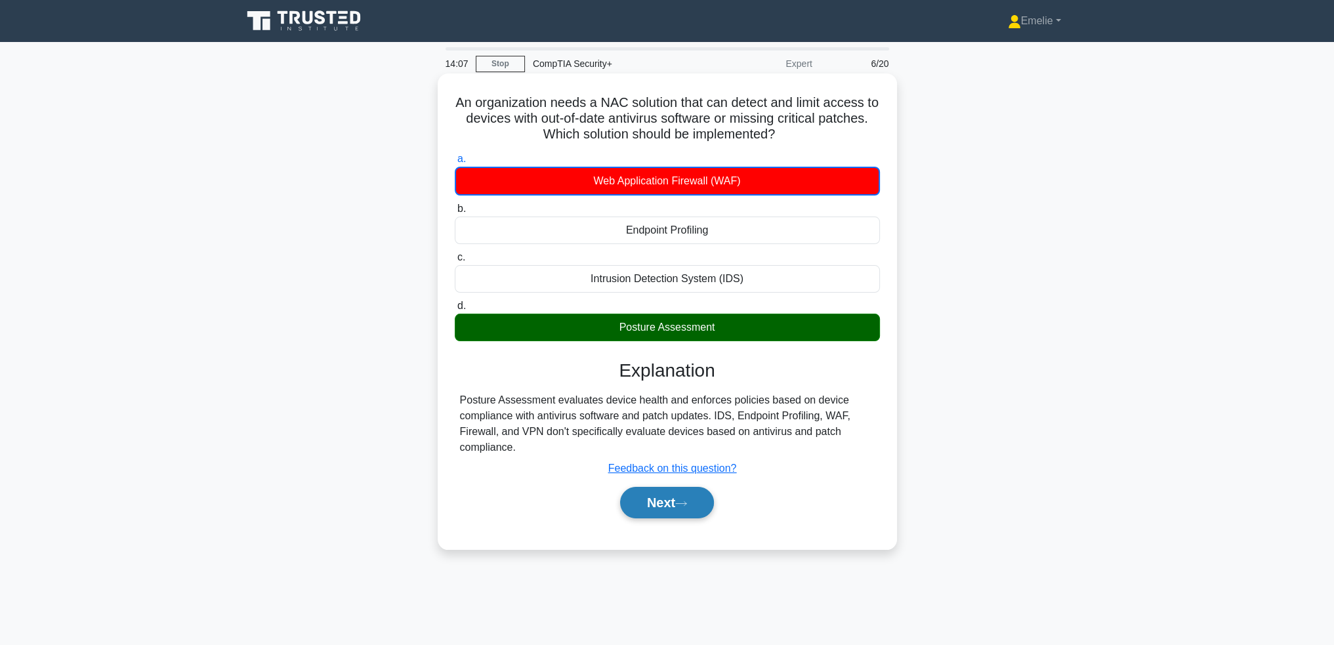
click at [677, 503] on button "Next" at bounding box center [667, 502] width 94 height 31
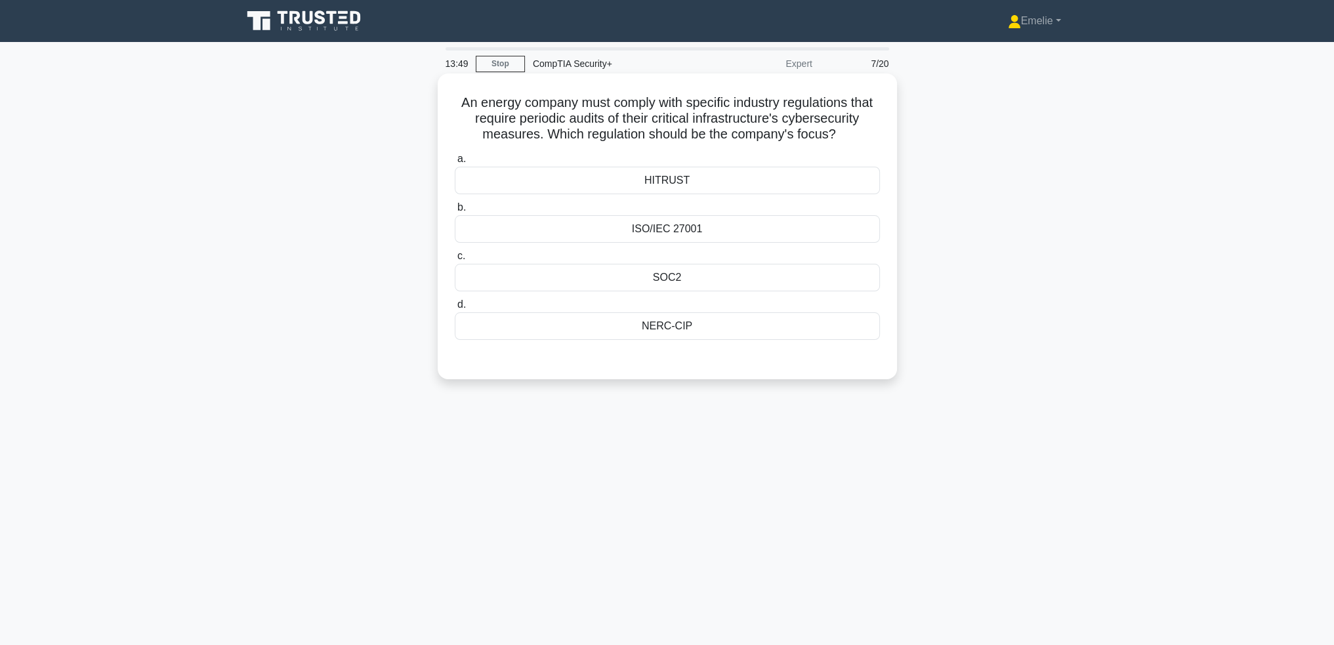
click at [747, 228] on div "ISO/IEC 27001" at bounding box center [667, 229] width 425 height 28
click at [455, 212] on input "b. ISO/IEC 27001" at bounding box center [455, 207] width 0 height 9
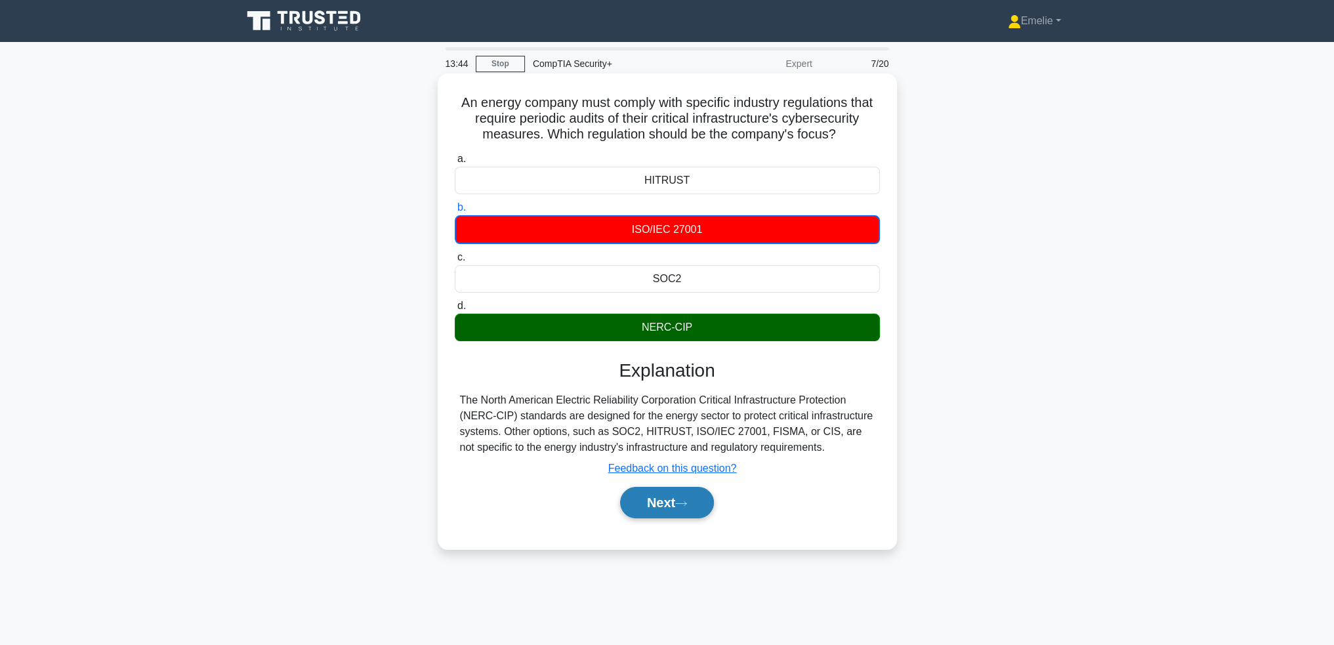
click at [677, 503] on button "Next" at bounding box center [667, 502] width 94 height 31
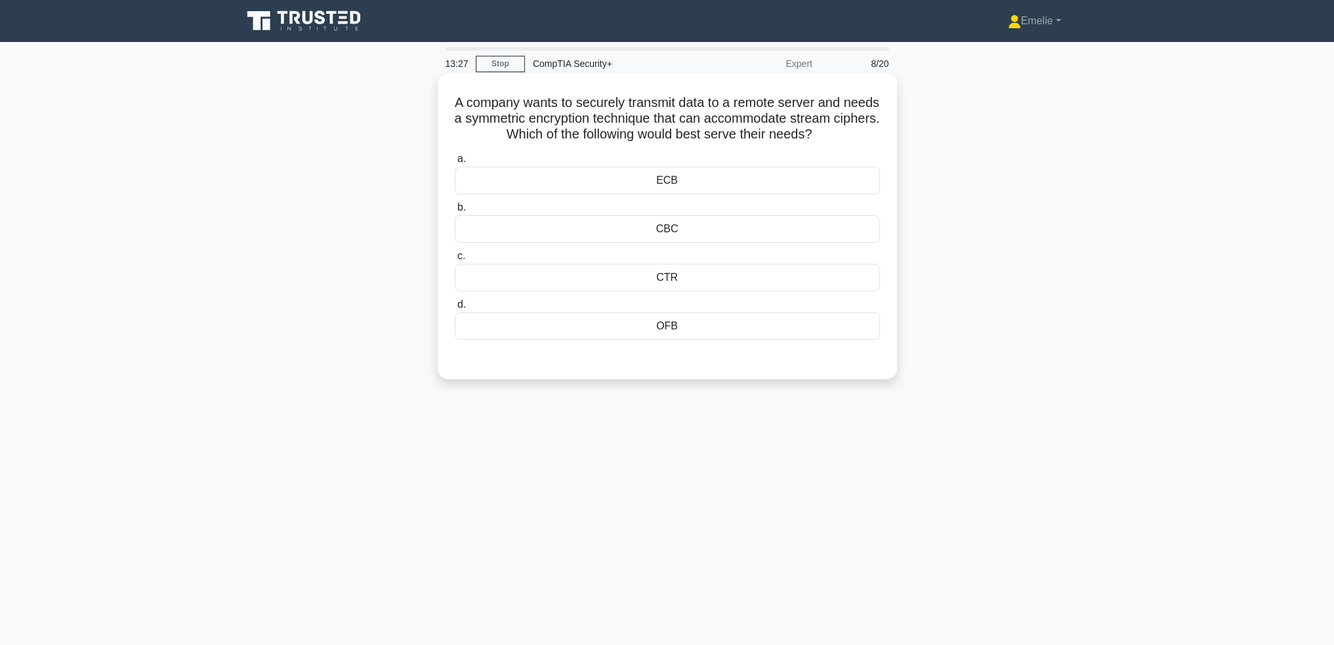
click at [700, 228] on div "CBC" at bounding box center [667, 229] width 425 height 28
click at [455, 212] on input "b. CBC" at bounding box center [455, 207] width 0 height 9
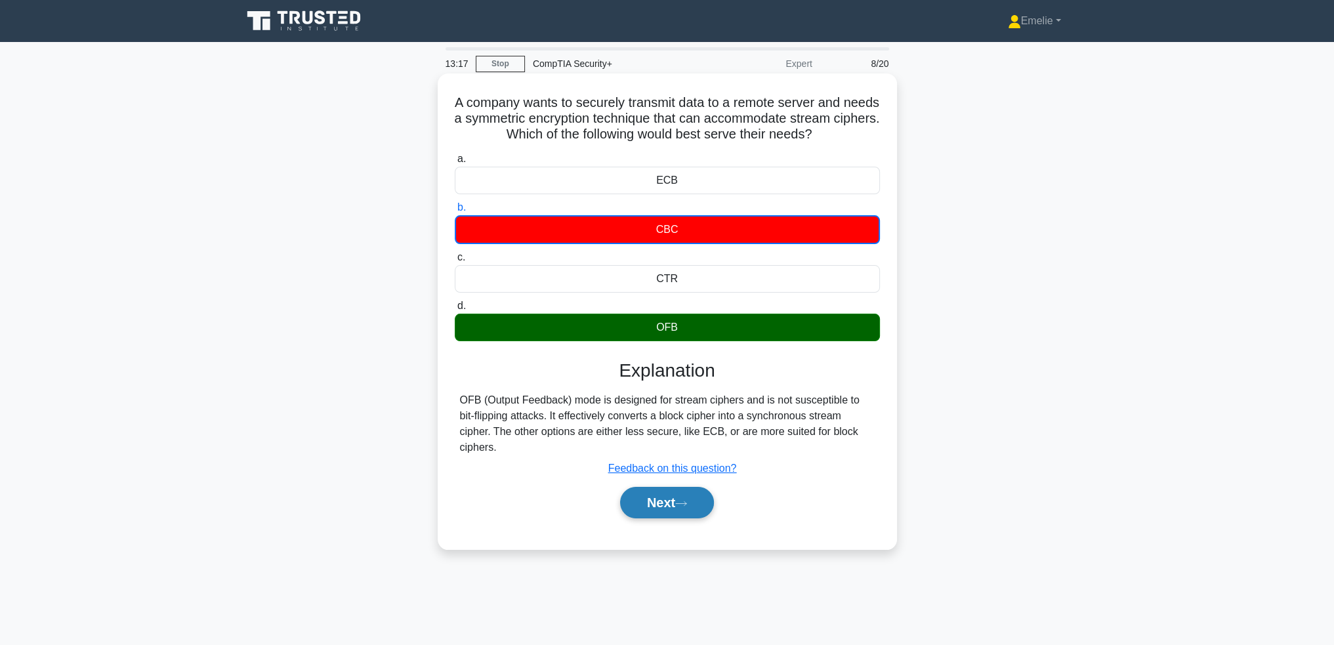
click at [664, 487] on button "Next" at bounding box center [667, 502] width 94 height 31
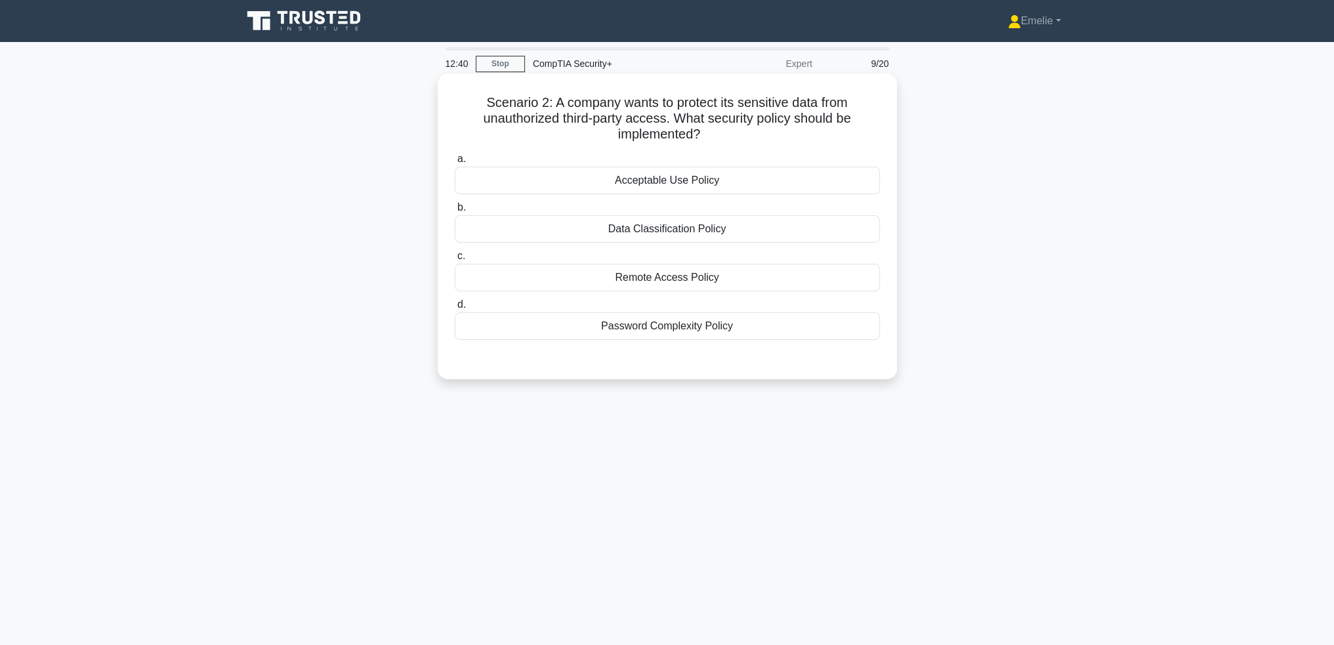
click at [732, 230] on div "Data Classification Policy" at bounding box center [667, 229] width 425 height 28
click at [455, 212] on input "b. Data Classification Policy" at bounding box center [455, 207] width 0 height 9
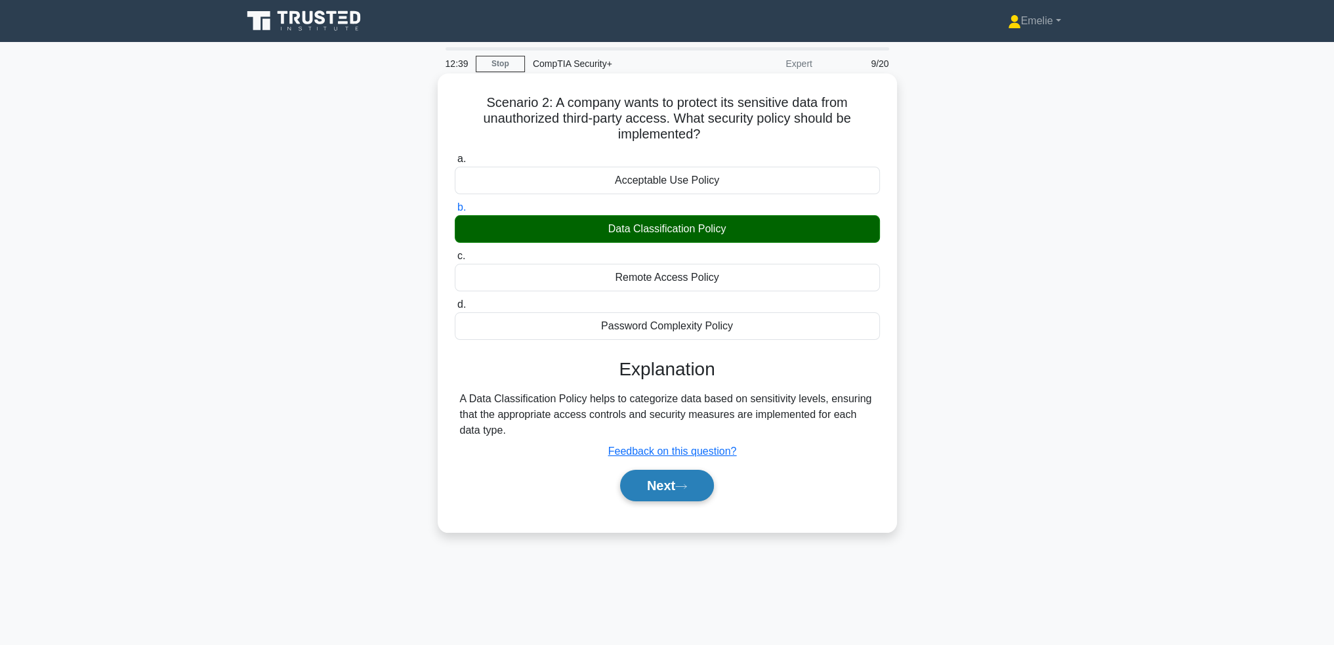
click at [680, 488] on icon at bounding box center [681, 486] width 12 height 7
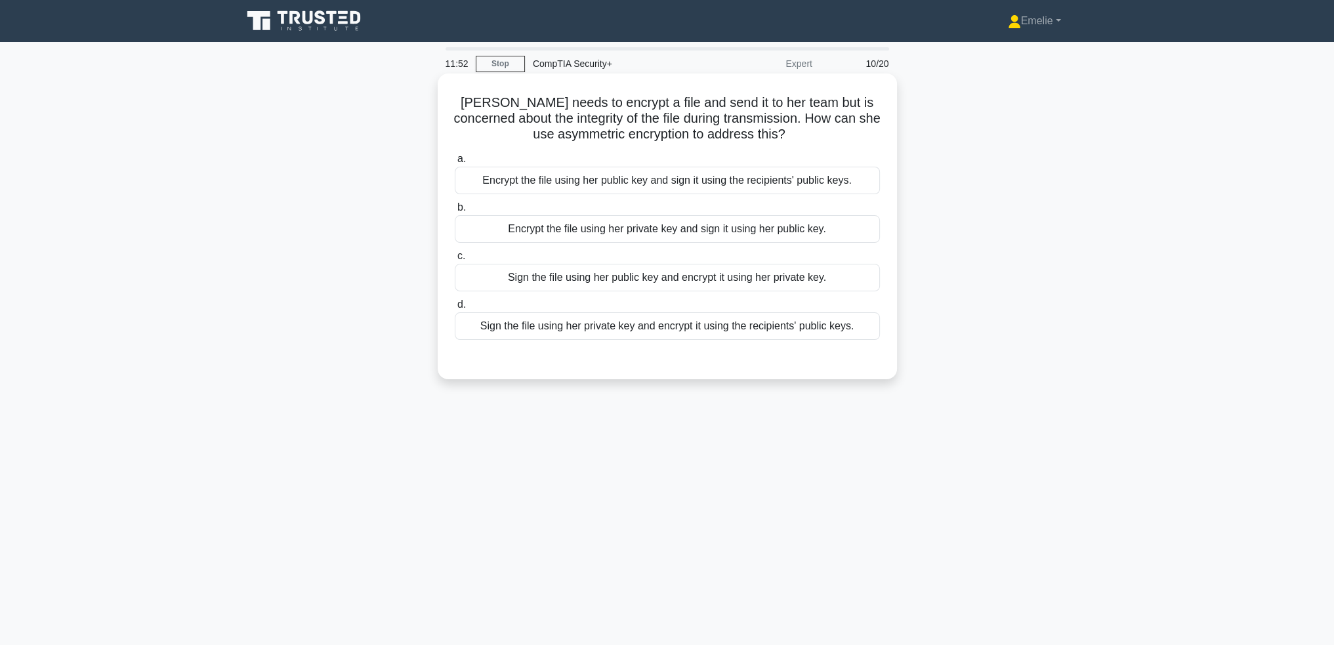
click at [789, 277] on div "Sign the file using her public key and encrypt it using her private key." at bounding box center [667, 278] width 425 height 28
click at [455, 260] on input "c. Sign the file using her public key and encrypt it using her private key." at bounding box center [455, 256] width 0 height 9
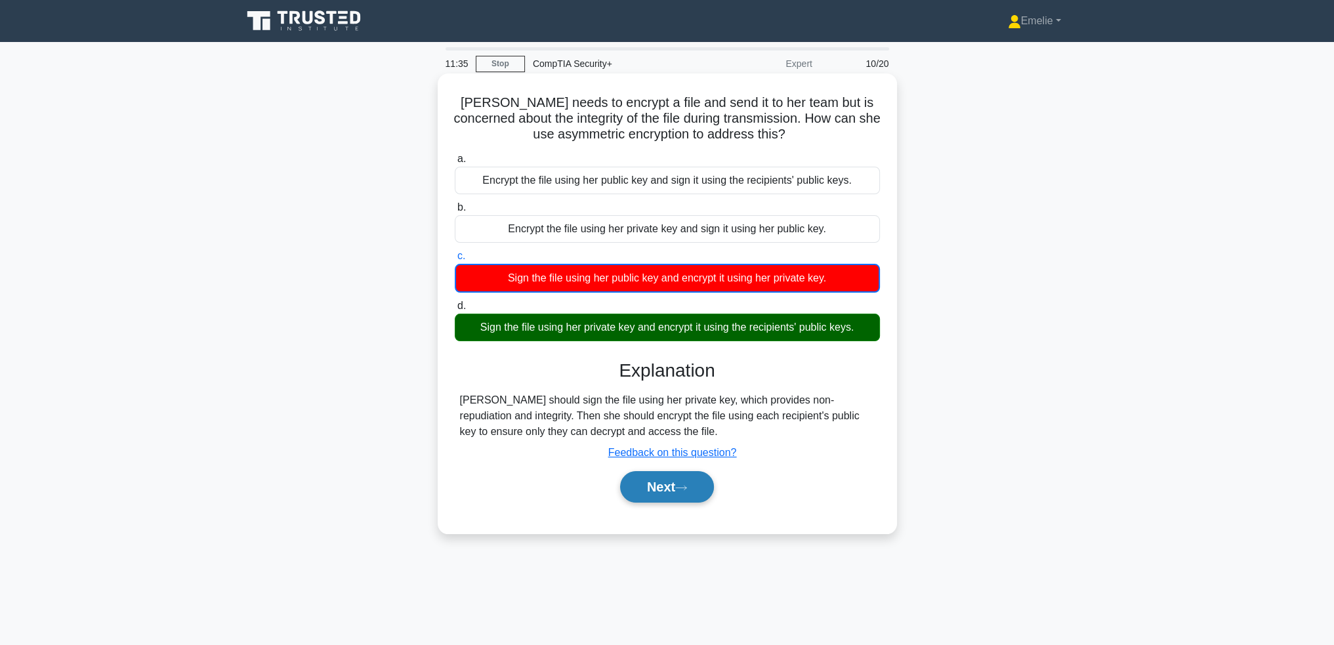
click at [686, 482] on button "Next" at bounding box center [667, 486] width 94 height 31
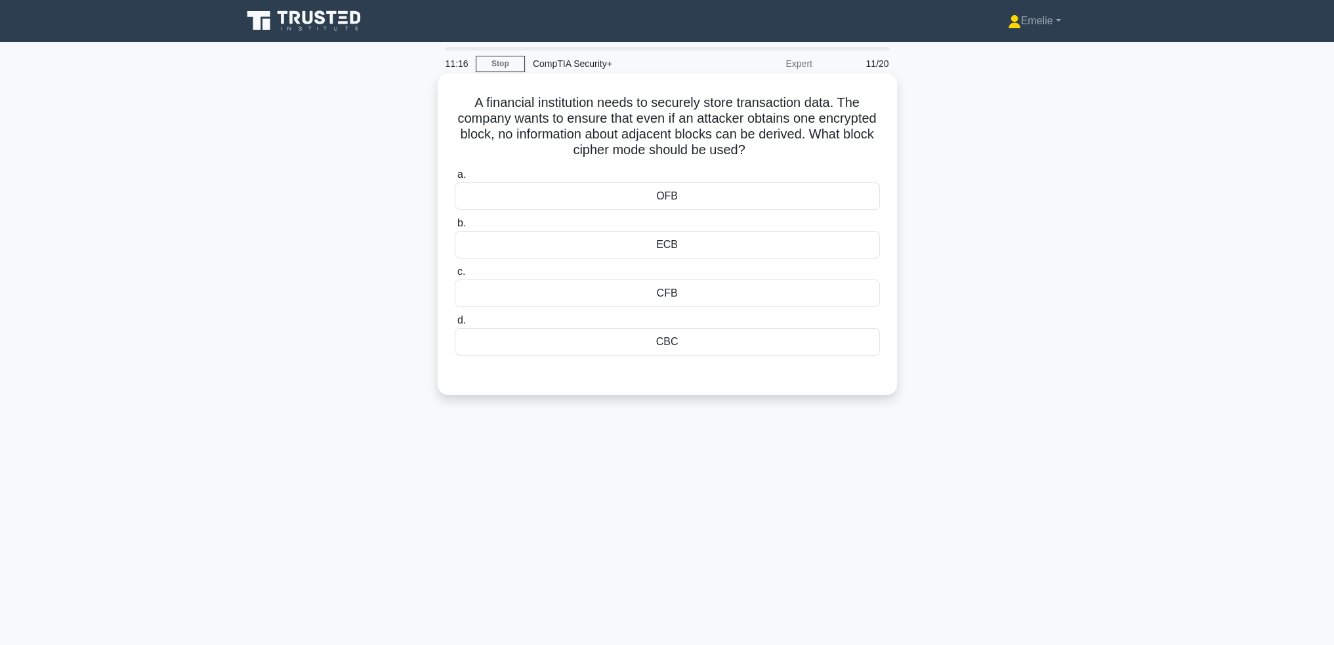
click at [704, 245] on div "ECB" at bounding box center [667, 245] width 425 height 28
click at [455, 228] on input "b. ECB" at bounding box center [455, 223] width 0 height 9
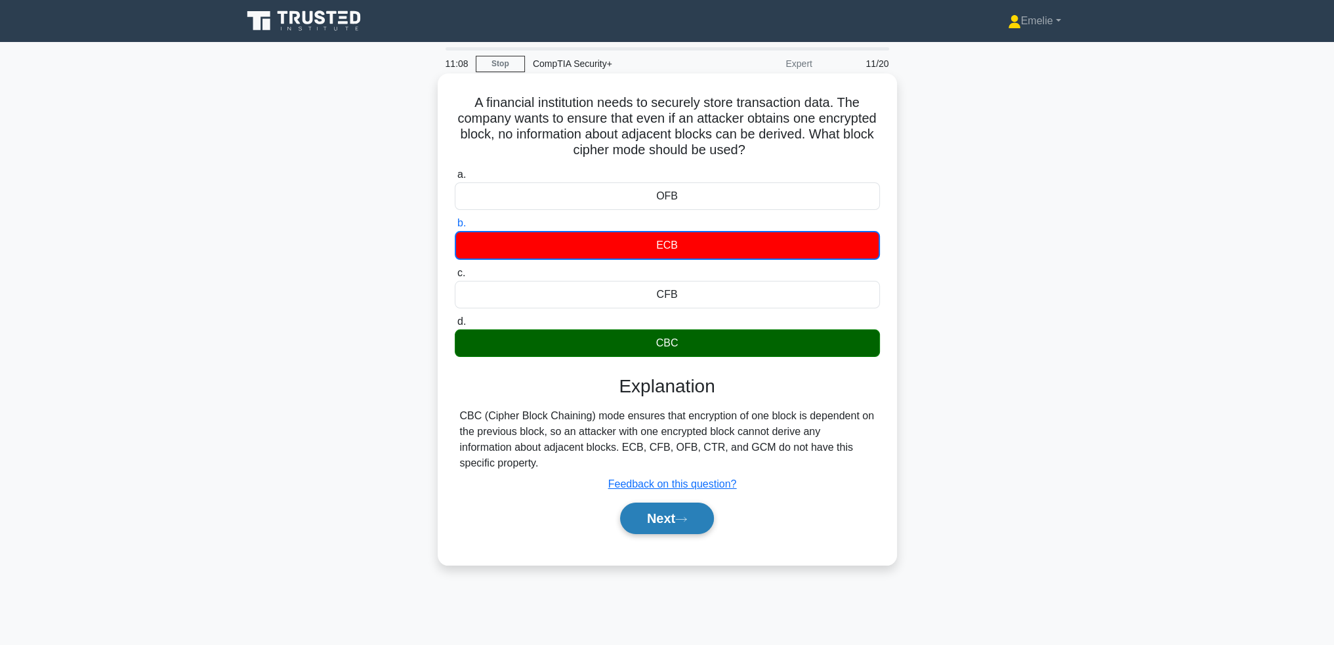
click at [672, 522] on button "Next" at bounding box center [667, 518] width 94 height 31
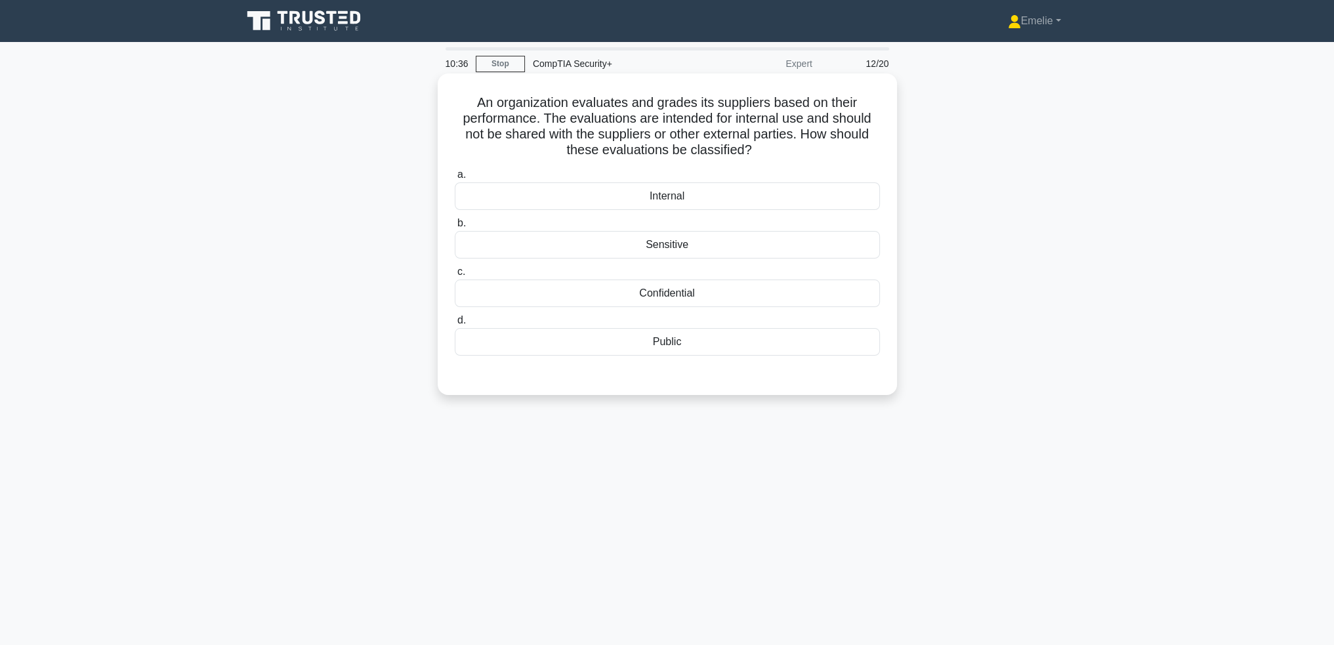
click at [674, 196] on div "Internal" at bounding box center [667, 196] width 425 height 28
click at [455, 179] on input "a. Internal" at bounding box center [455, 175] width 0 height 9
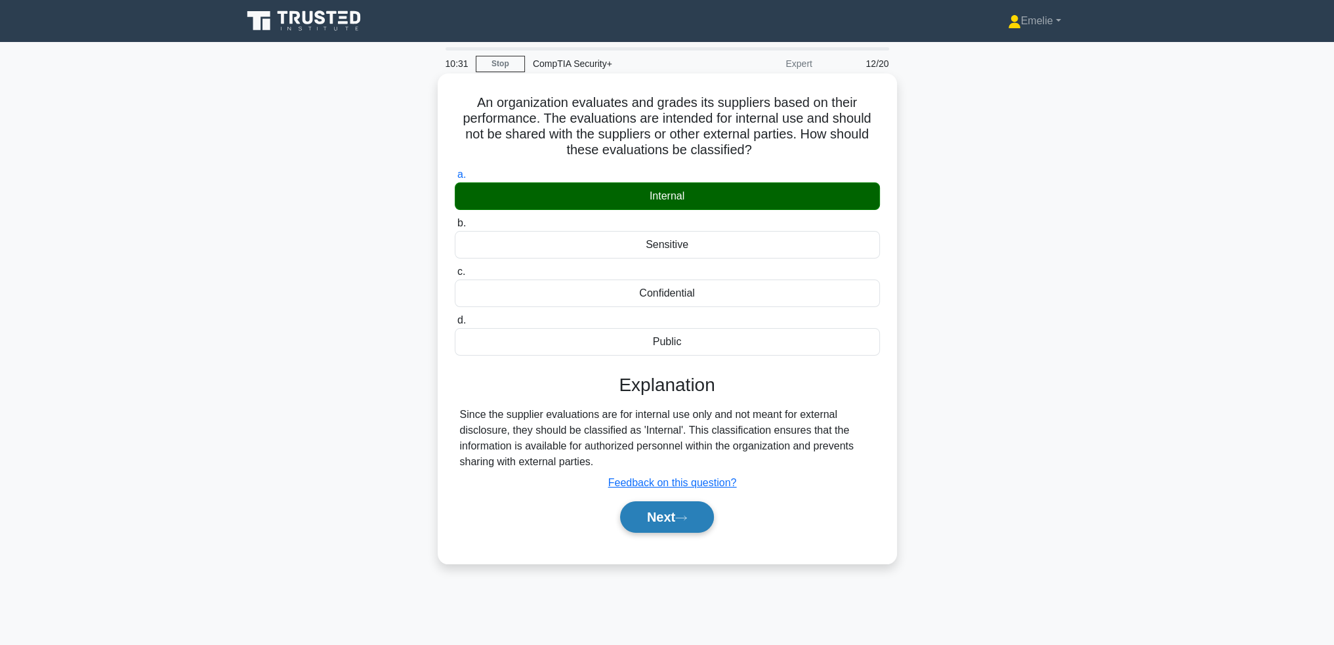
click at [681, 524] on button "Next" at bounding box center [667, 516] width 94 height 31
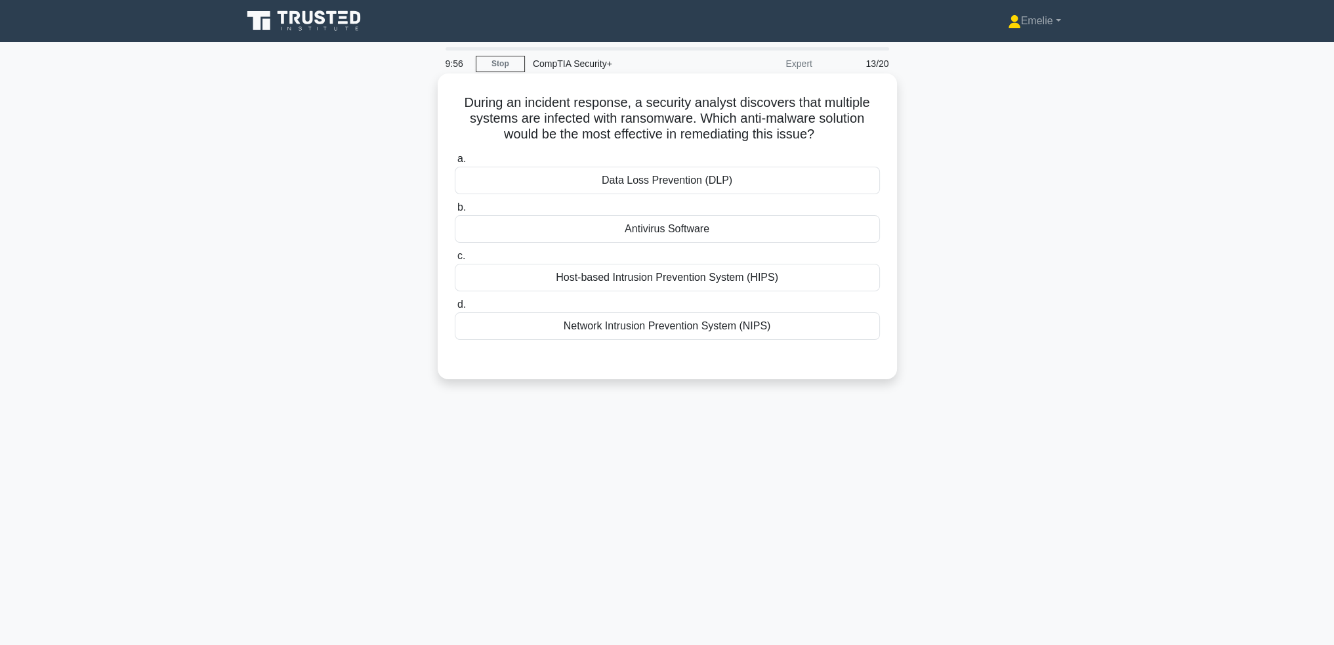
click at [753, 327] on div "Network Intrusion Prevention System (NIPS)" at bounding box center [667, 326] width 425 height 28
click at [455, 309] on input "d. Network Intrusion Prevention System (NIPS)" at bounding box center [455, 304] width 0 height 9
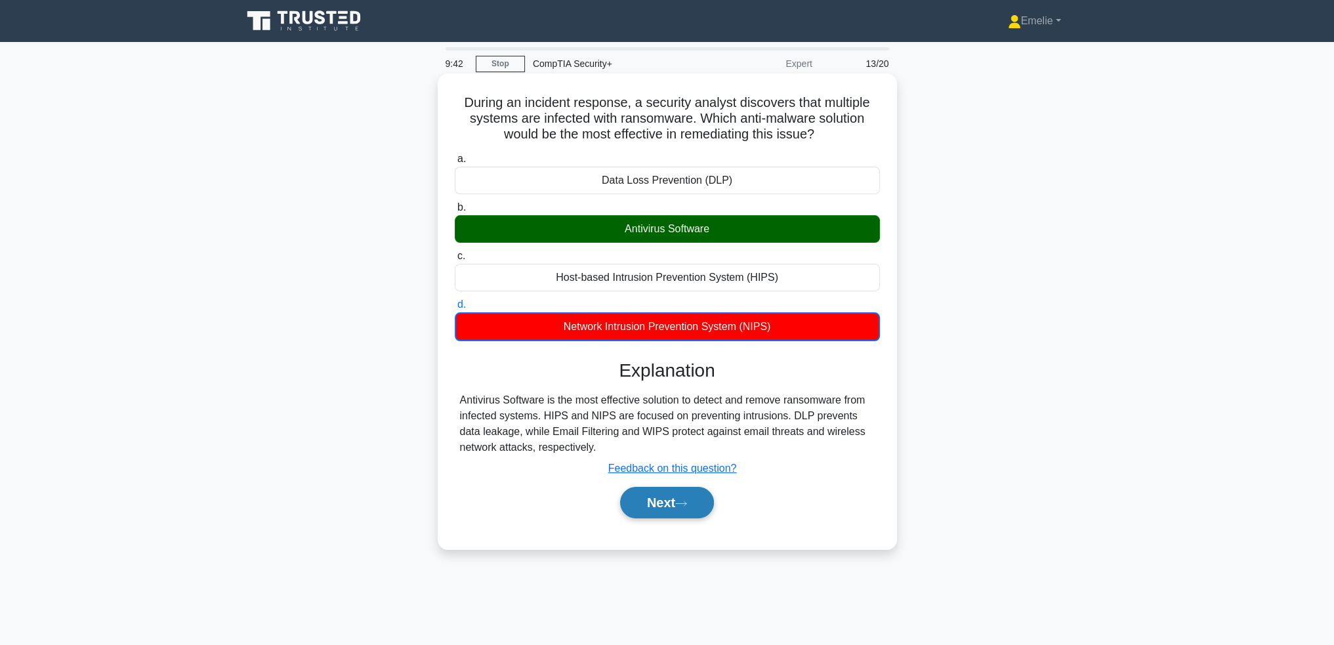
click at [668, 508] on button "Next" at bounding box center [667, 502] width 94 height 31
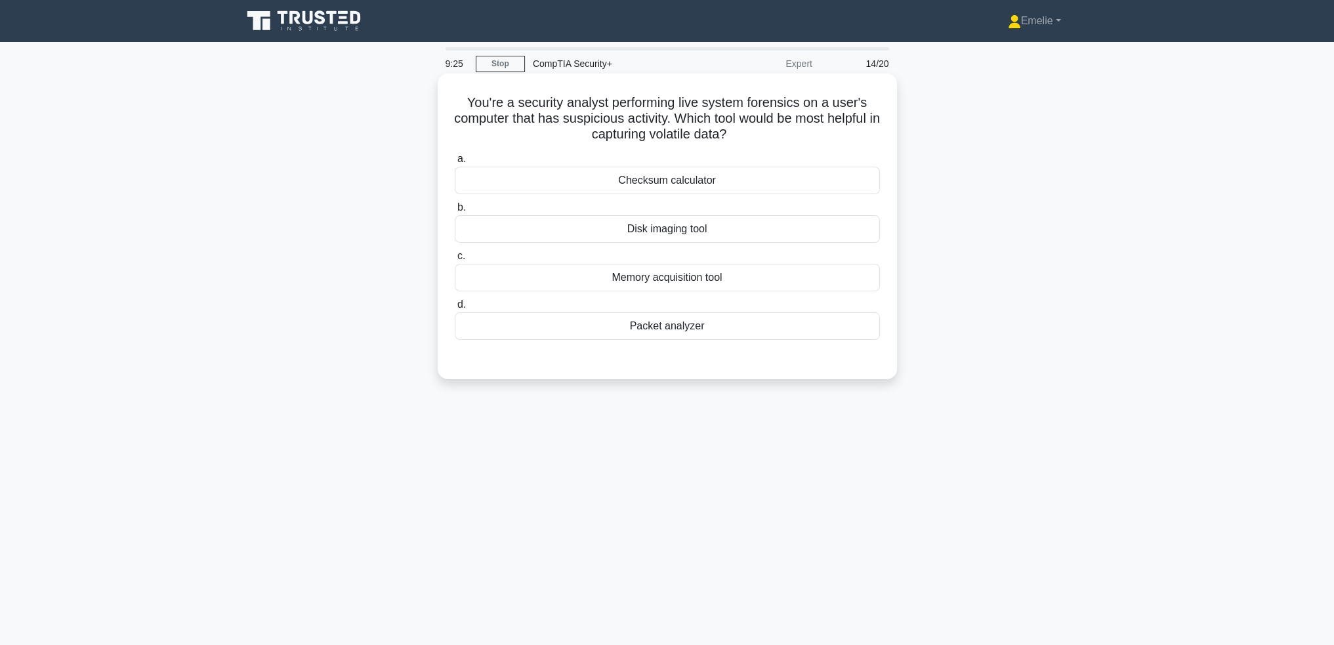
click at [699, 329] on div "Packet analyzer" at bounding box center [667, 326] width 425 height 28
click at [455, 309] on input "d. Packet analyzer" at bounding box center [455, 304] width 0 height 9
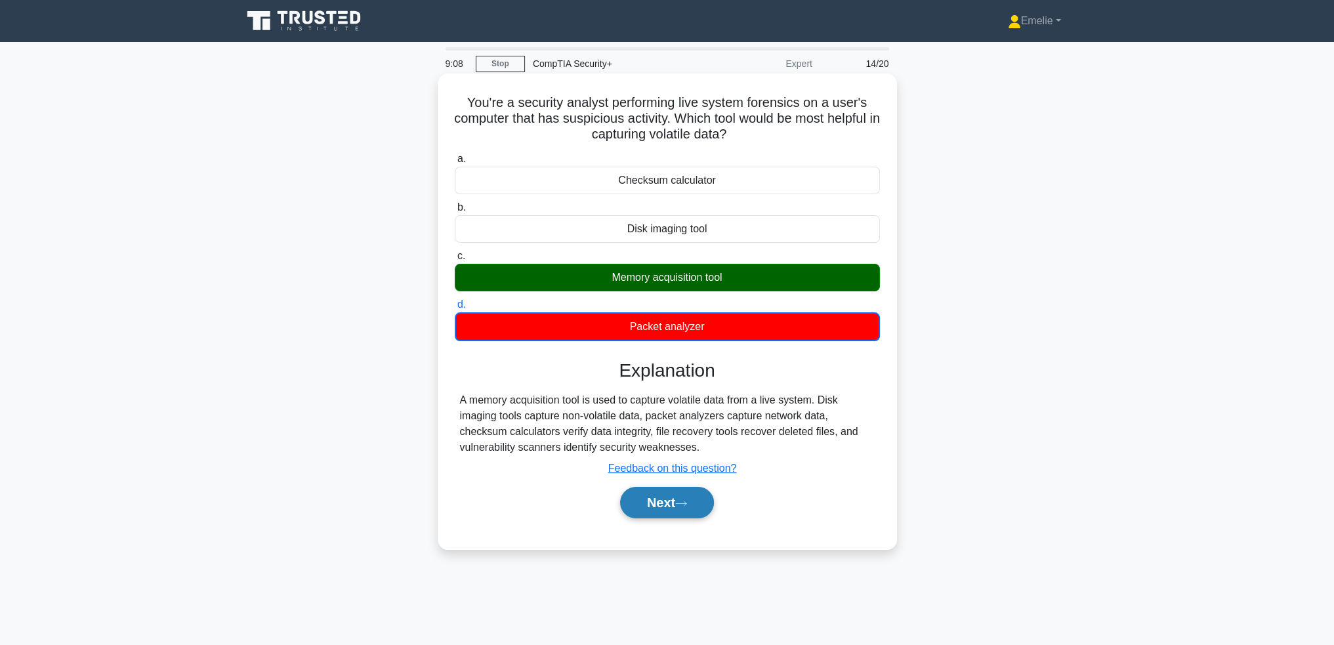
click at [671, 498] on button "Next" at bounding box center [667, 502] width 94 height 31
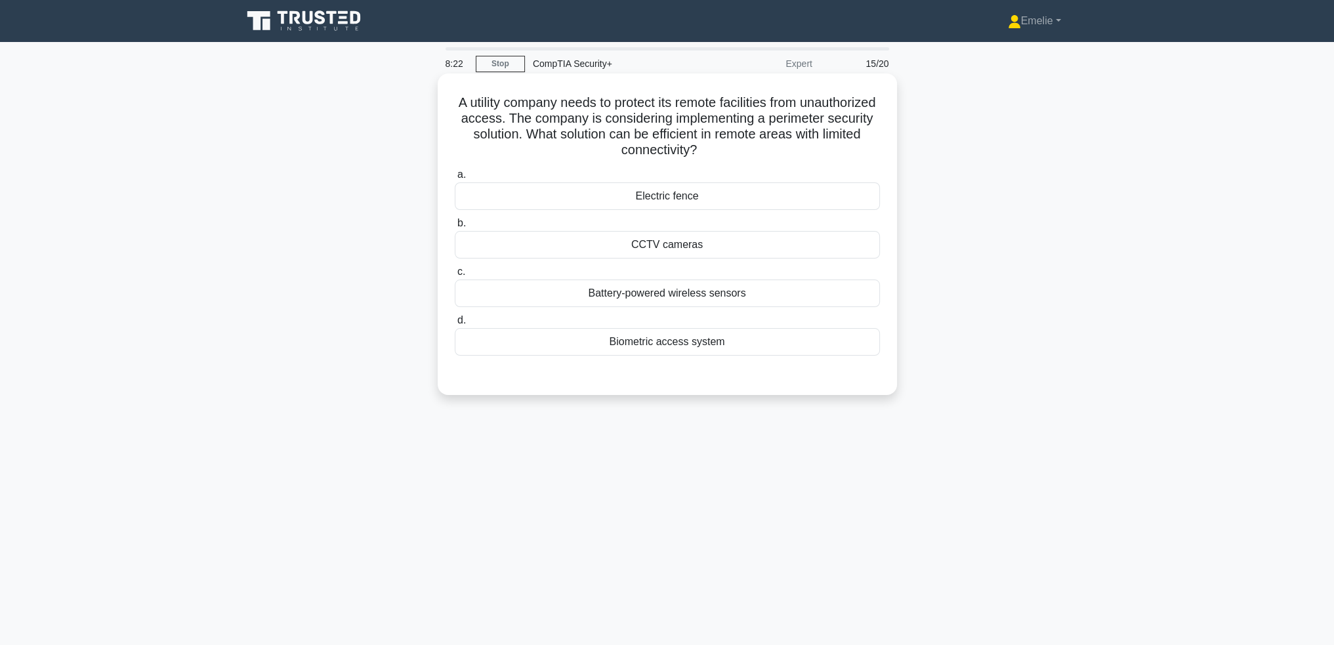
click at [695, 344] on div "Biometric access system" at bounding box center [667, 342] width 425 height 28
click at [455, 325] on input "d. Biometric access system" at bounding box center [455, 320] width 0 height 9
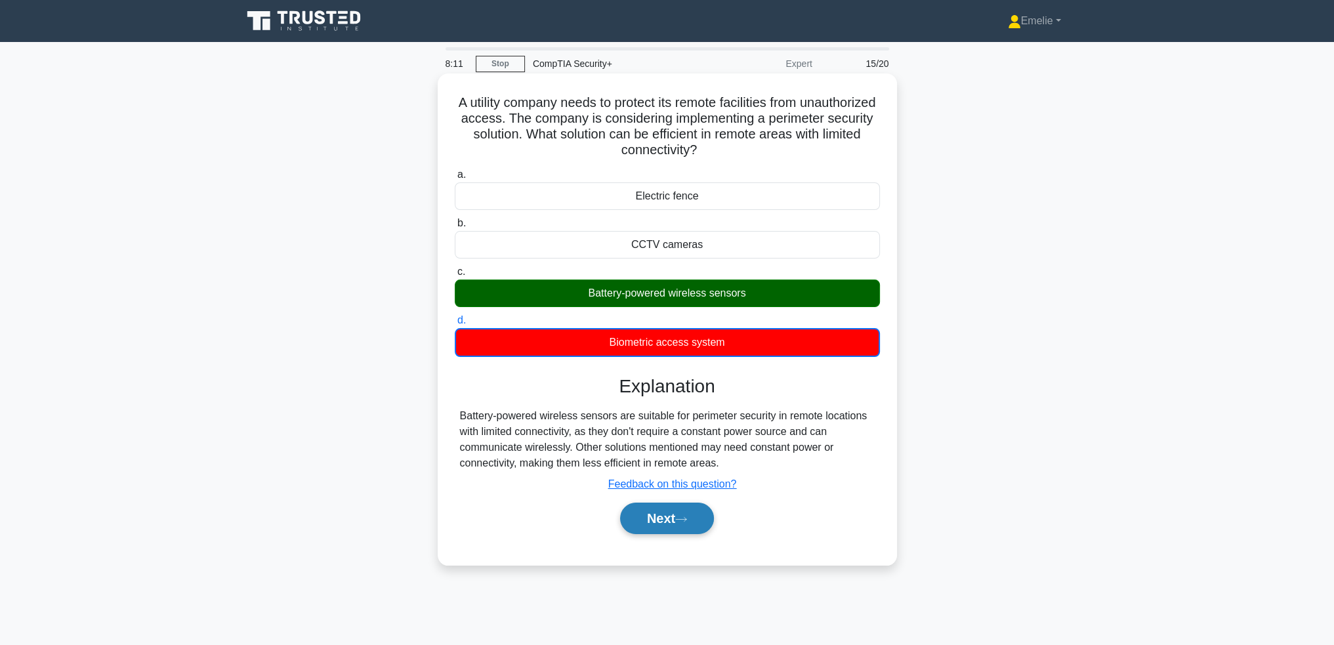
click at [672, 525] on button "Next" at bounding box center [667, 518] width 94 height 31
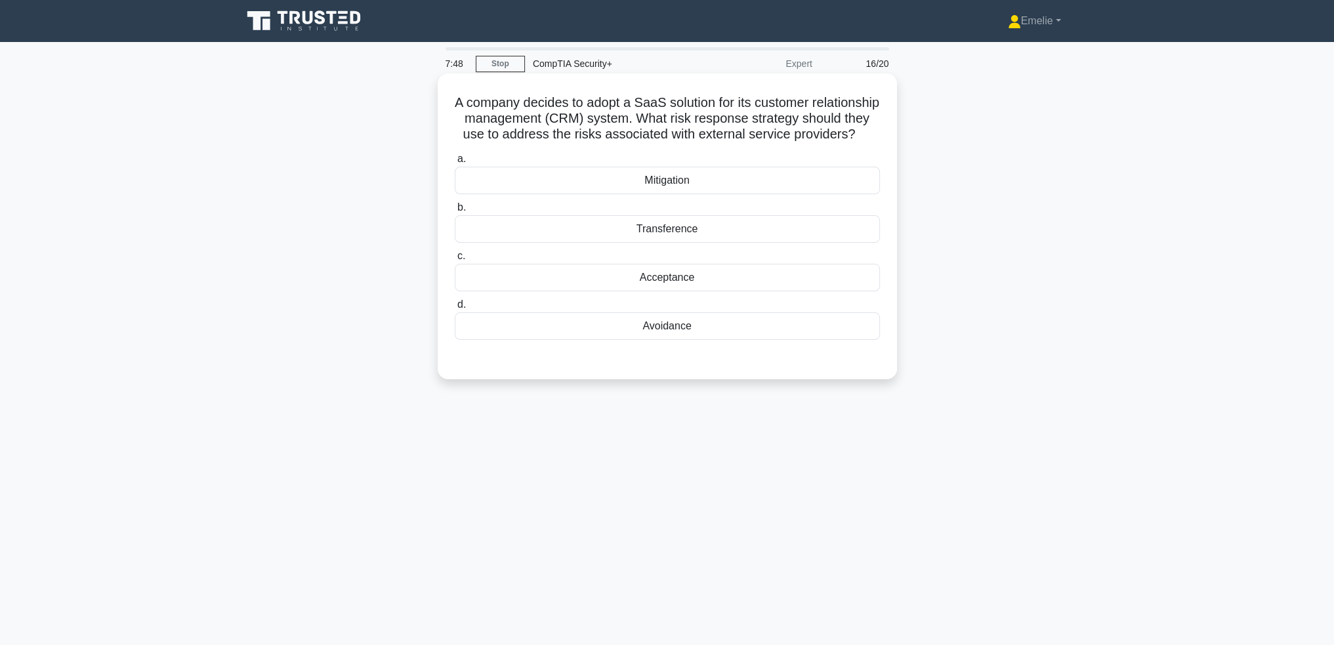
click at [672, 194] on div "Mitigation" at bounding box center [667, 181] width 425 height 28
click at [455, 163] on input "a. Mitigation" at bounding box center [455, 159] width 0 height 9
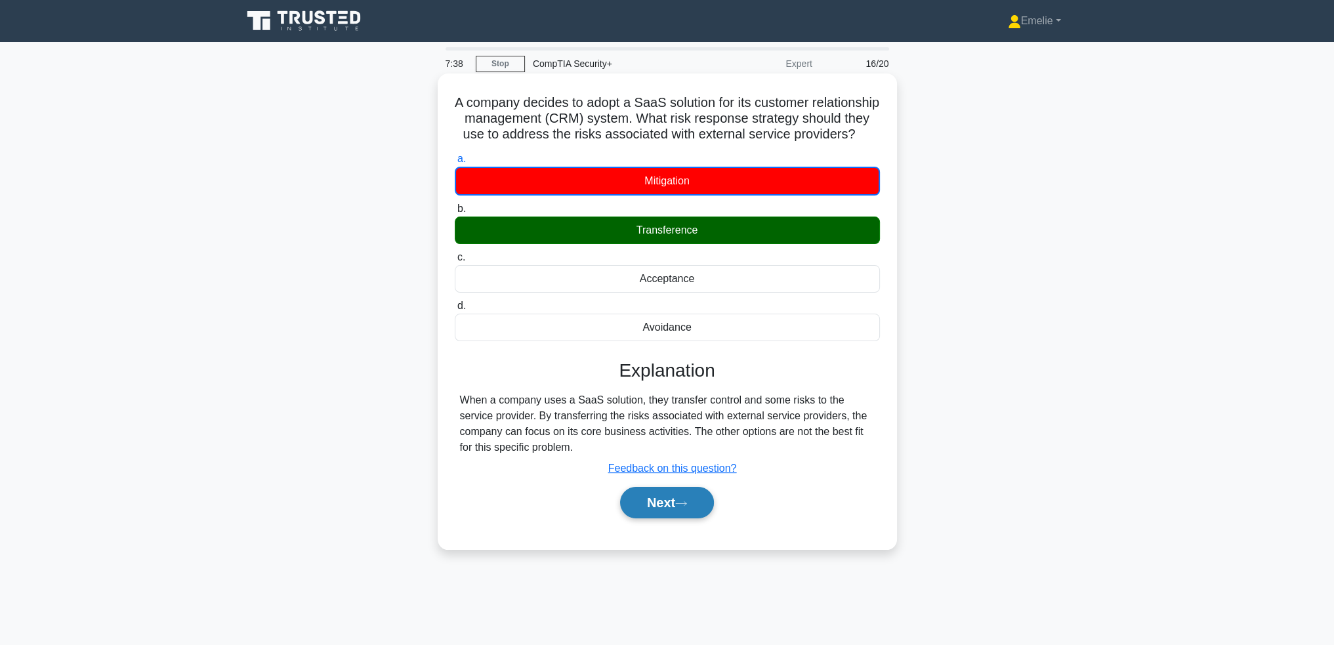
click at [685, 507] on icon at bounding box center [681, 503] width 12 height 7
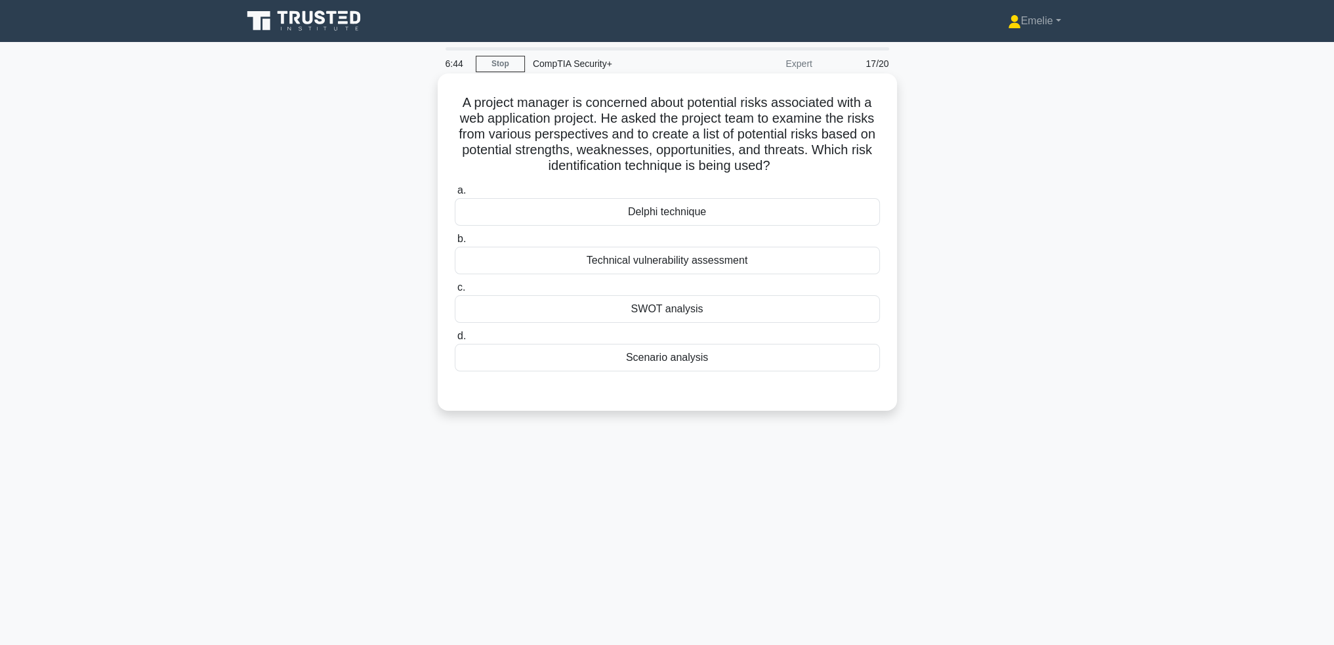
click at [691, 357] on div "Scenario analysis" at bounding box center [667, 358] width 425 height 28
click at [455, 340] on input "d. Scenario analysis" at bounding box center [455, 336] width 0 height 9
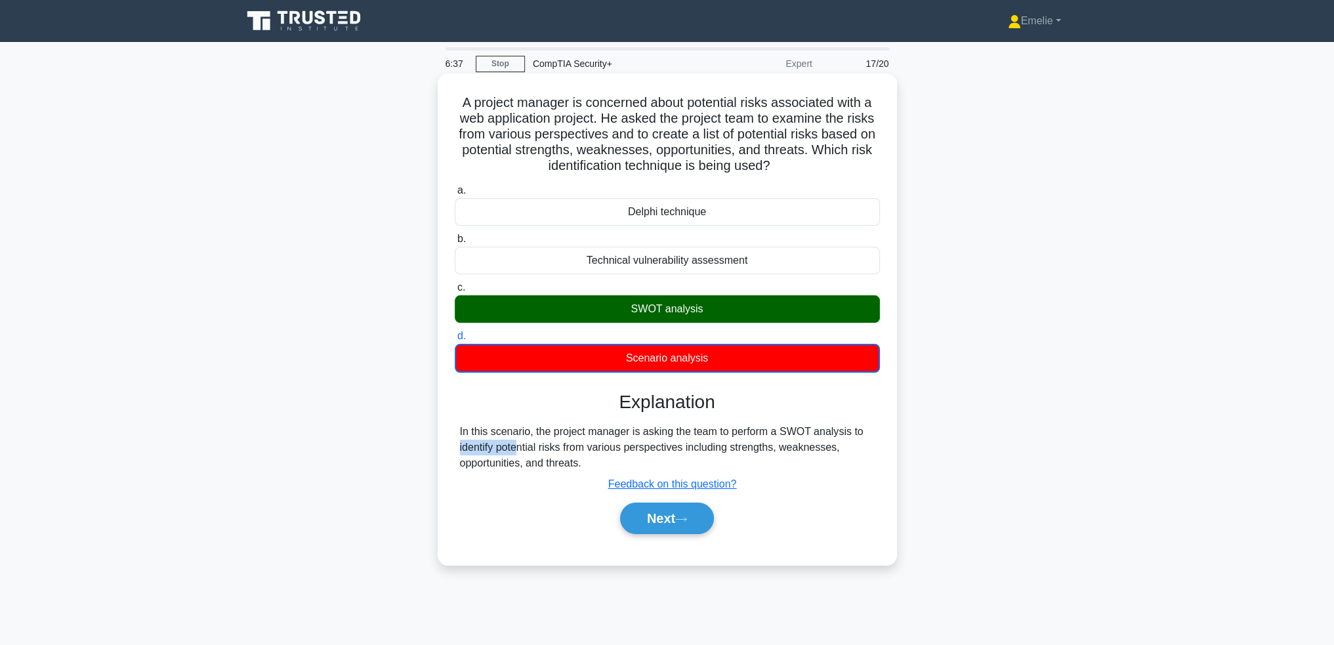
drag, startPoint x: 779, startPoint y: 430, endPoint x: 844, endPoint y: 430, distance: 64.9
click at [844, 430] on div "In this scenario, the project manager is asking the team to perform a SWOT anal…" at bounding box center [667, 447] width 415 height 47
copy div "SWOT analysis"
click at [680, 518] on icon at bounding box center [681, 519] width 12 height 7
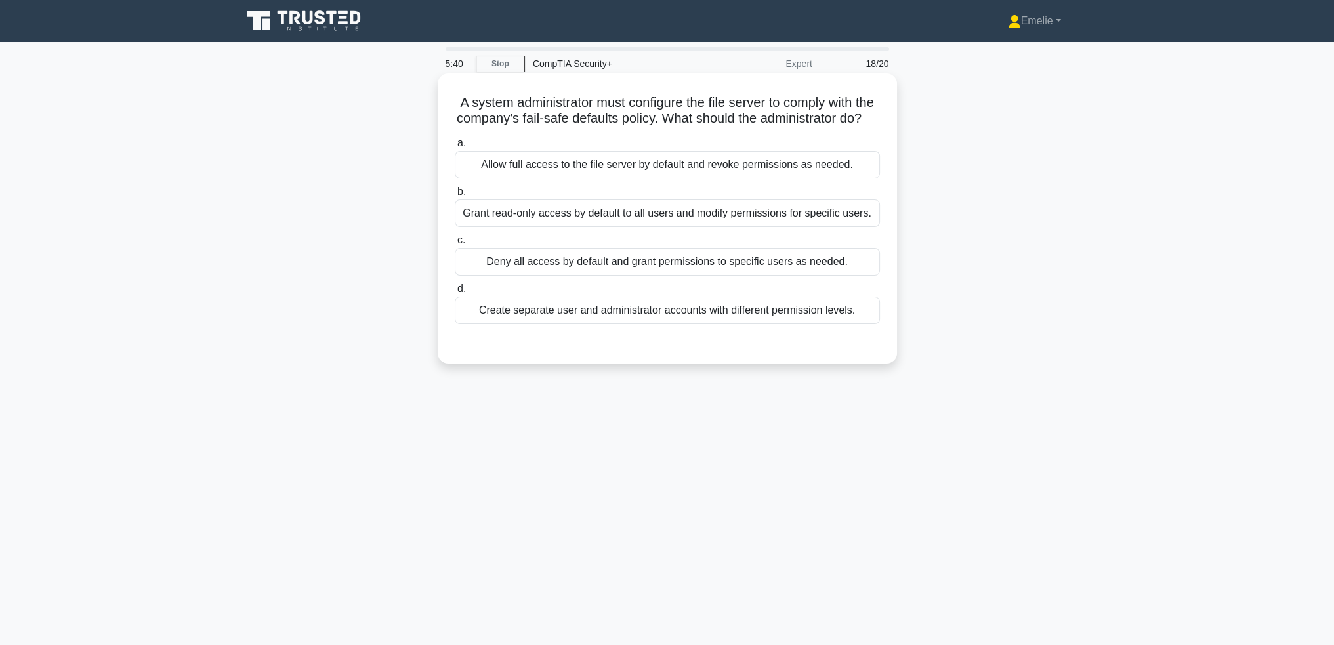
click at [838, 324] on div "Create separate user and administrator accounts with different permission level…" at bounding box center [667, 311] width 425 height 28
click at [455, 293] on input "d. Create separate user and administrator accounts with different permission le…" at bounding box center [455, 289] width 0 height 9
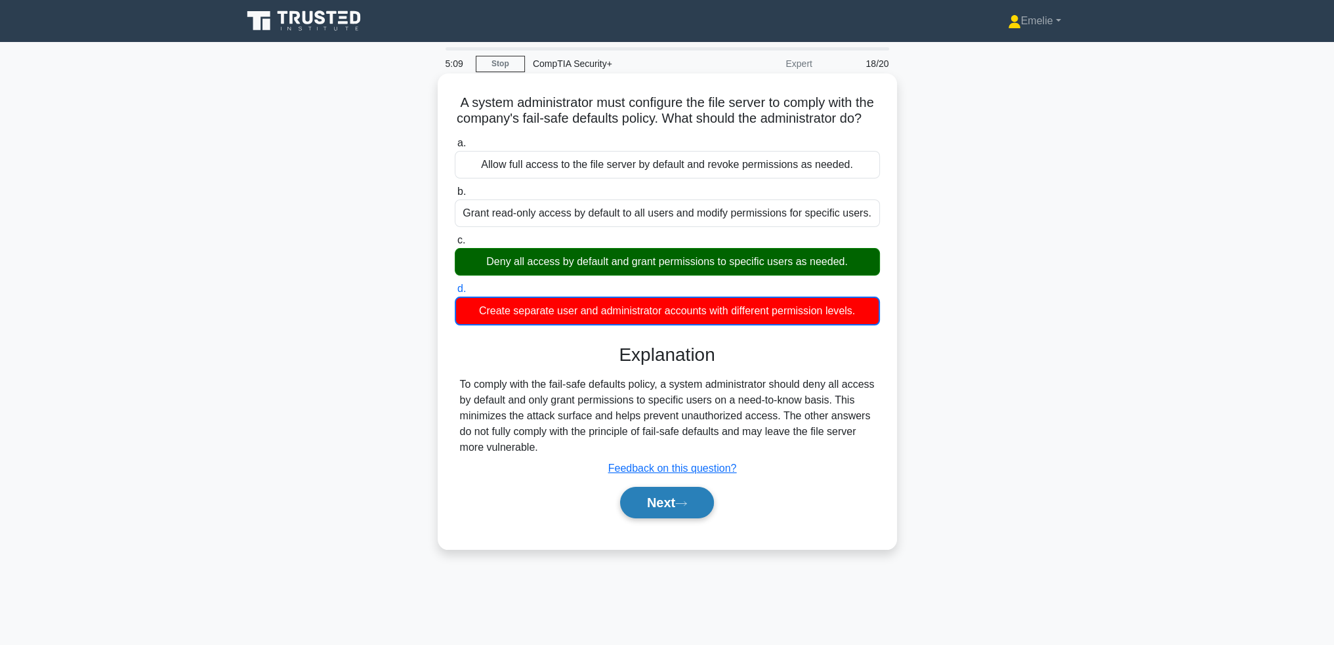
click at [686, 507] on icon at bounding box center [681, 503] width 12 height 7
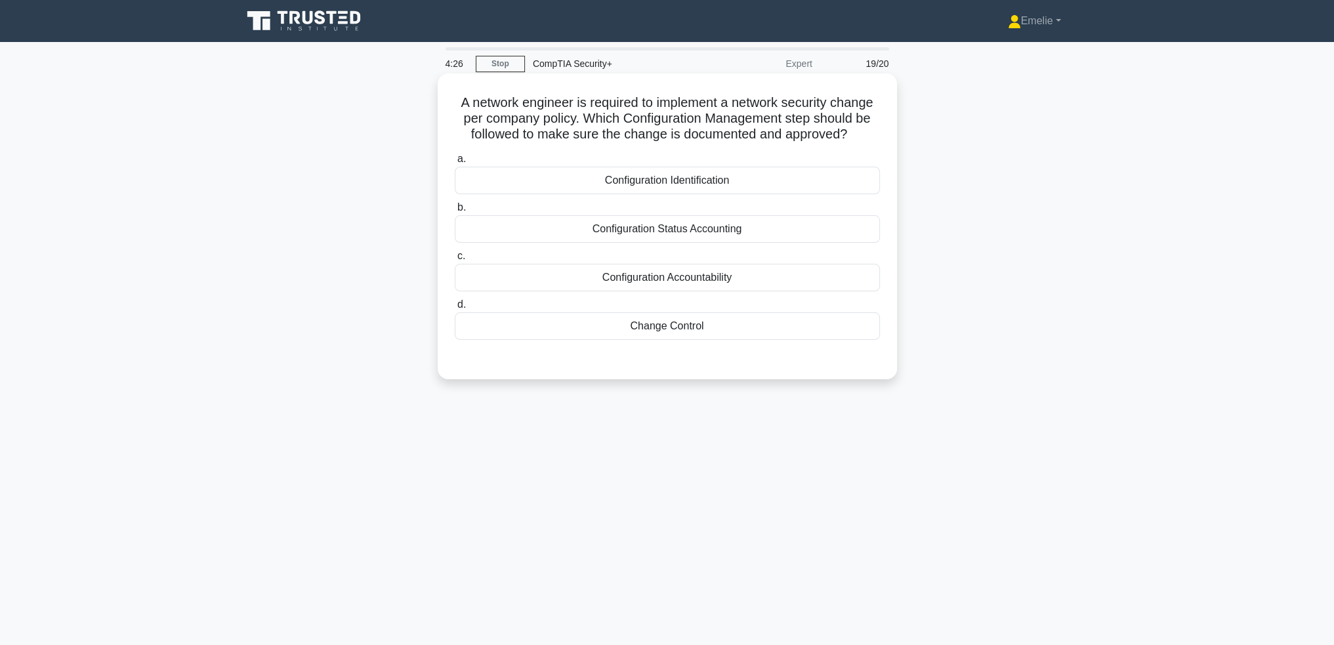
click at [736, 282] on div "Configuration Accountability" at bounding box center [667, 278] width 425 height 28
click at [455, 260] on input "c. Configuration Accountability" at bounding box center [455, 256] width 0 height 9
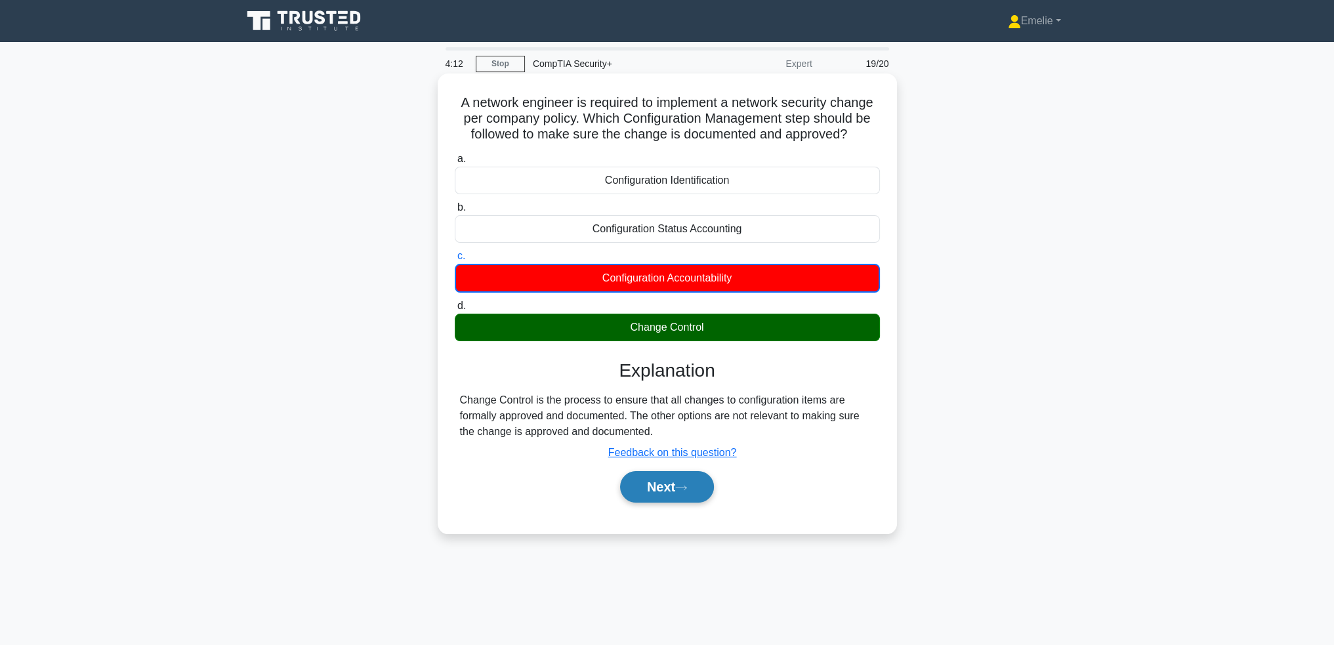
click at [668, 482] on button "Next" at bounding box center [667, 486] width 94 height 31
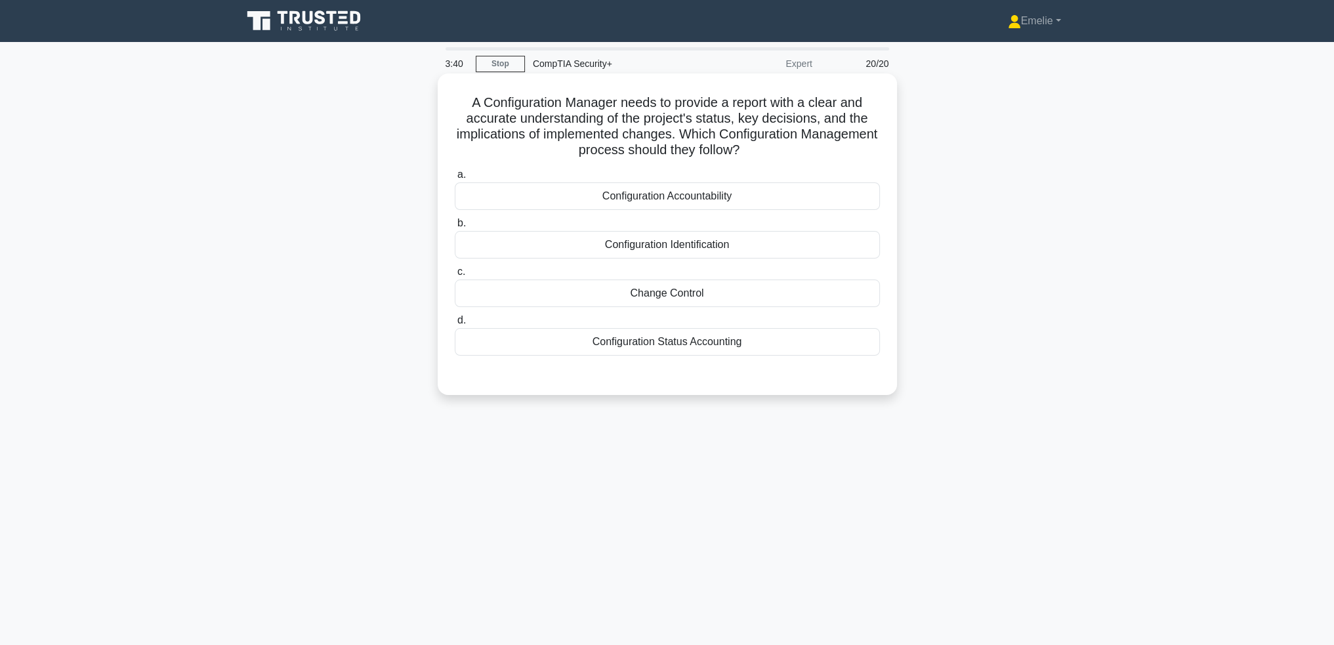
click at [693, 243] on div "Configuration Identification" at bounding box center [667, 245] width 425 height 28
click at [455, 228] on input "b. Configuration Identification" at bounding box center [455, 223] width 0 height 9
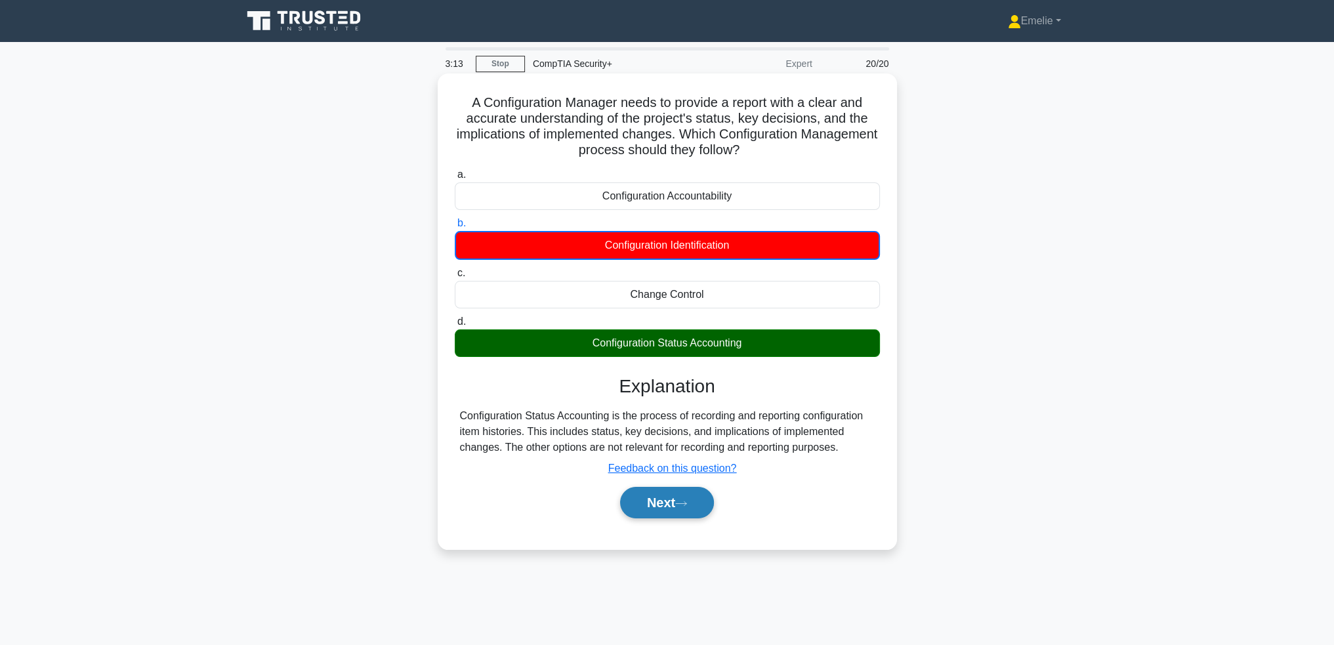
click at [674, 504] on button "Next" at bounding box center [667, 502] width 94 height 31
